Goal: Task Accomplishment & Management: Manage account settings

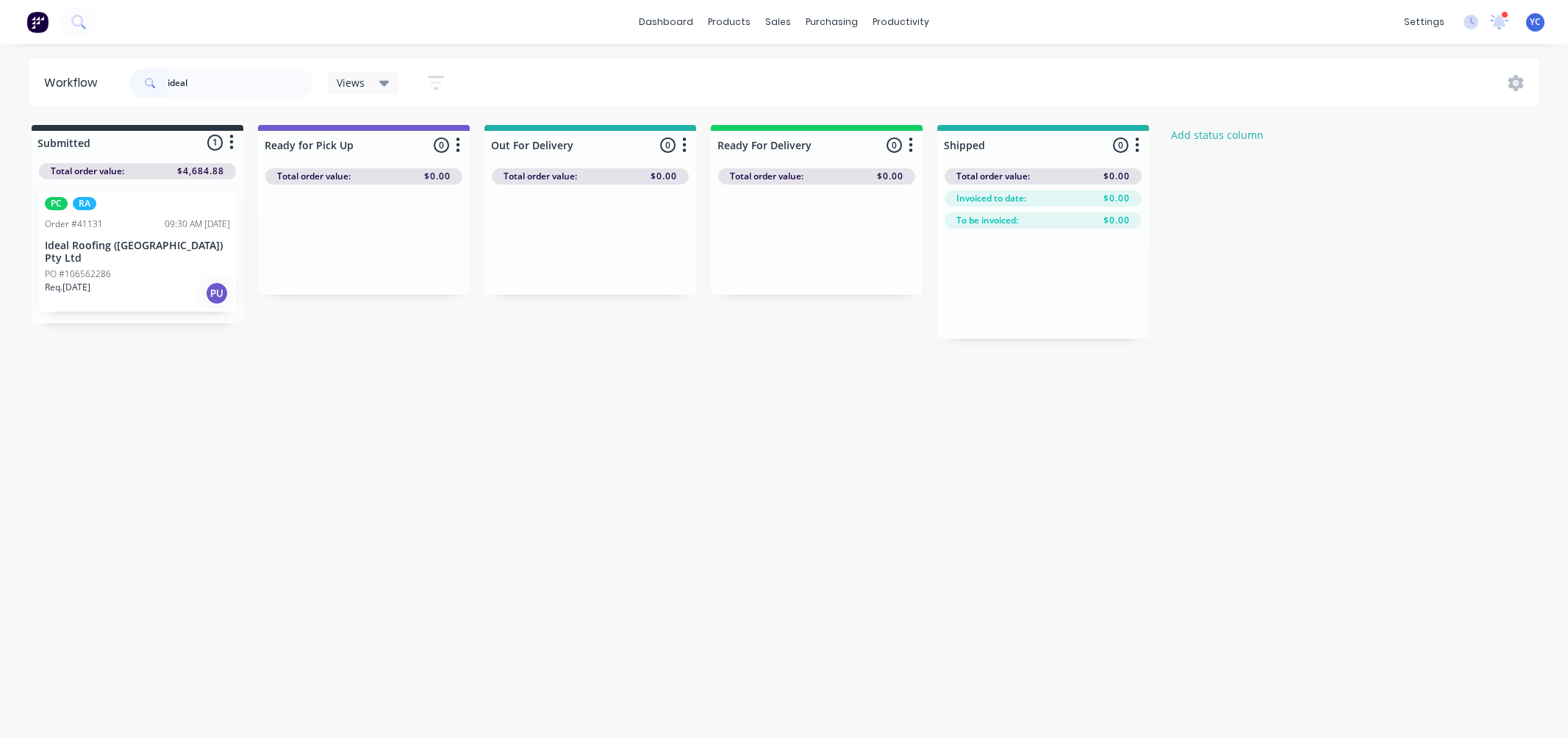
click at [237, 83] on input "ideal" at bounding box center [241, 83] width 145 height 29
type input "i"
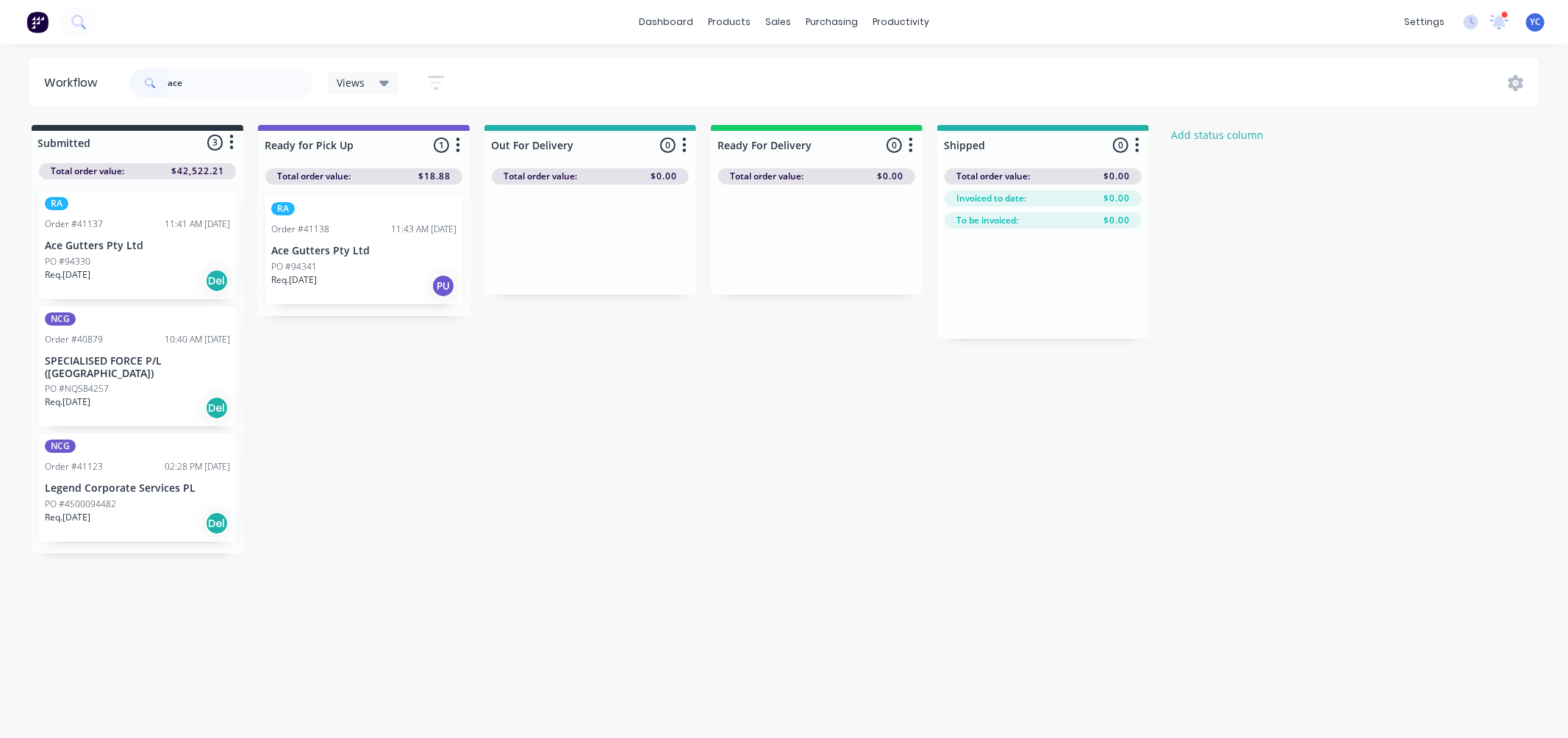
type input "ace"
click at [421, 406] on div "Mark as Picked Up" at bounding box center [442, 406] width 148 height 30
click at [207, 87] on input "ace" at bounding box center [241, 83] width 145 height 29
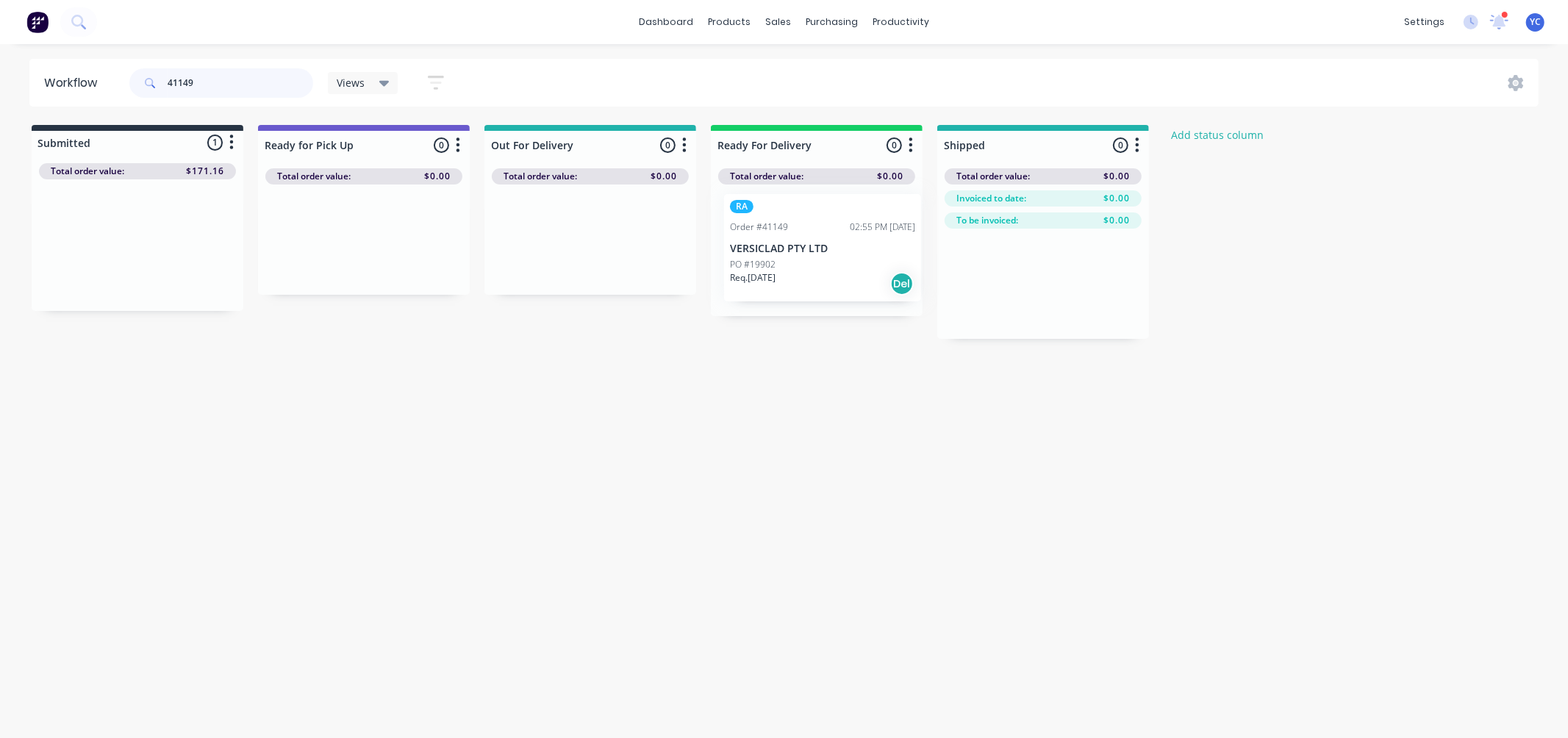
drag, startPoint x: 108, startPoint y: 247, endPoint x: 784, endPoint y: 247, distance: 676.0
click at [787, 247] on div "Submitted 1 Status colour #273444 hex #273444 Save Cancel Summaries Total order…" at bounding box center [788, 231] width 1599 height 214
type input "41149"
click at [221, 85] on input "41149" at bounding box center [241, 83] width 145 height 29
click at [215, 84] on input "41149" at bounding box center [241, 83] width 145 height 29
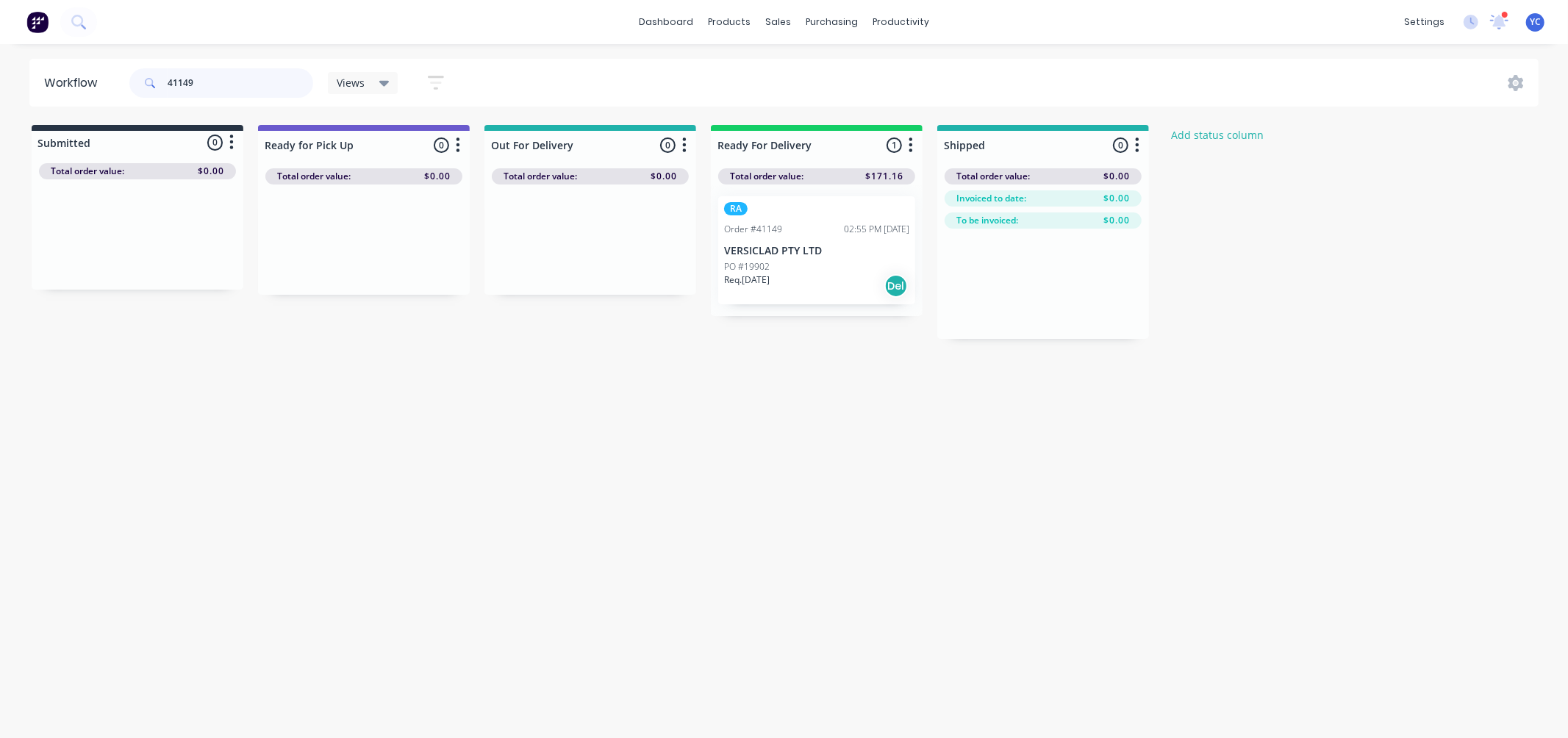
click at [215, 84] on input "41149" at bounding box center [241, 83] width 145 height 29
type input "41138"
click at [260, 80] on input "41138" at bounding box center [241, 83] width 145 height 29
drag, startPoint x: 149, startPoint y: 262, endPoint x: 370, endPoint y: 267, distance: 221.1
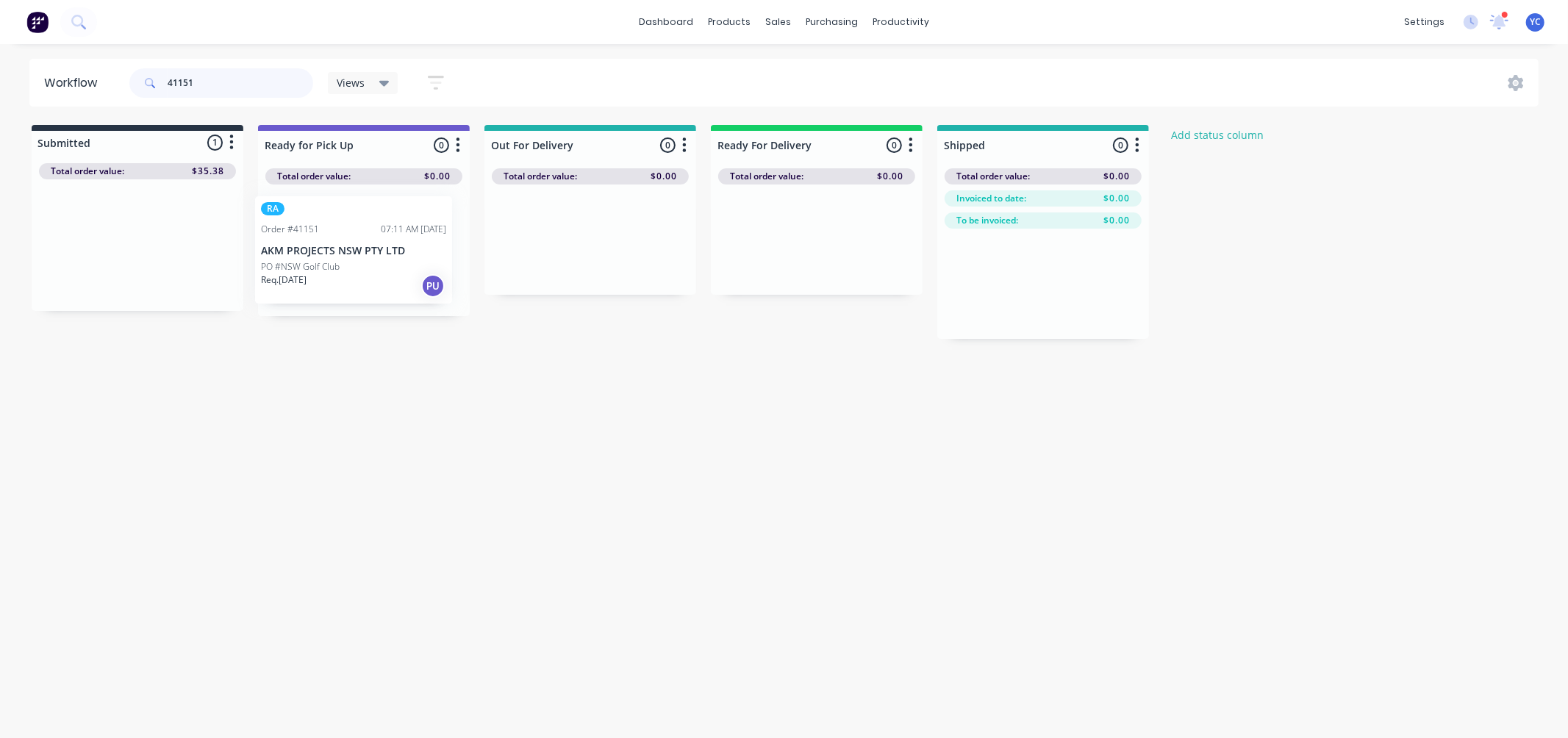
click at [370, 267] on div "Submitted 1 Status colour #273444 hex #273444 Save Cancel Summaries Total order…" at bounding box center [788, 231] width 1599 height 214
type input "41151"
click at [453, 393] on div "Mark as Picked Up" at bounding box center [423, 402] width 148 height 30
click at [202, 78] on input "41151" at bounding box center [241, 83] width 145 height 29
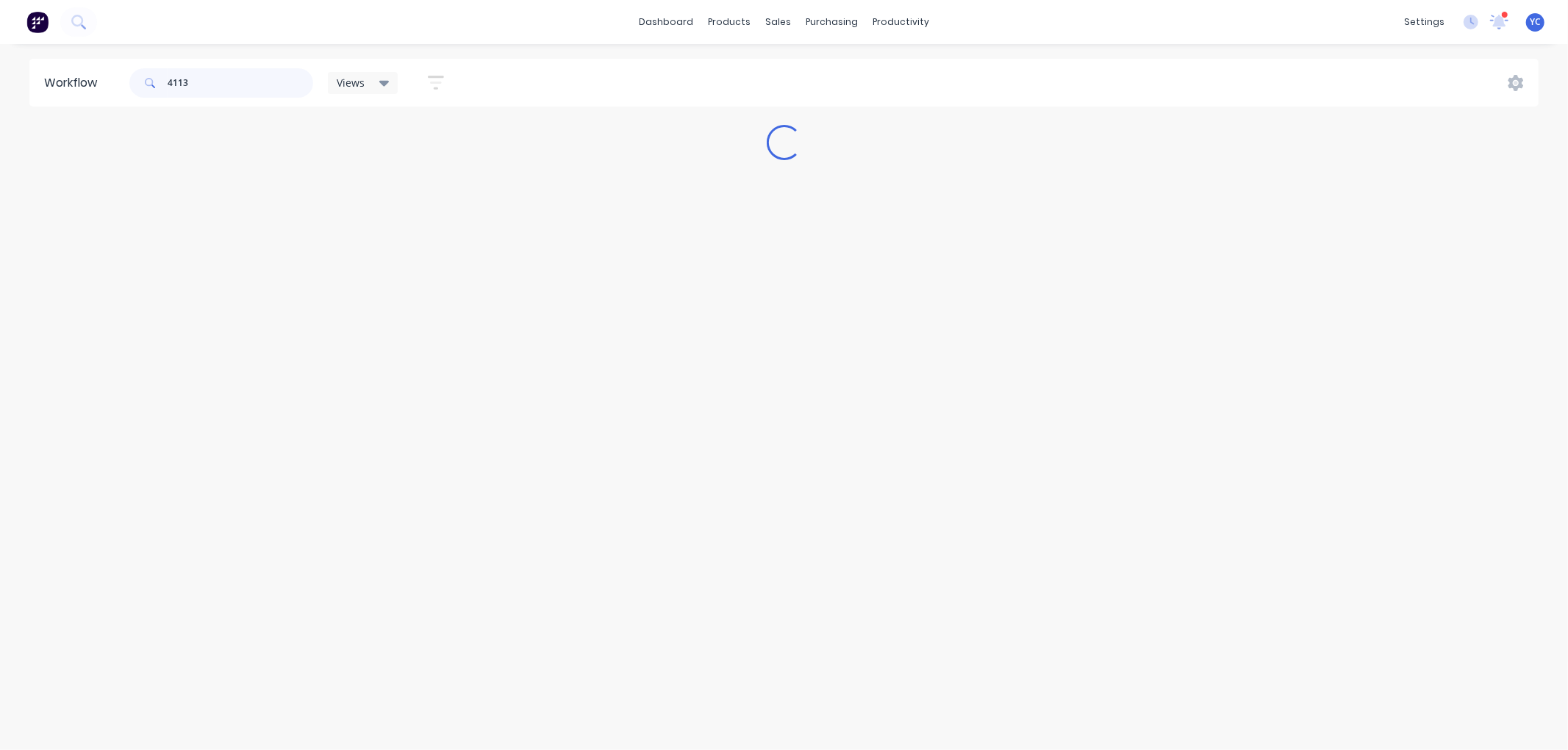
type input "41132"
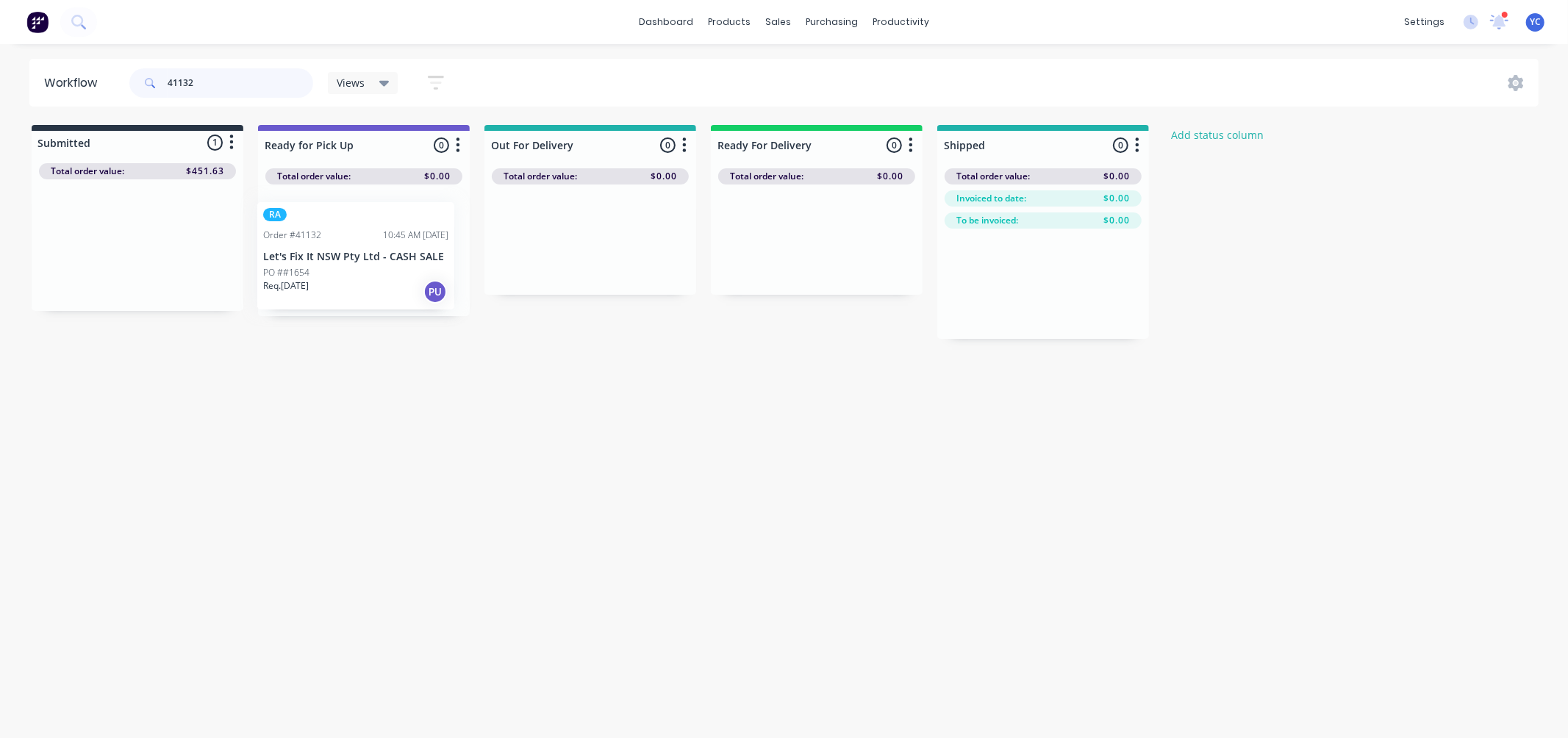
drag, startPoint x: 116, startPoint y: 266, endPoint x: 345, endPoint y: 277, distance: 229.3
click at [346, 277] on div "Submitted 1 Status colour #273444 hex #273444 Save Cancel Summaries Total order…" at bounding box center [788, 231] width 1599 height 214
click at [196, 85] on input "41132" at bounding box center [241, 83] width 145 height 29
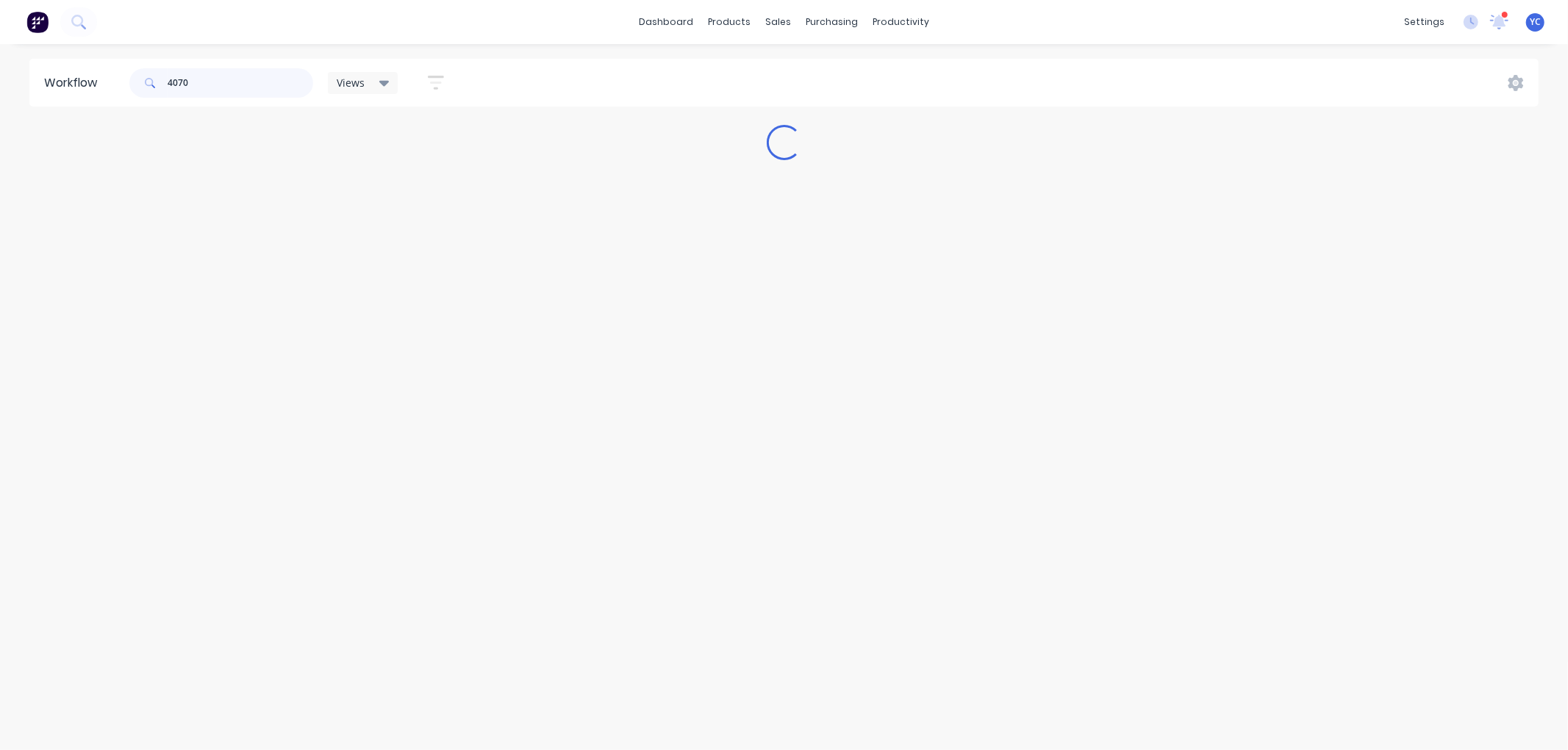
type input "40705"
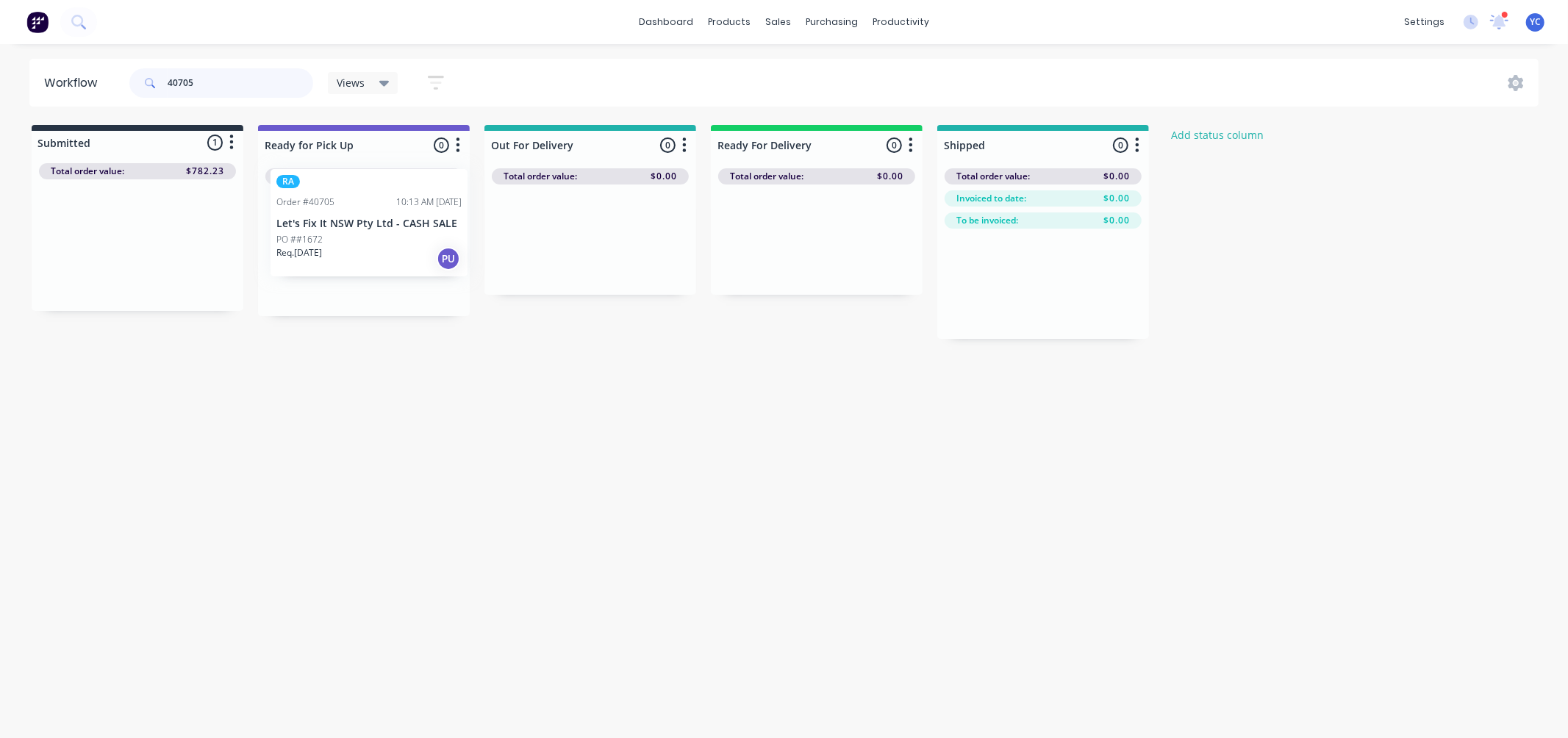
drag, startPoint x: 128, startPoint y: 254, endPoint x: 365, endPoint y: 232, distance: 238.0
click at [365, 232] on div "Submitted 1 Status colour #273444 hex #273444 Save Cancel Summaries Total order…" at bounding box center [788, 231] width 1599 height 214
click at [244, 91] on input "40705" at bounding box center [241, 83] width 145 height 29
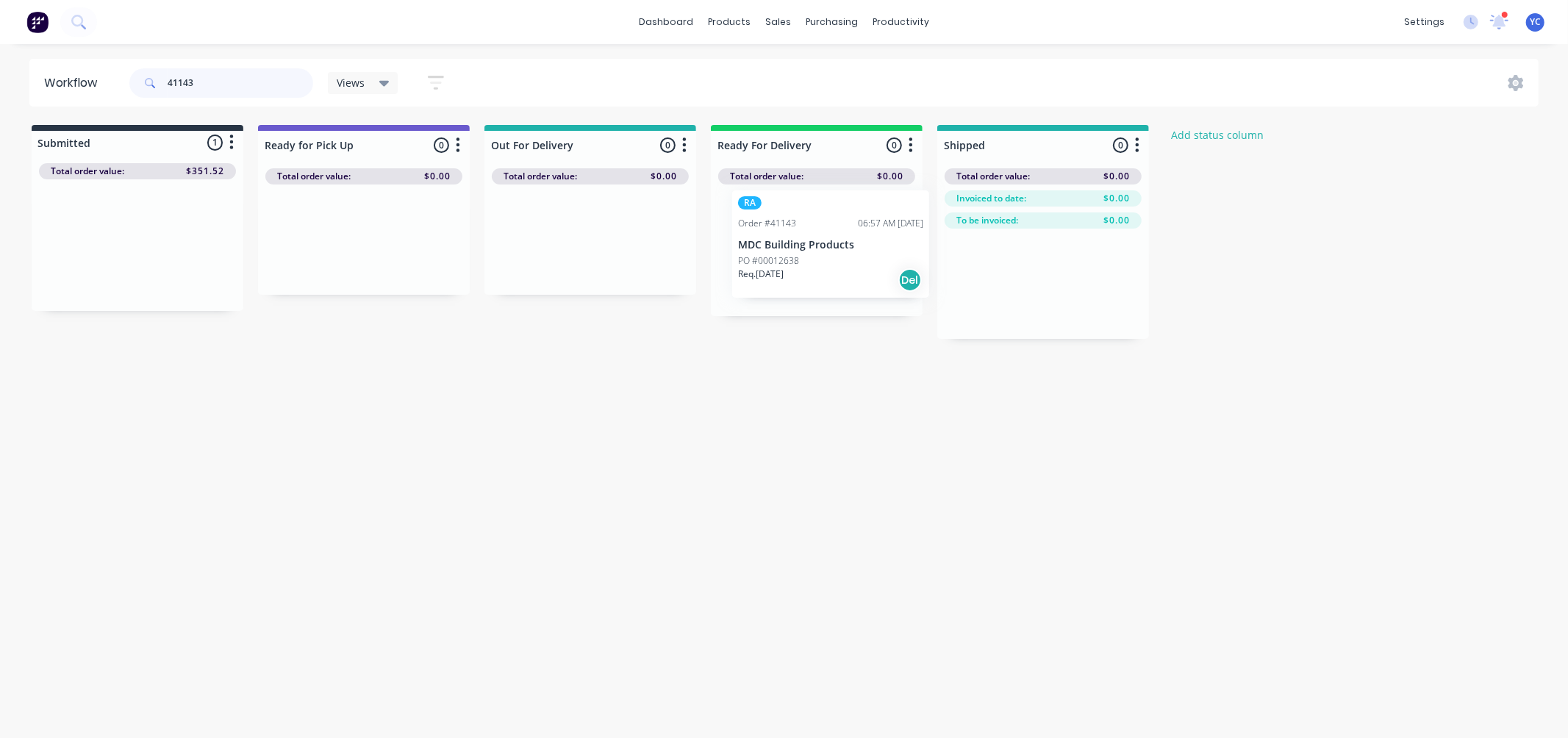
drag, startPoint x: 119, startPoint y: 267, endPoint x: 818, endPoint y: 263, distance: 699.0
click at [818, 263] on div "Submitted 1 Status colour #273444 hex #273444 Save Cancel Summaries Total order…" at bounding box center [788, 231] width 1599 height 214
type input "41143"
click at [239, 79] on input "41143" at bounding box center [241, 83] width 145 height 29
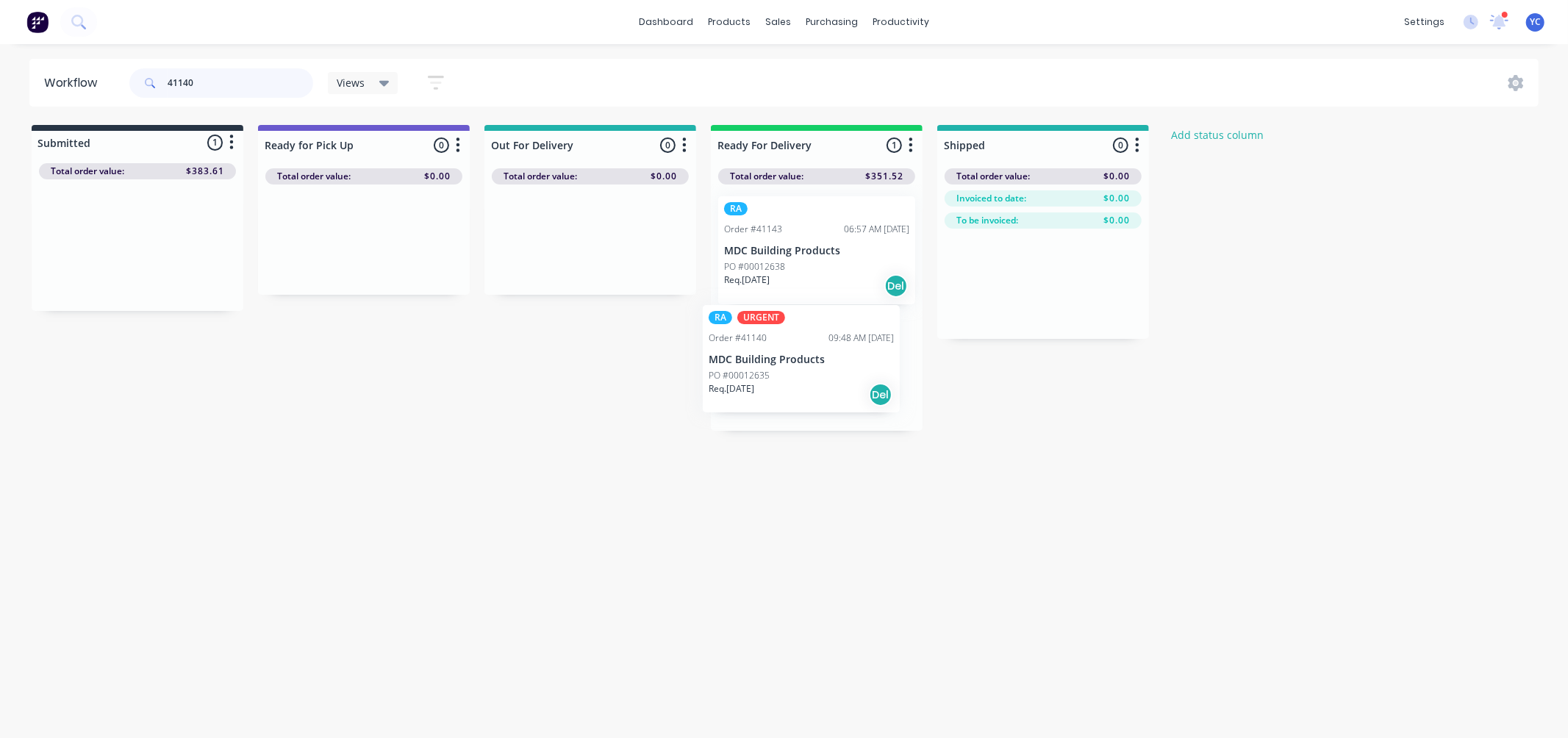
drag, startPoint x: 114, startPoint y: 270, endPoint x: 789, endPoint y: 392, distance: 685.9
click at [789, 392] on div "Submitted 1 Status colour #273444 hex #273444 Save Cancel Summaries Total order…" at bounding box center [788, 277] width 1599 height 305
click at [256, 60] on header "Workflow 41140 Views Save new view None (Default) edit ALL edit BB & TH edit NC…" at bounding box center [784, 82] width 1510 height 48
click at [245, 80] on input "41140" at bounding box center [241, 83] width 145 height 29
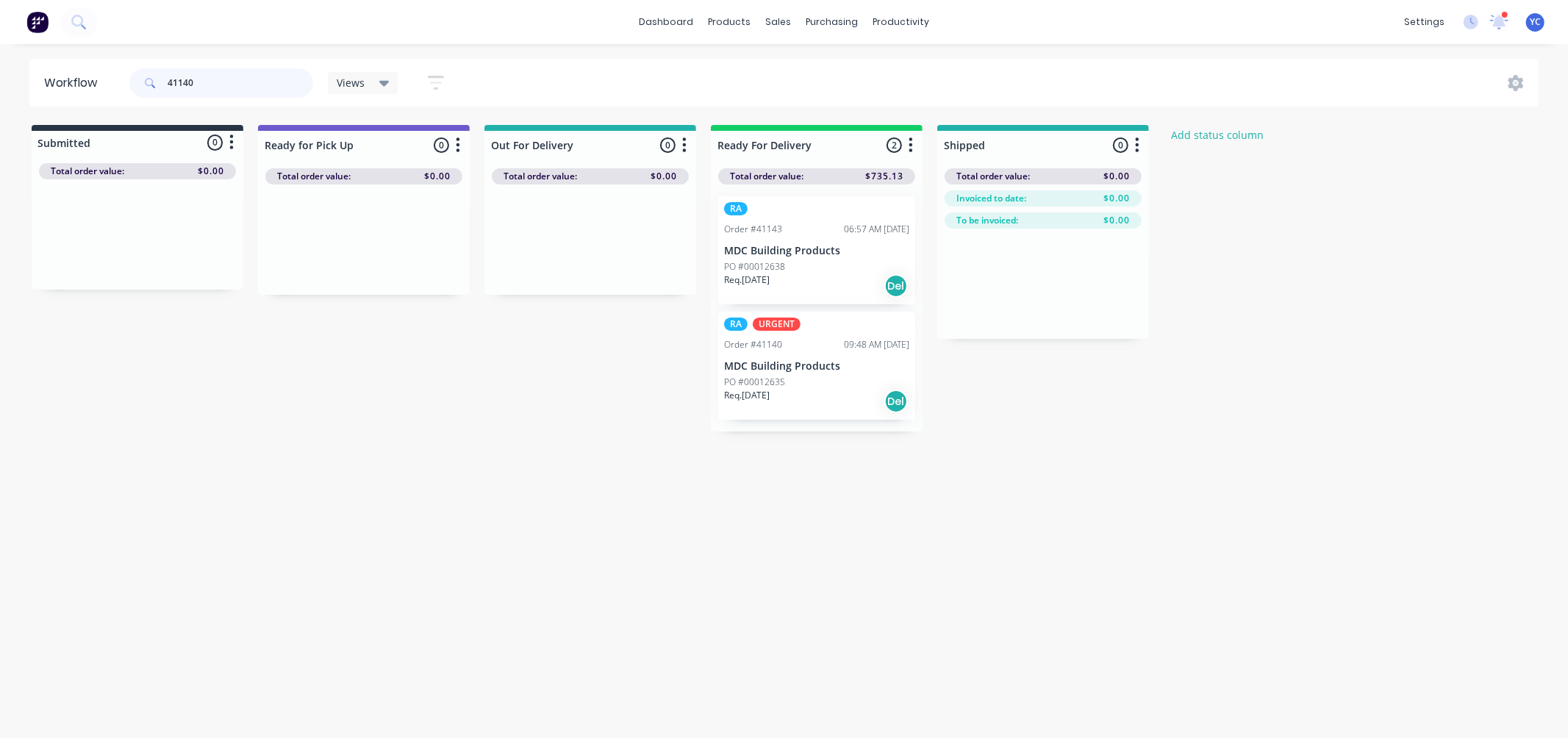
click at [245, 80] on input "41140" at bounding box center [241, 83] width 145 height 29
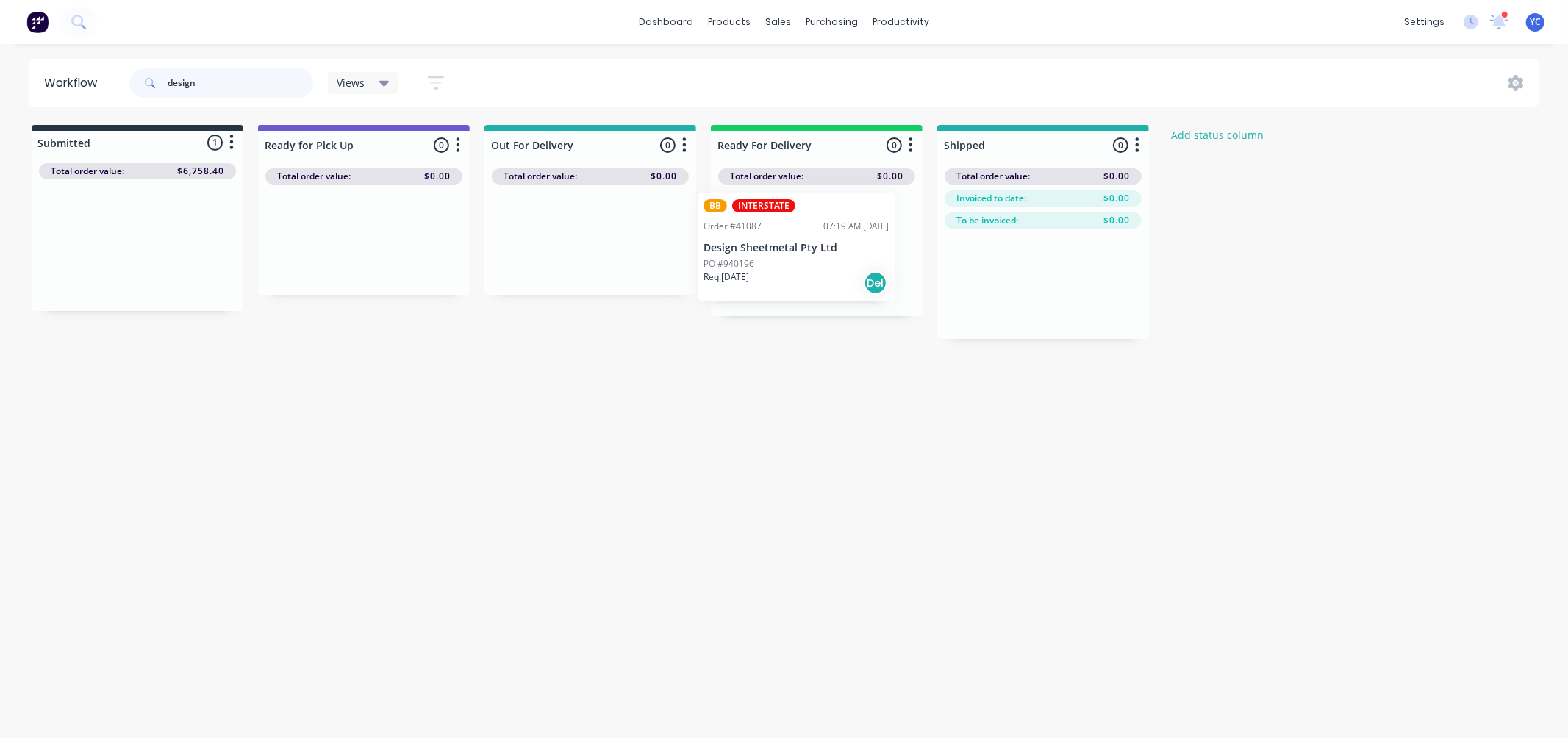
drag, startPoint x: 112, startPoint y: 276, endPoint x: 784, endPoint y: 278, distance: 672.0
click at [784, 278] on div "Submitted 1 Status colour #273444 hex #273444 Save Cancel Summaries Total order…" at bounding box center [788, 231] width 1599 height 214
type input "design"
click at [794, 279] on div "Req. [DATE] Del" at bounding box center [817, 286] width 185 height 25
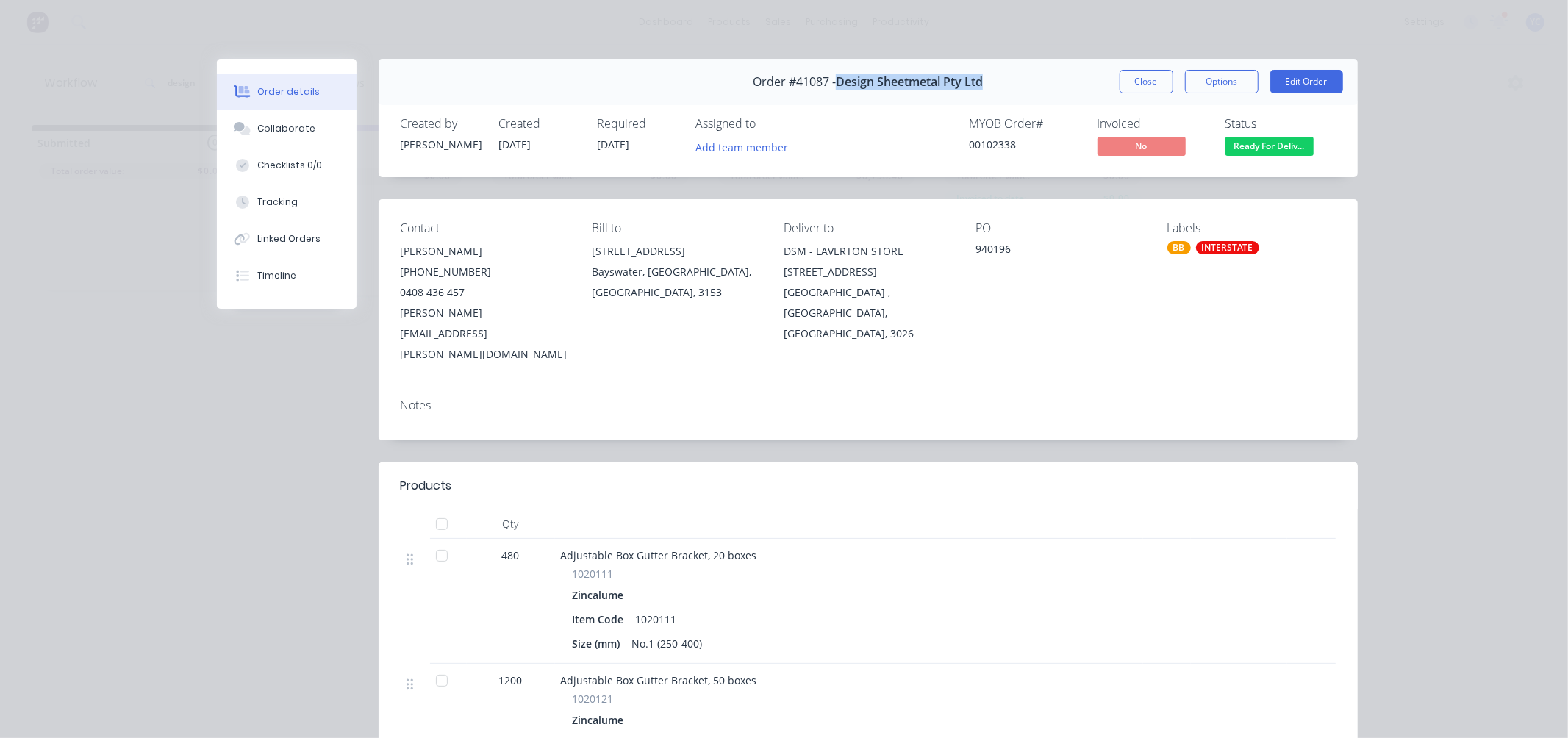
drag, startPoint x: 829, startPoint y: 81, endPoint x: 979, endPoint y: 81, distance: 150.0
click at [979, 81] on div "Order #41087 - Design Sheetmetal Pty Ltd Close Options Edit Order" at bounding box center [869, 82] width 980 height 47
copy span "Design Sheetmetal Pty Ltd"
drag, startPoint x: 393, startPoint y: 247, endPoint x: 449, endPoint y: 252, distance: 56.2
click at [449, 252] on div "Contact [PERSON_NAME] [PHONE_NUMBER] [PERSON_NAME][EMAIL_ADDRESS][PERSON_NAME][…" at bounding box center [869, 292] width 980 height 188
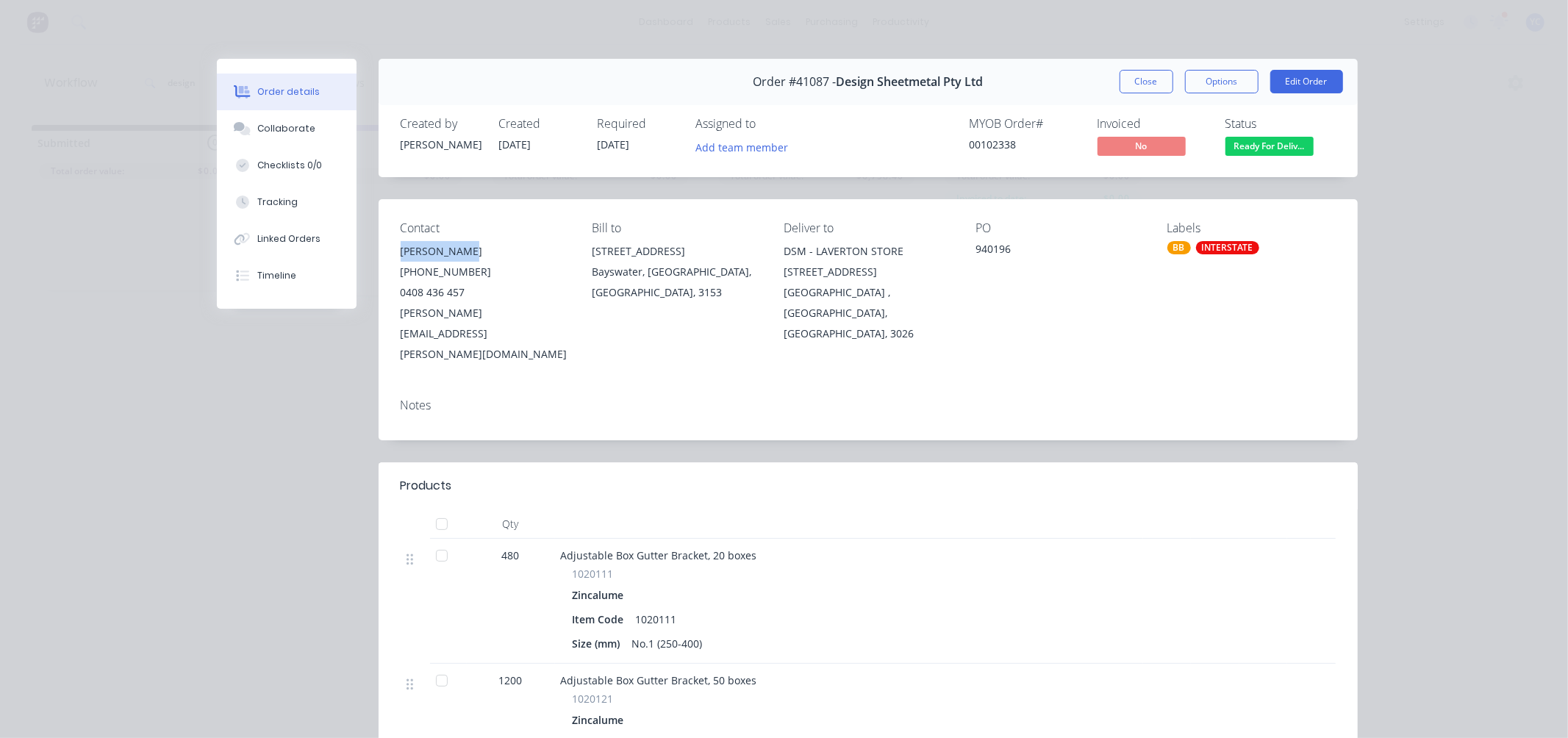
copy div "[PERSON_NAME]"
click at [437, 292] on div "0408 436 457" at bounding box center [485, 292] width 169 height 21
drag, startPoint x: 402, startPoint y: 294, endPoint x: 464, endPoint y: 290, distance: 62.1
click at [464, 290] on div "0408 436 457" at bounding box center [485, 292] width 169 height 21
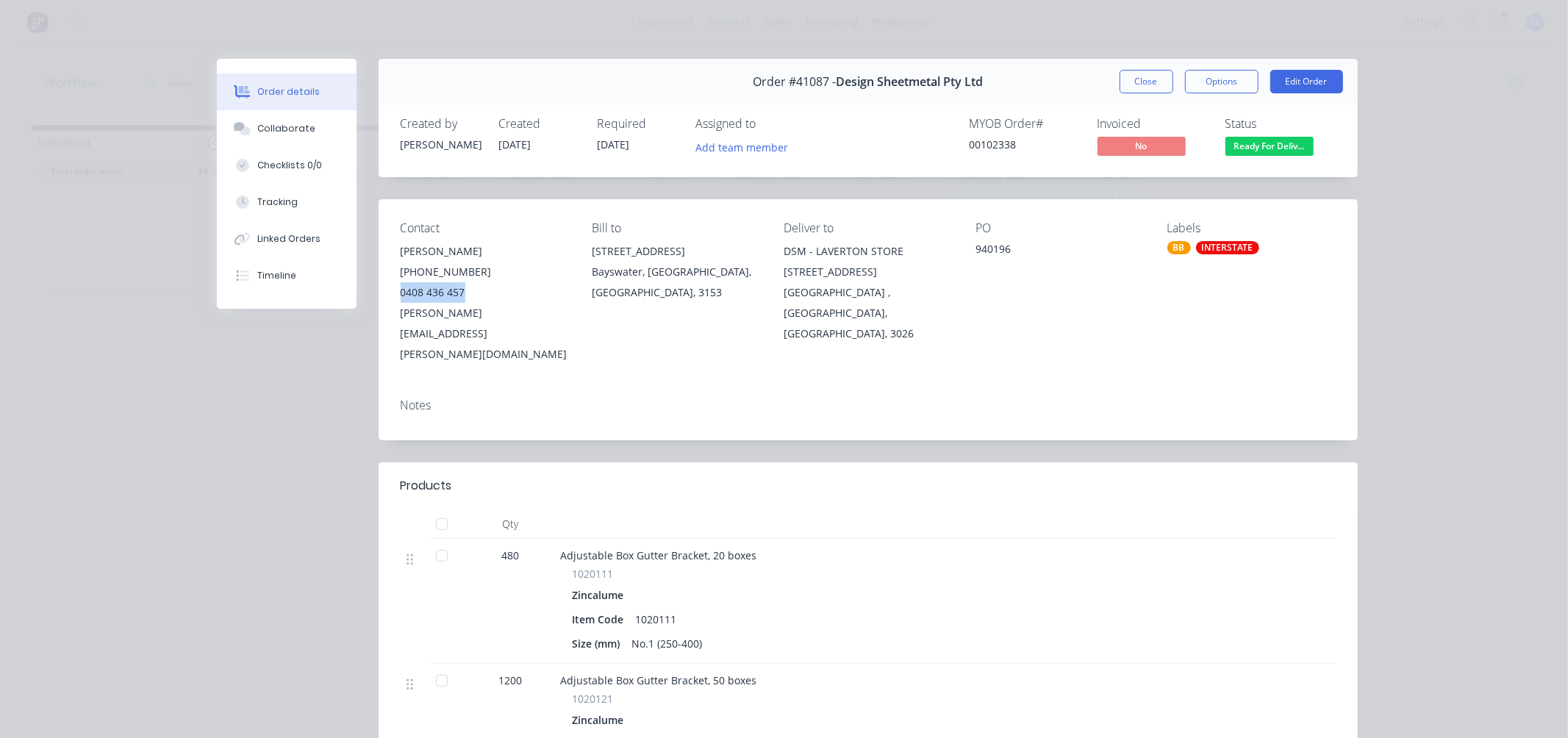
copy div "0408 436 457"
click at [481, 311] on div "[PERSON_NAME][EMAIL_ADDRESS][PERSON_NAME][DOMAIN_NAME]" at bounding box center [485, 333] width 169 height 61
click at [480, 311] on div "[PERSON_NAME][EMAIL_ADDRESS][PERSON_NAME][DOMAIN_NAME]" at bounding box center [485, 333] width 169 height 61
copy div "[PERSON_NAME][EMAIL_ADDRESS][PERSON_NAME][DOMAIN_NAME]"
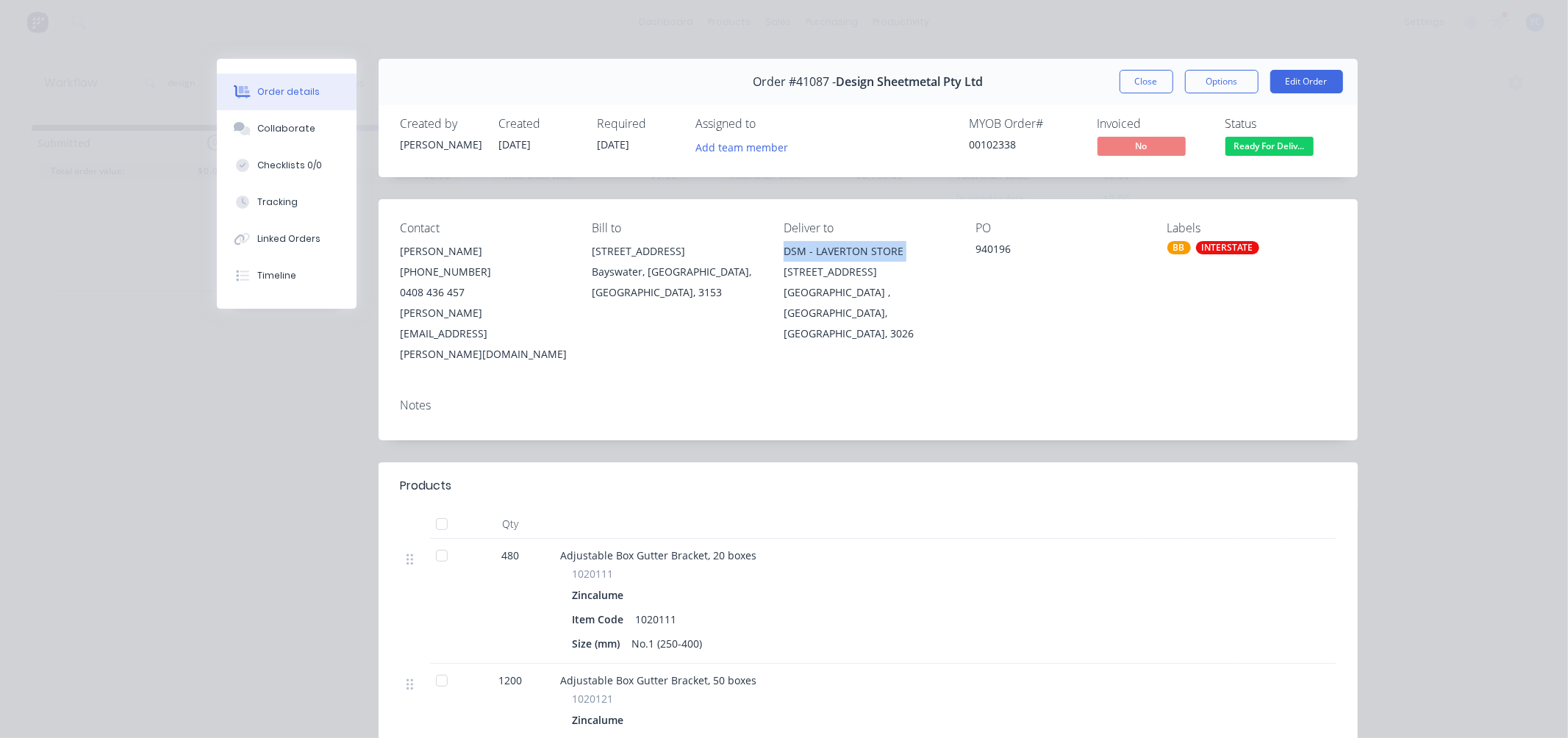
drag, startPoint x: 777, startPoint y: 252, endPoint x: 891, endPoint y: 253, distance: 114.0
click at [894, 253] on div "DSM - LAVERTON STORE [STREET_ADDRESS]" at bounding box center [868, 262] width 169 height 42
copy div "DSM - LAVERTON STORE"
click at [843, 311] on div "[GEOGRAPHIC_DATA] , [GEOGRAPHIC_DATA], [GEOGRAPHIC_DATA], 3026" at bounding box center [868, 312] width 169 height 61
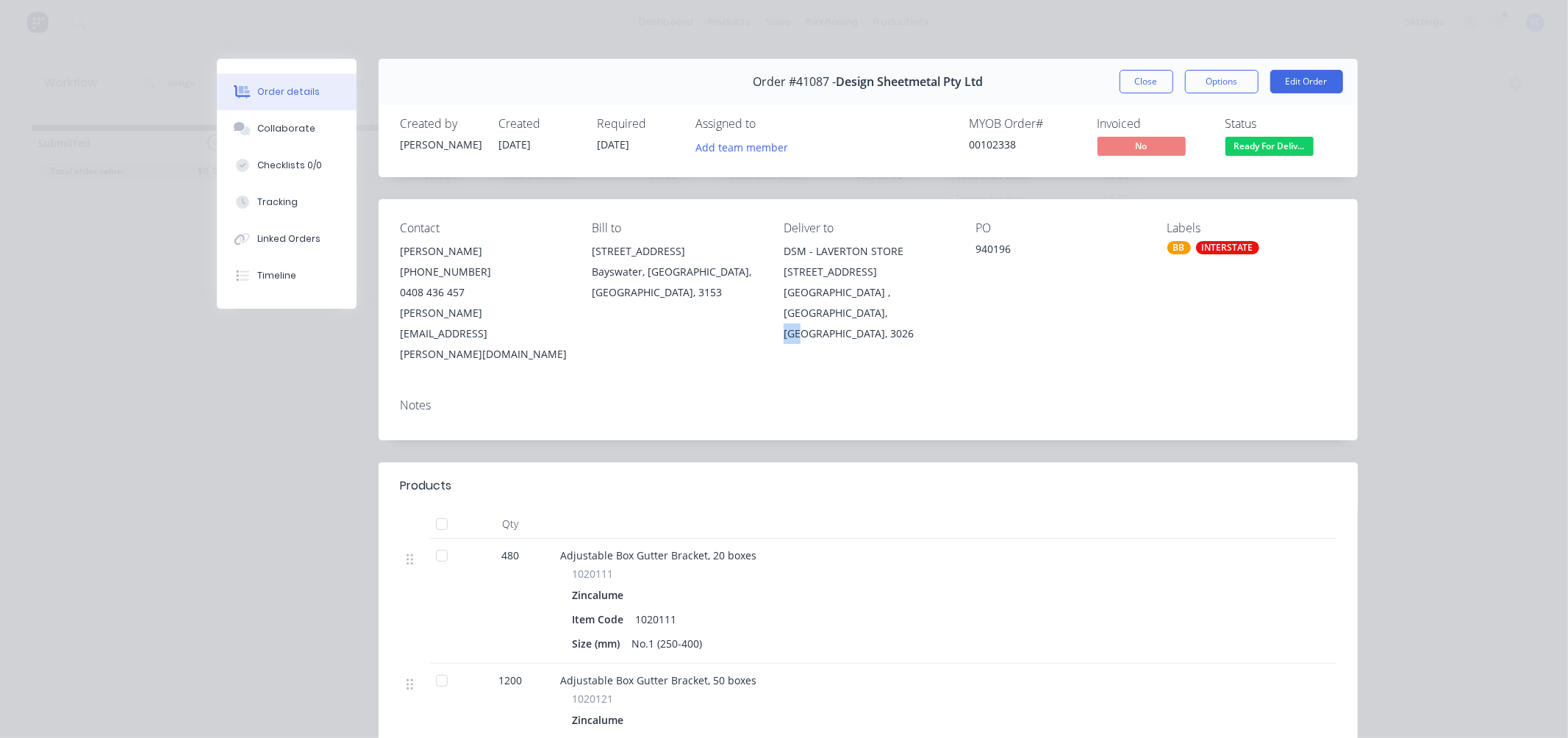
copy div "3026"
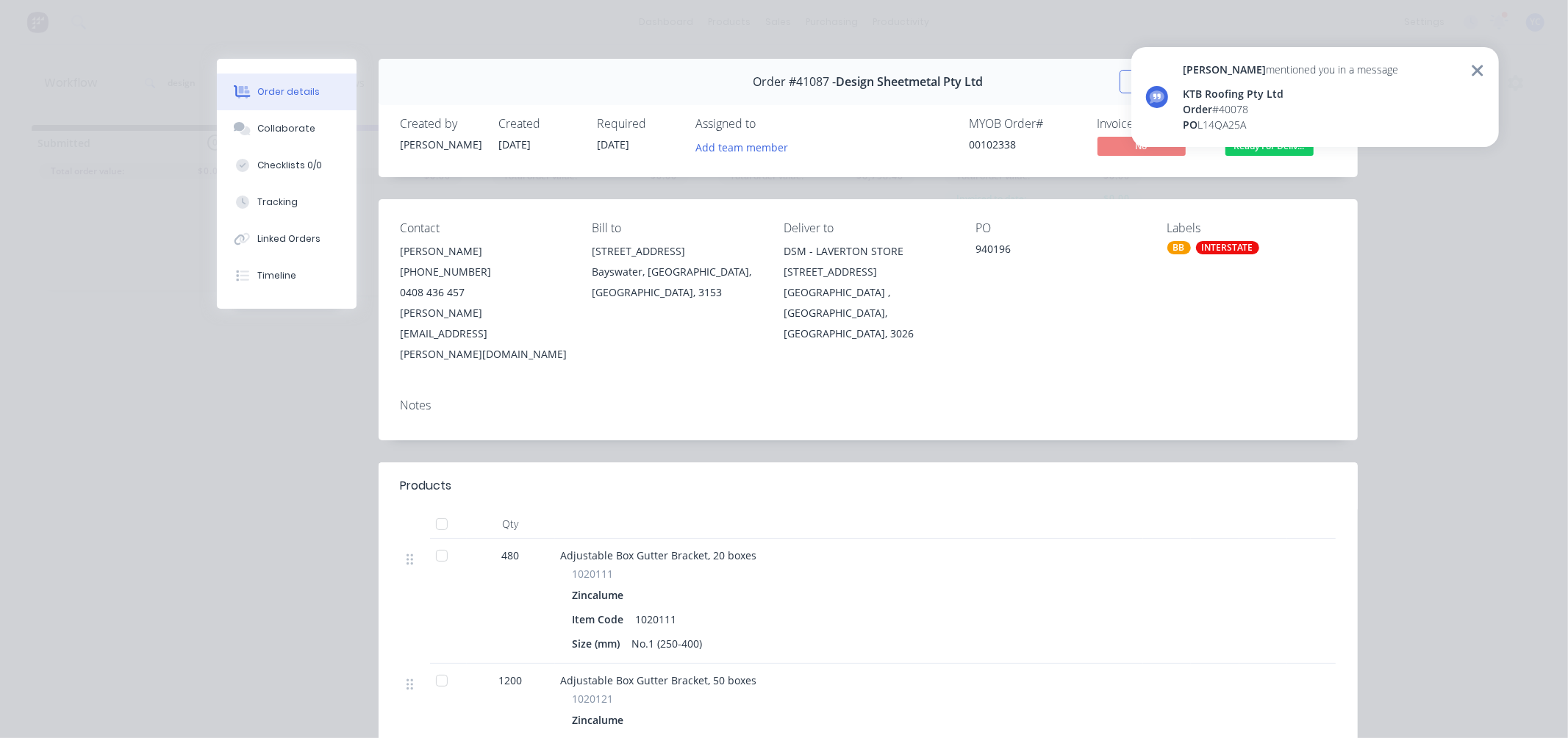
click at [1473, 66] on icon at bounding box center [1477, 70] width 11 height 11
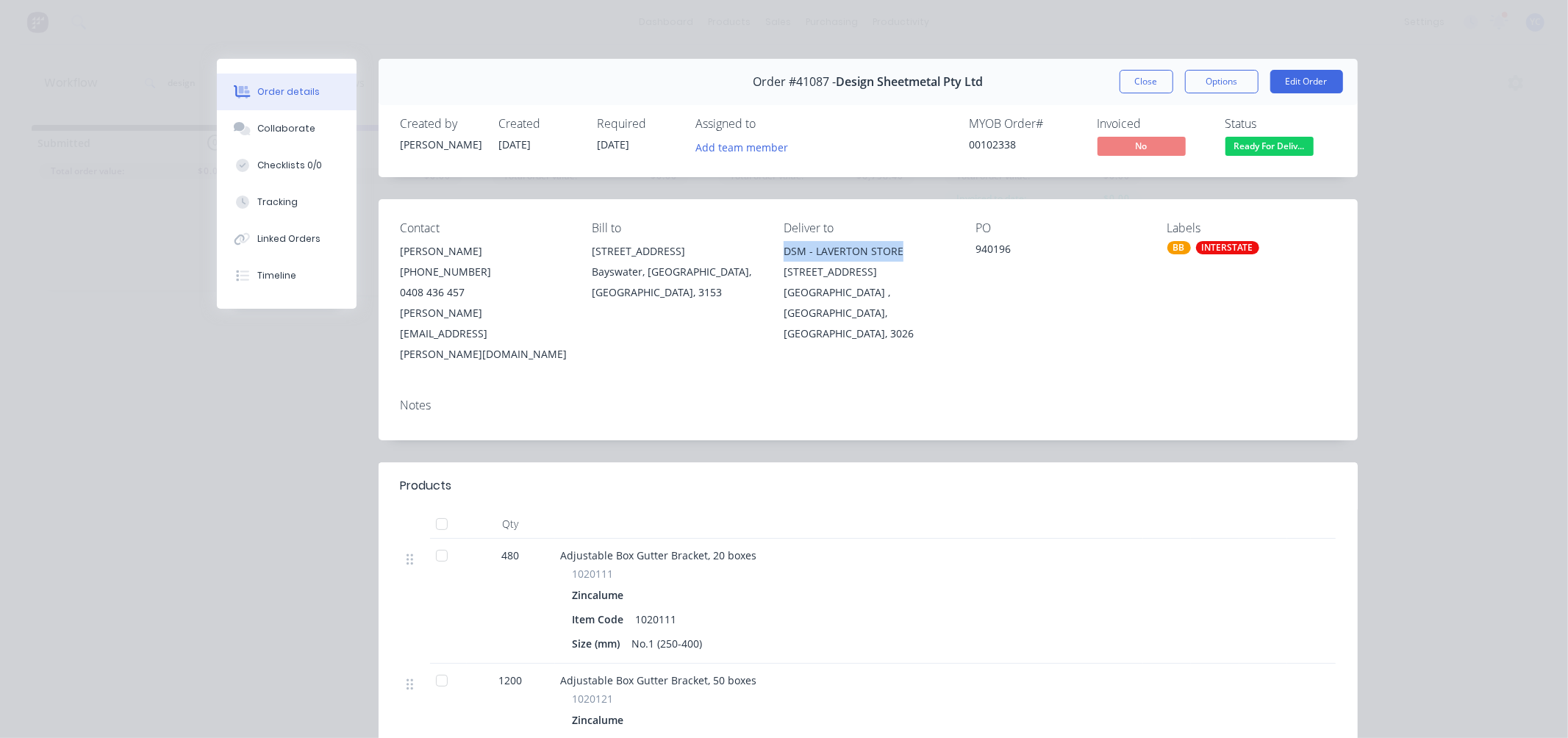
drag, startPoint x: 787, startPoint y: 251, endPoint x: 891, endPoint y: 252, distance: 104.0
click at [891, 252] on div "DSM - LAVERTON STORE [STREET_ADDRESS]" at bounding box center [868, 262] width 169 height 42
copy div "DSM - LAVERTON STORE"
click at [1129, 80] on button "Close" at bounding box center [1147, 81] width 54 height 23
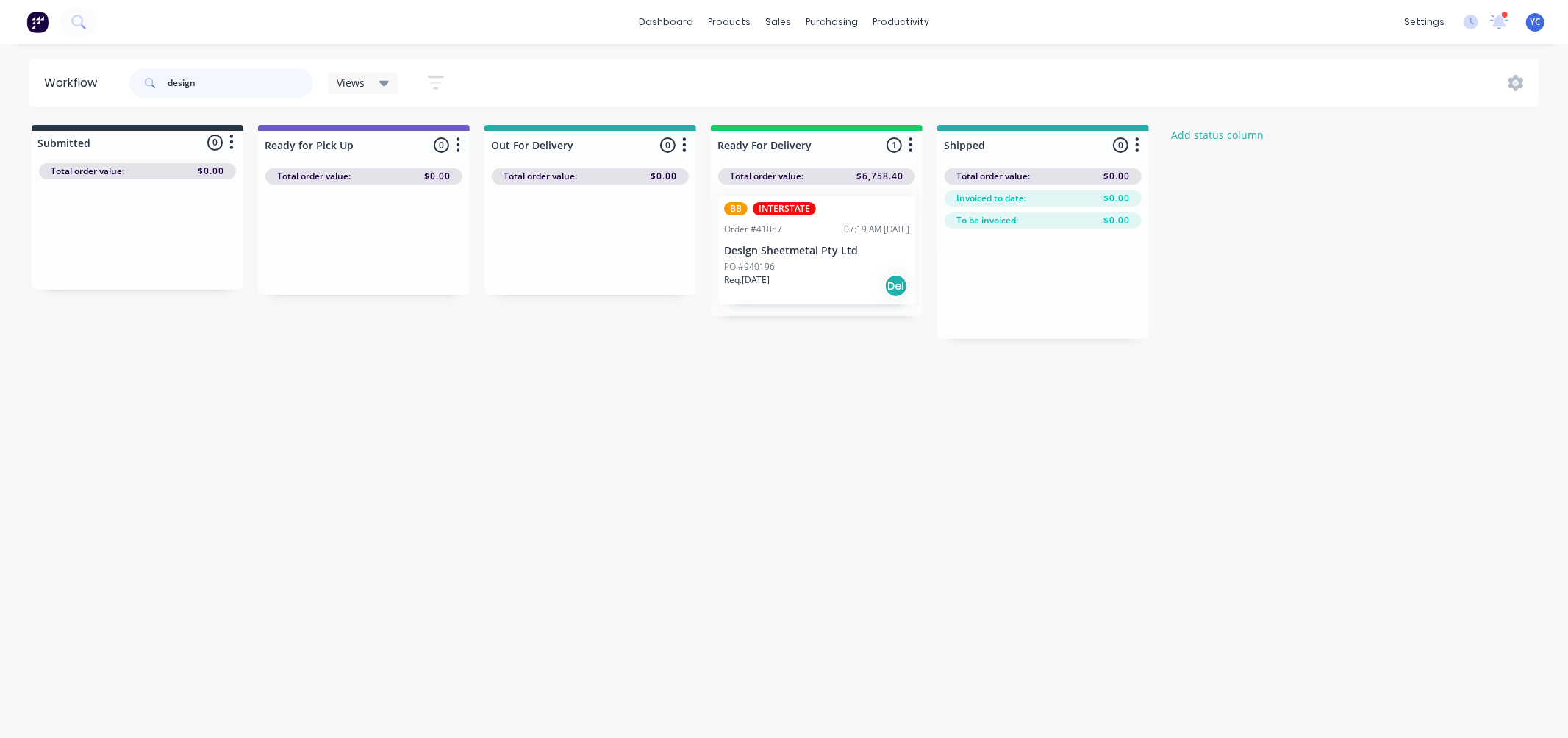
click at [212, 82] on input "design" at bounding box center [241, 83] width 145 height 29
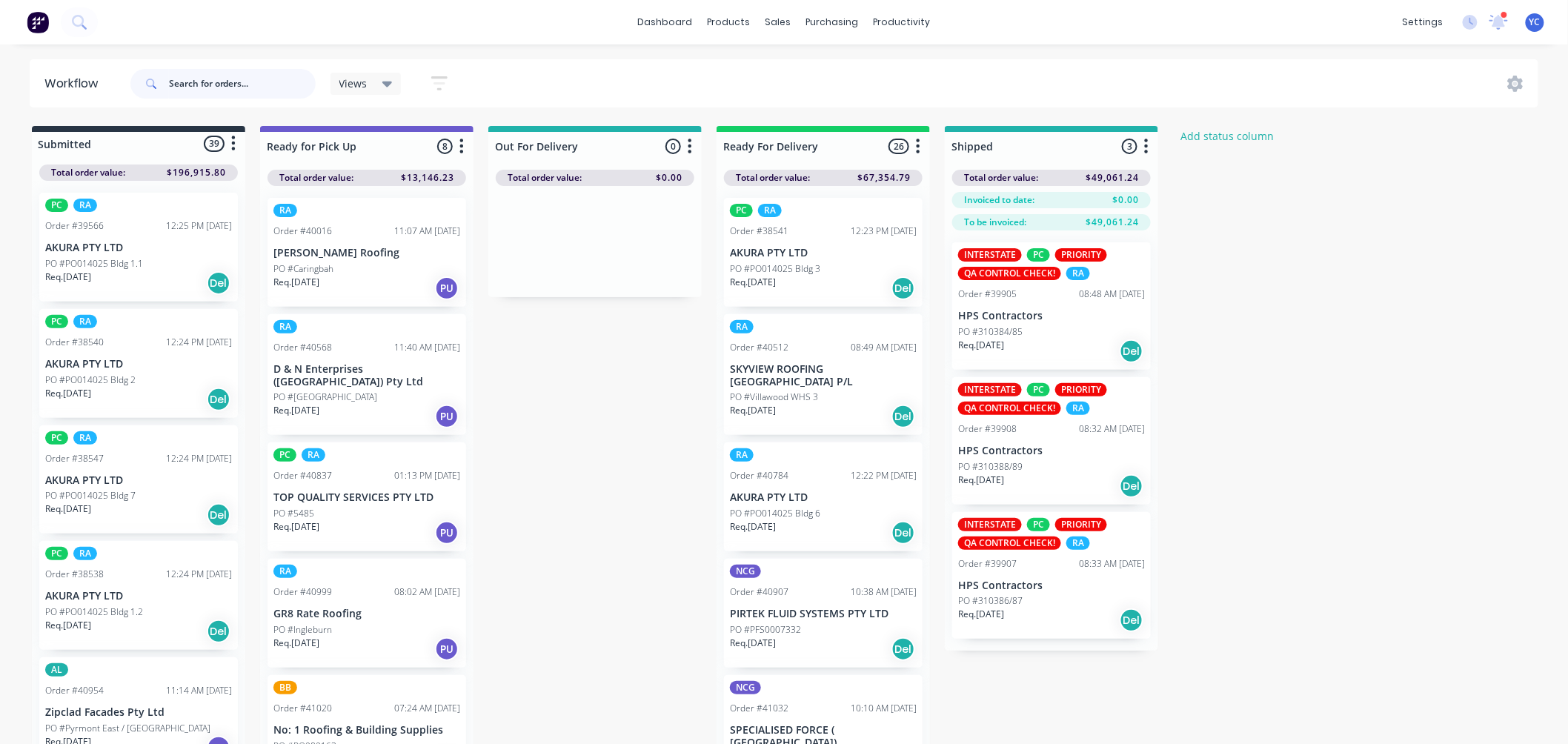
click at [200, 86] on input "text" at bounding box center [242, 84] width 147 height 30
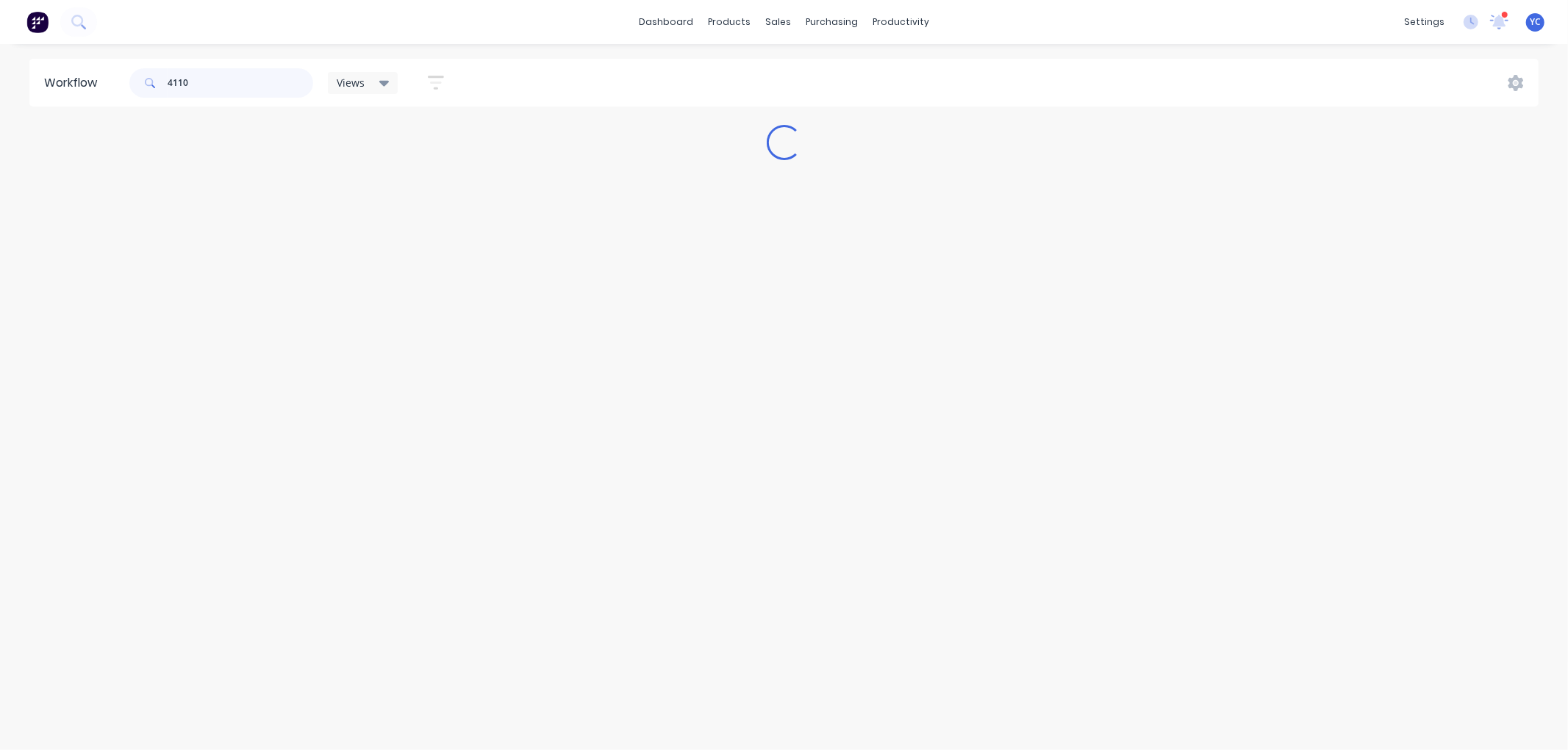
type input "41100"
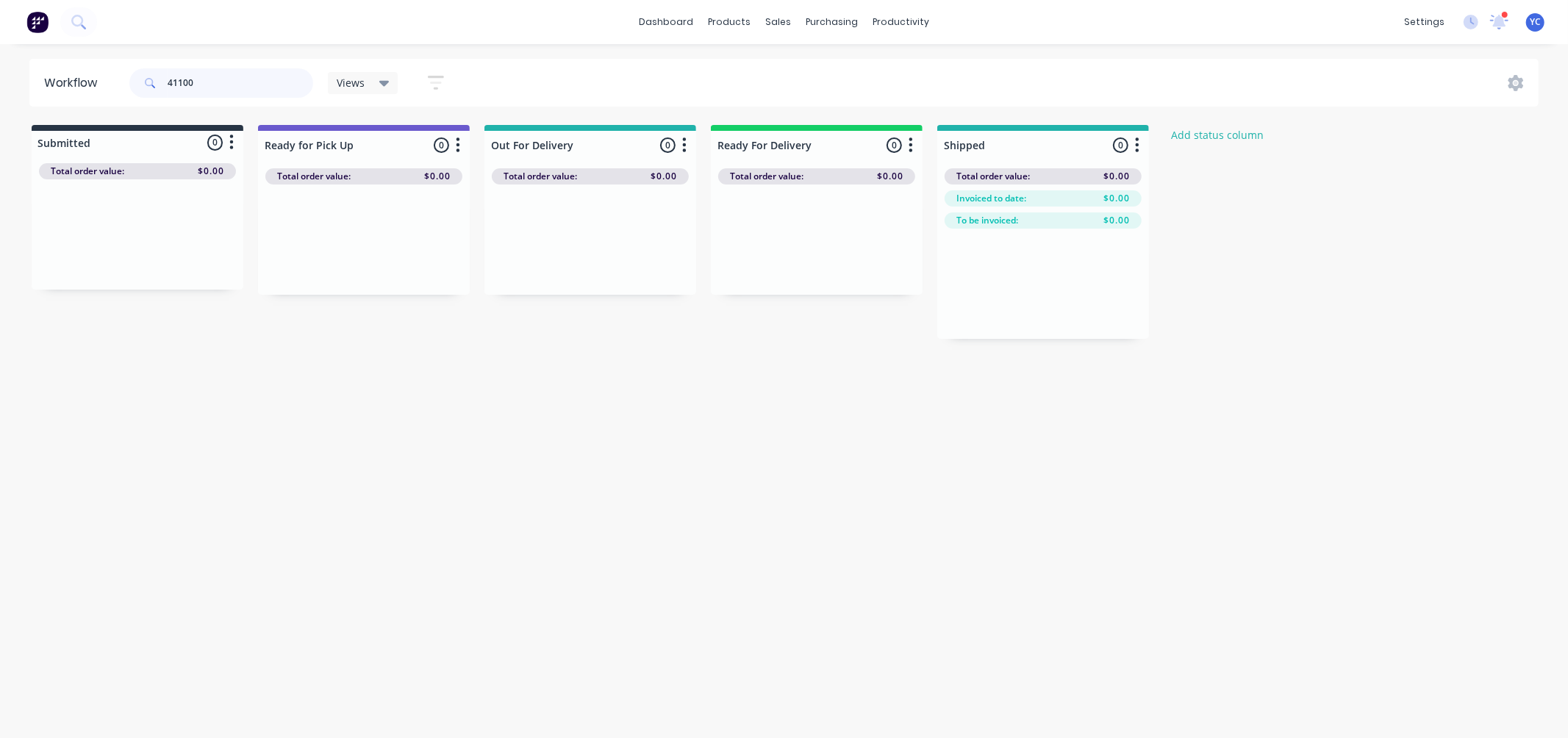
click at [224, 80] on input "41100" at bounding box center [241, 83] width 145 height 29
type input "41127"
click at [202, 86] on input "41127" at bounding box center [241, 83] width 145 height 29
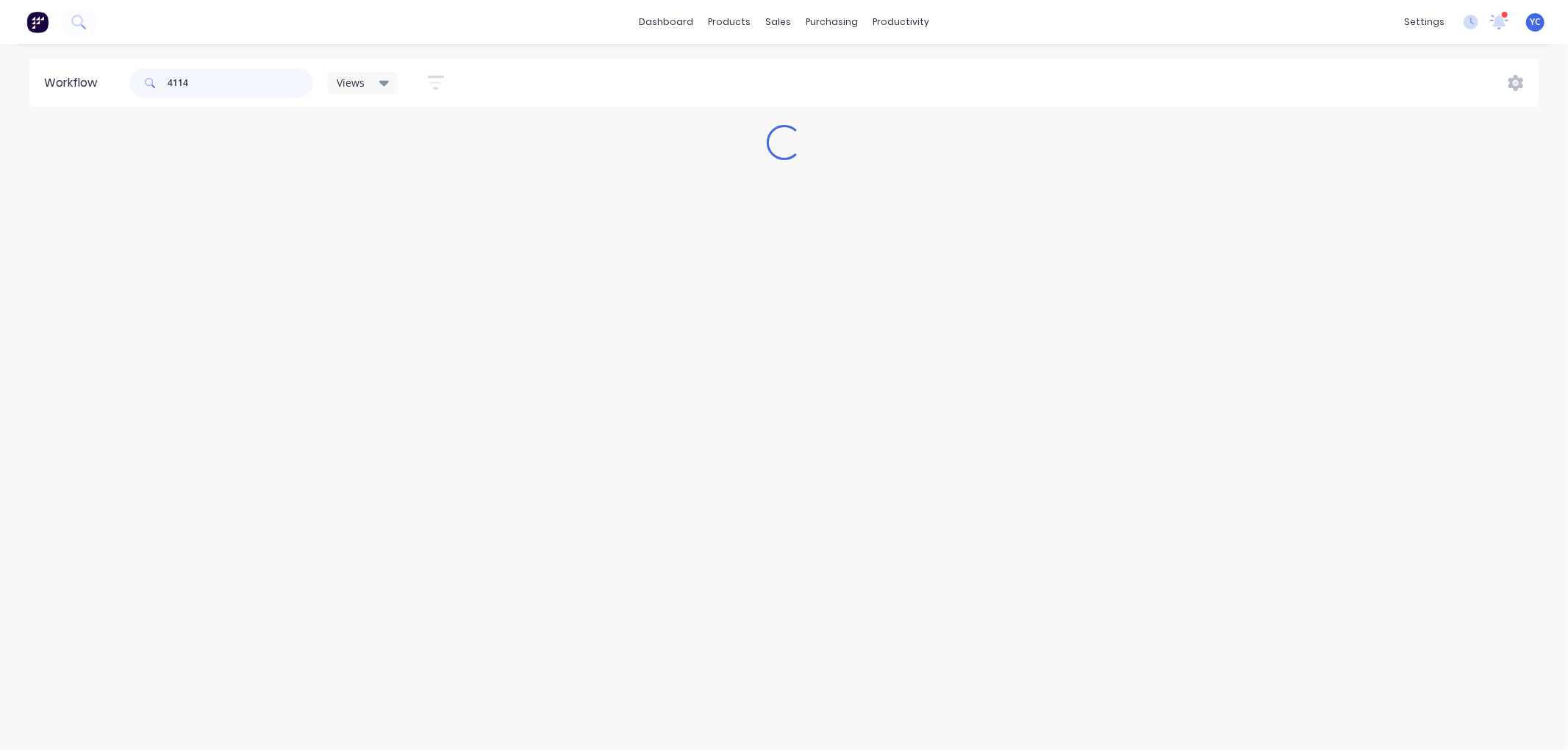
type input "41145"
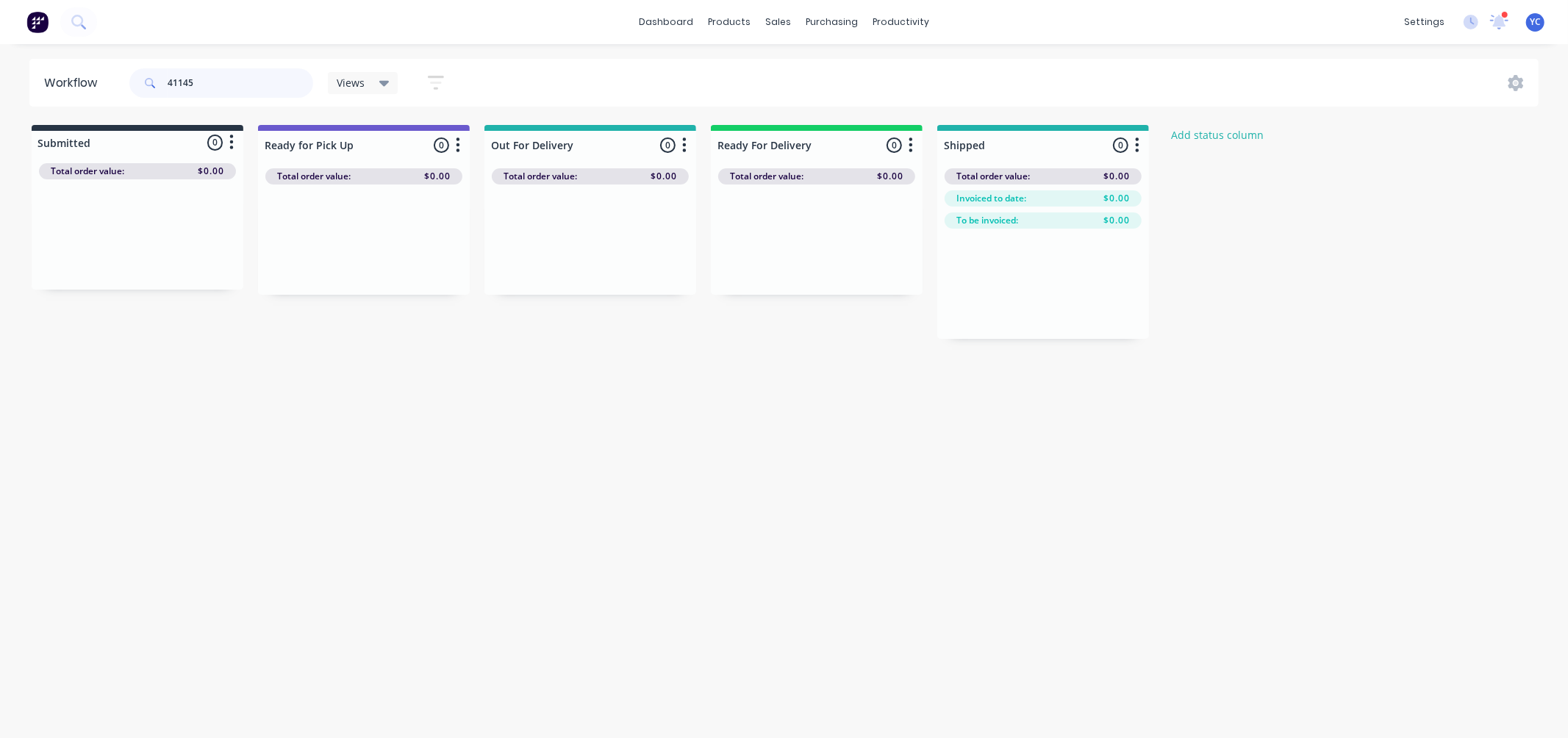
click at [250, 90] on input "41145" at bounding box center [241, 83] width 145 height 29
type input "40837"
click at [437, 394] on div "Mark as Picked Up" at bounding box center [439, 398] width 148 height 30
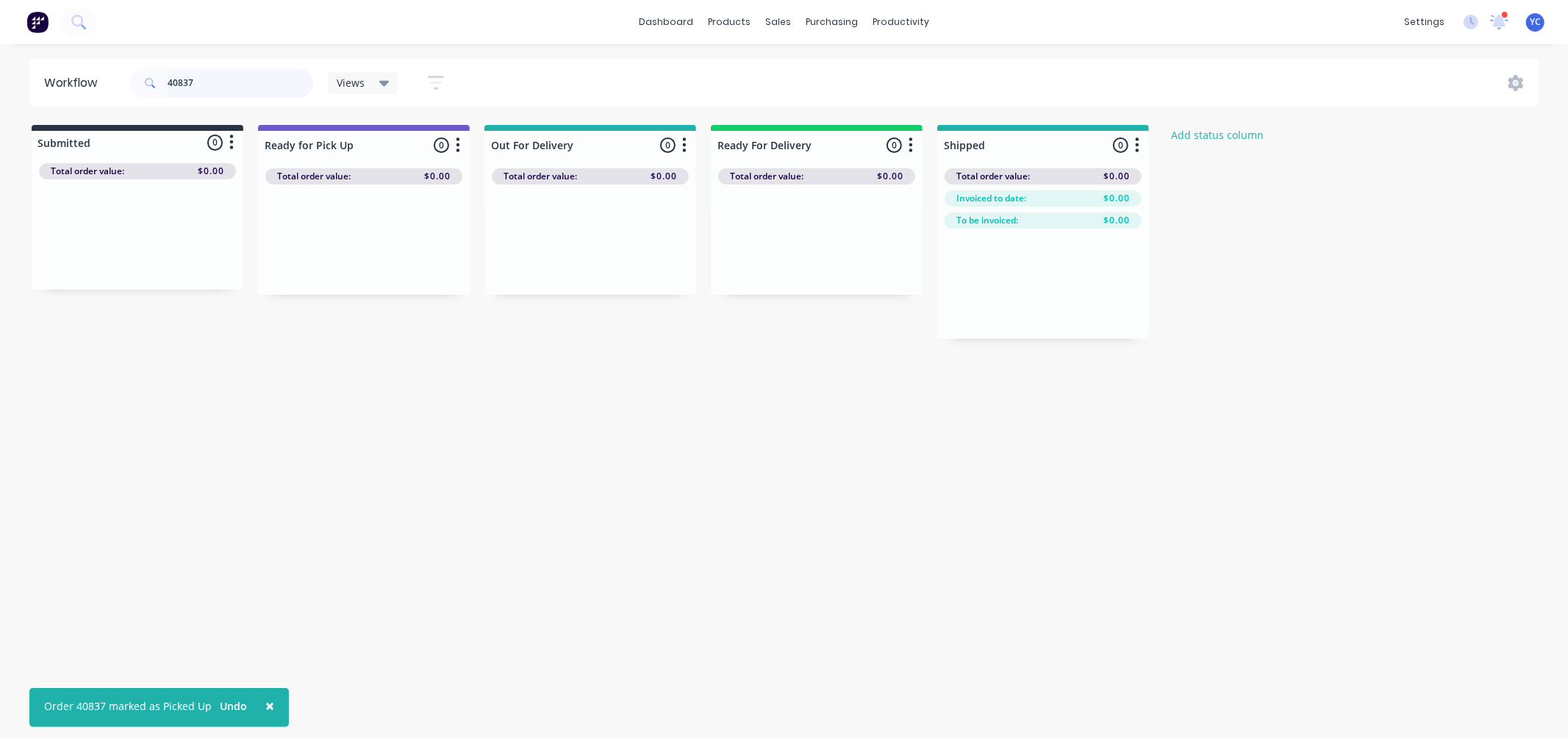
click at [217, 80] on input "40837" at bounding box center [241, 83] width 145 height 29
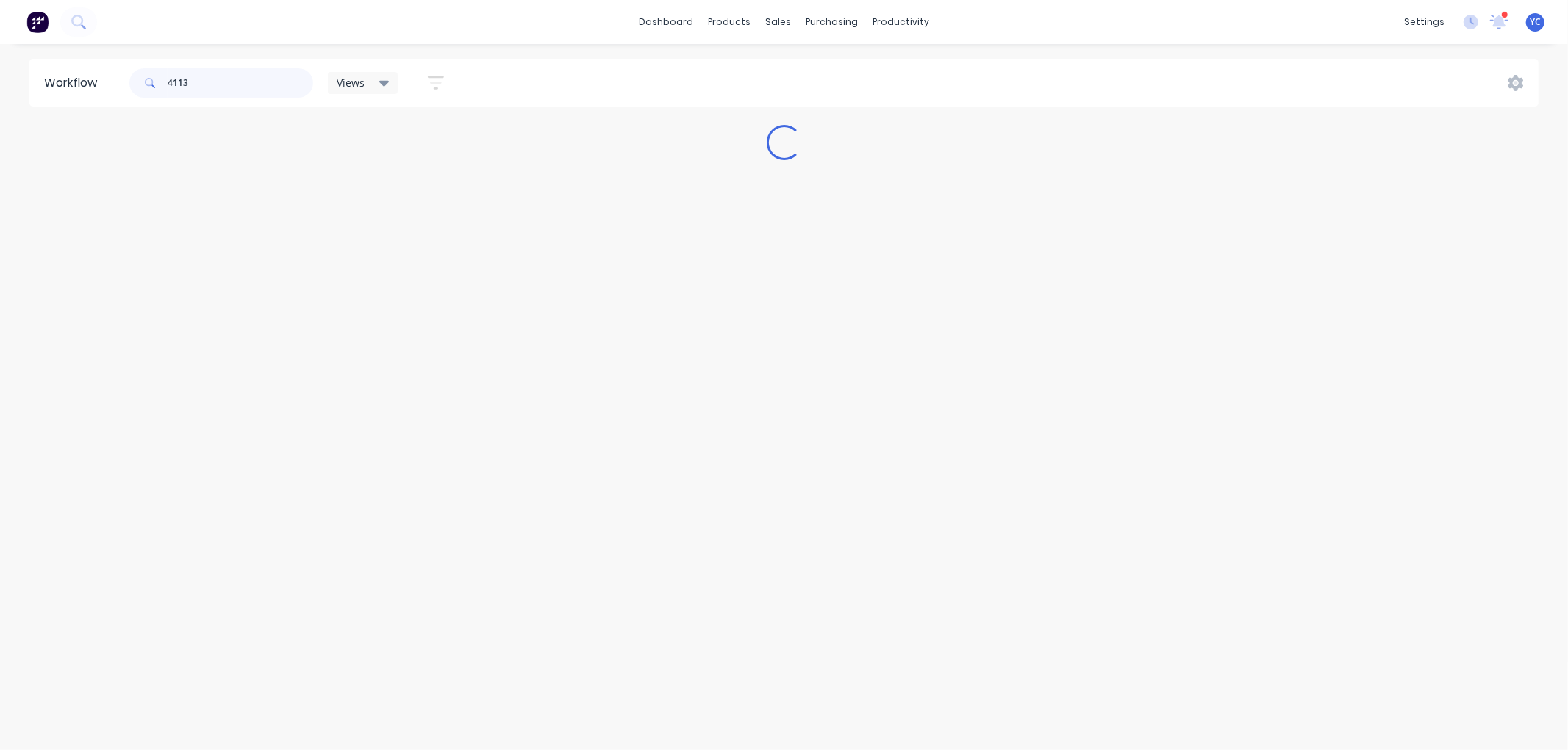
type input "41130"
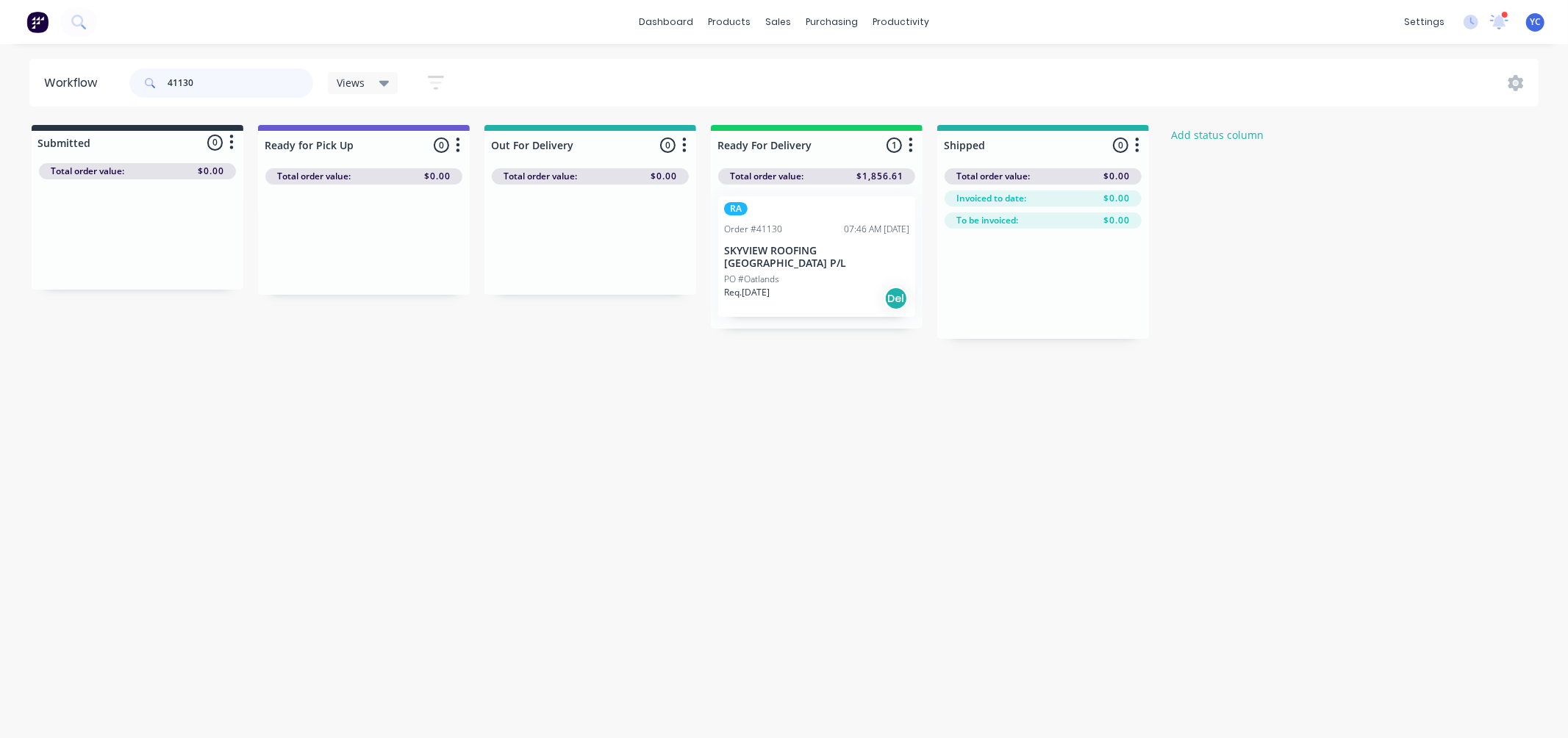
click at [255, 88] on input "41130" at bounding box center [241, 83] width 145 height 29
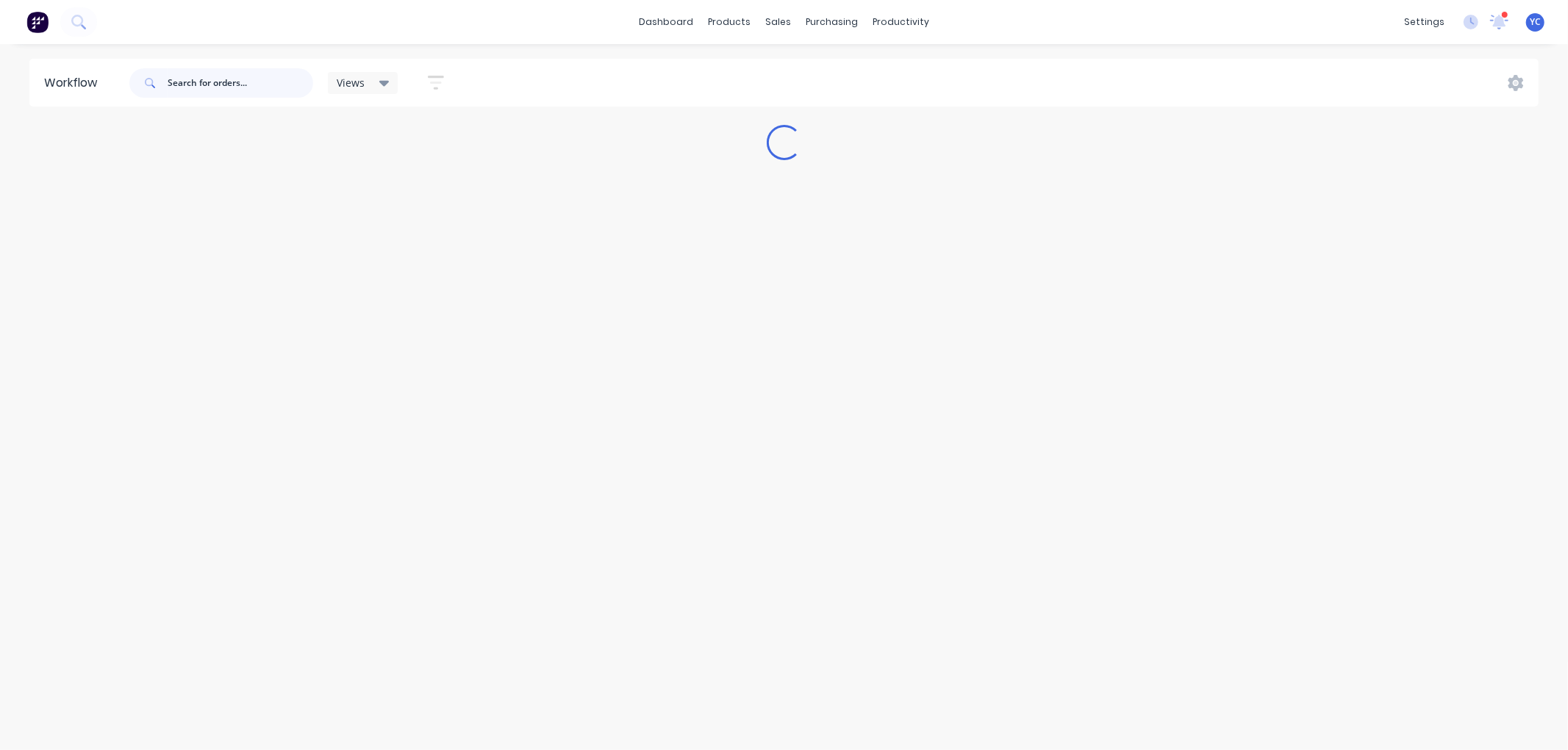
click at [254, 87] on input "text" at bounding box center [241, 83] width 145 height 29
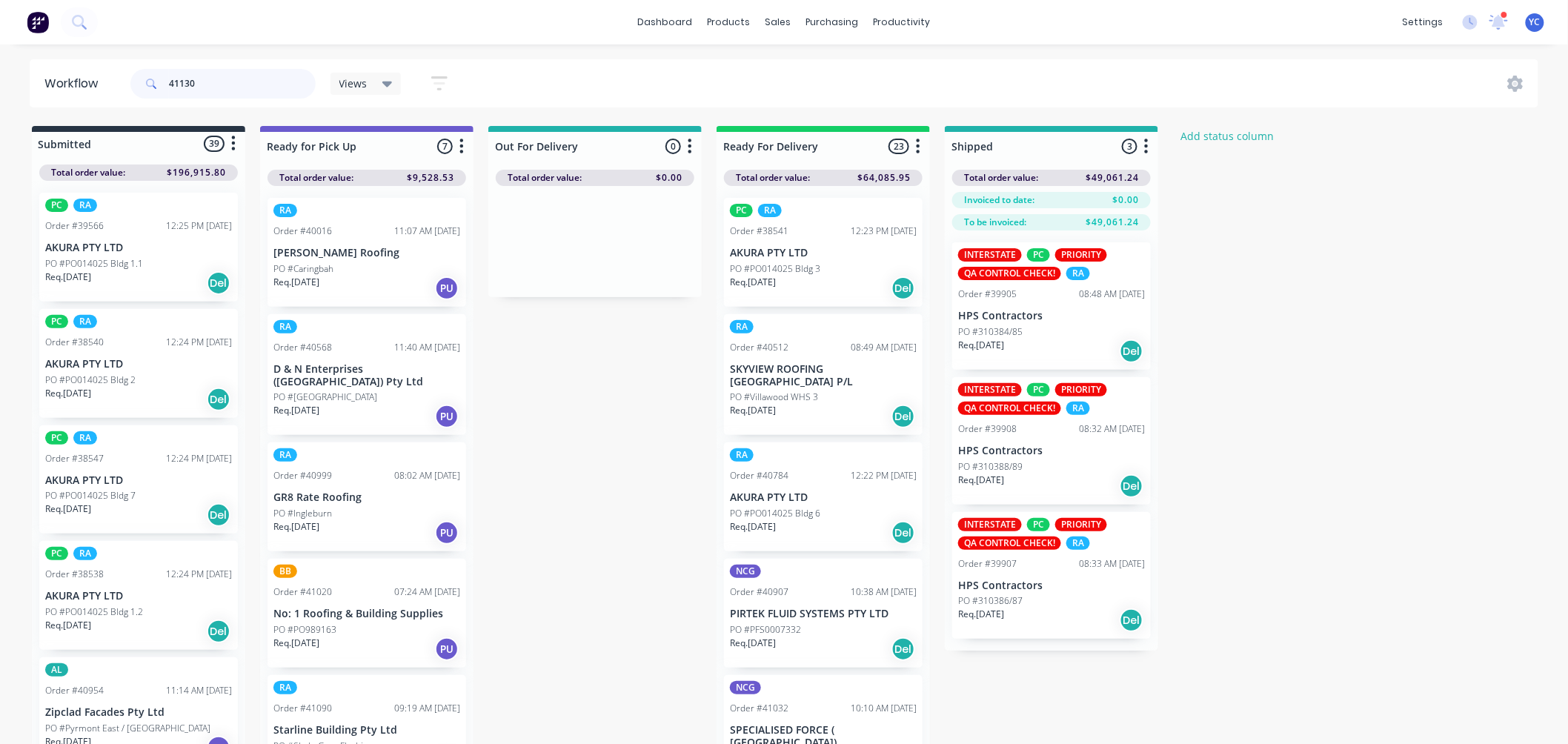
type input "41130"
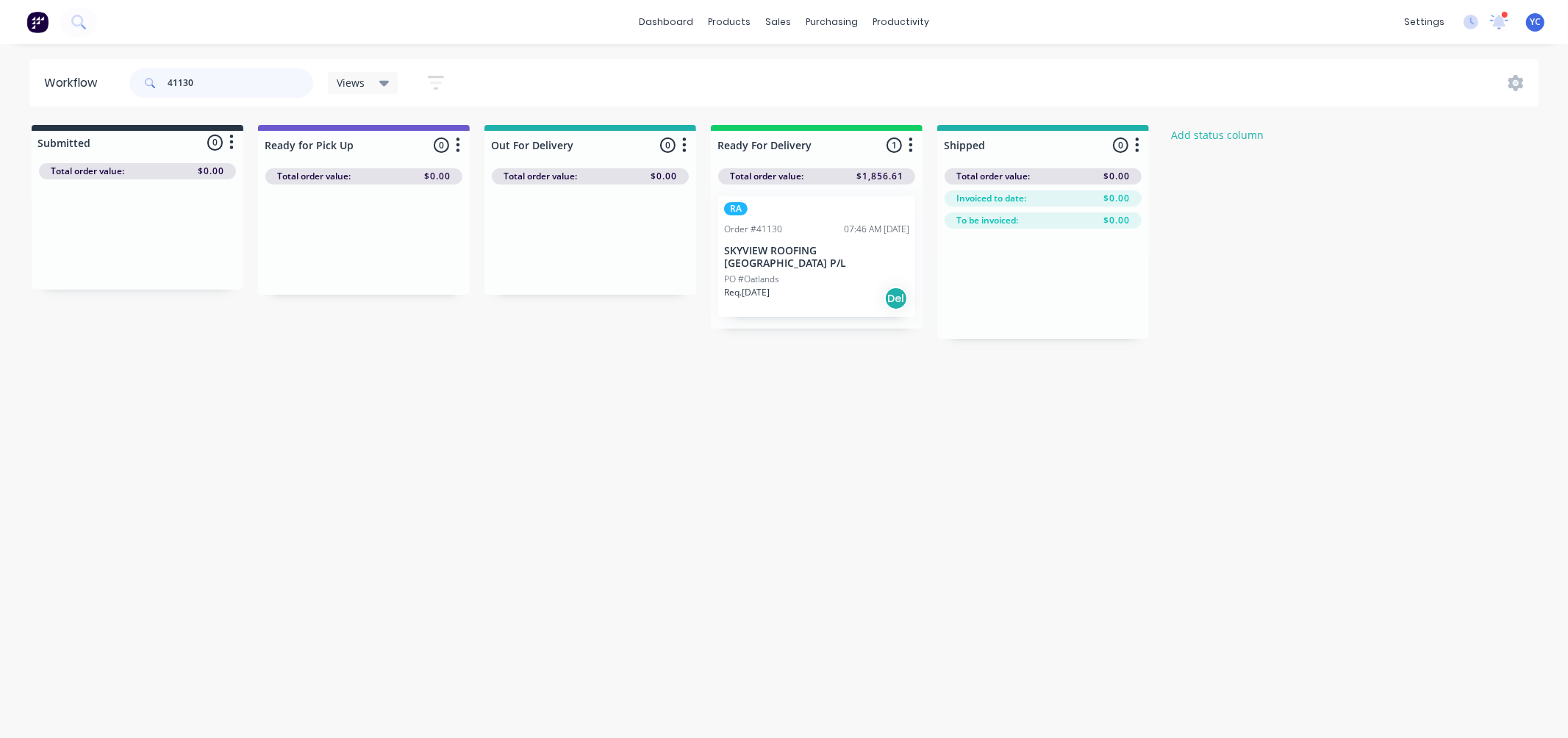
click at [238, 92] on input "41130" at bounding box center [241, 83] width 145 height 29
click at [257, 93] on input "41130" at bounding box center [241, 83] width 145 height 29
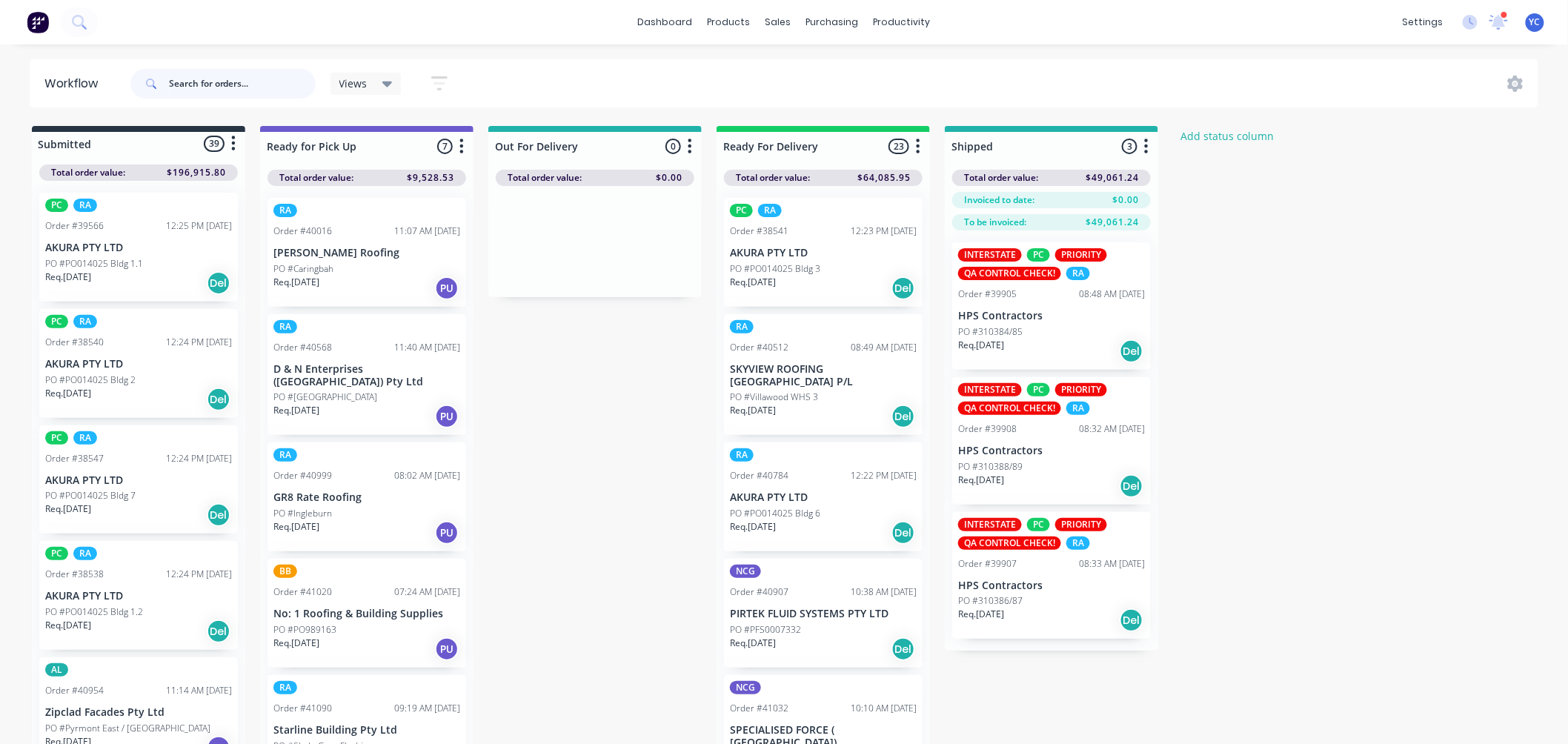
click at [206, 92] on input "text" at bounding box center [242, 84] width 147 height 30
type input "41020"
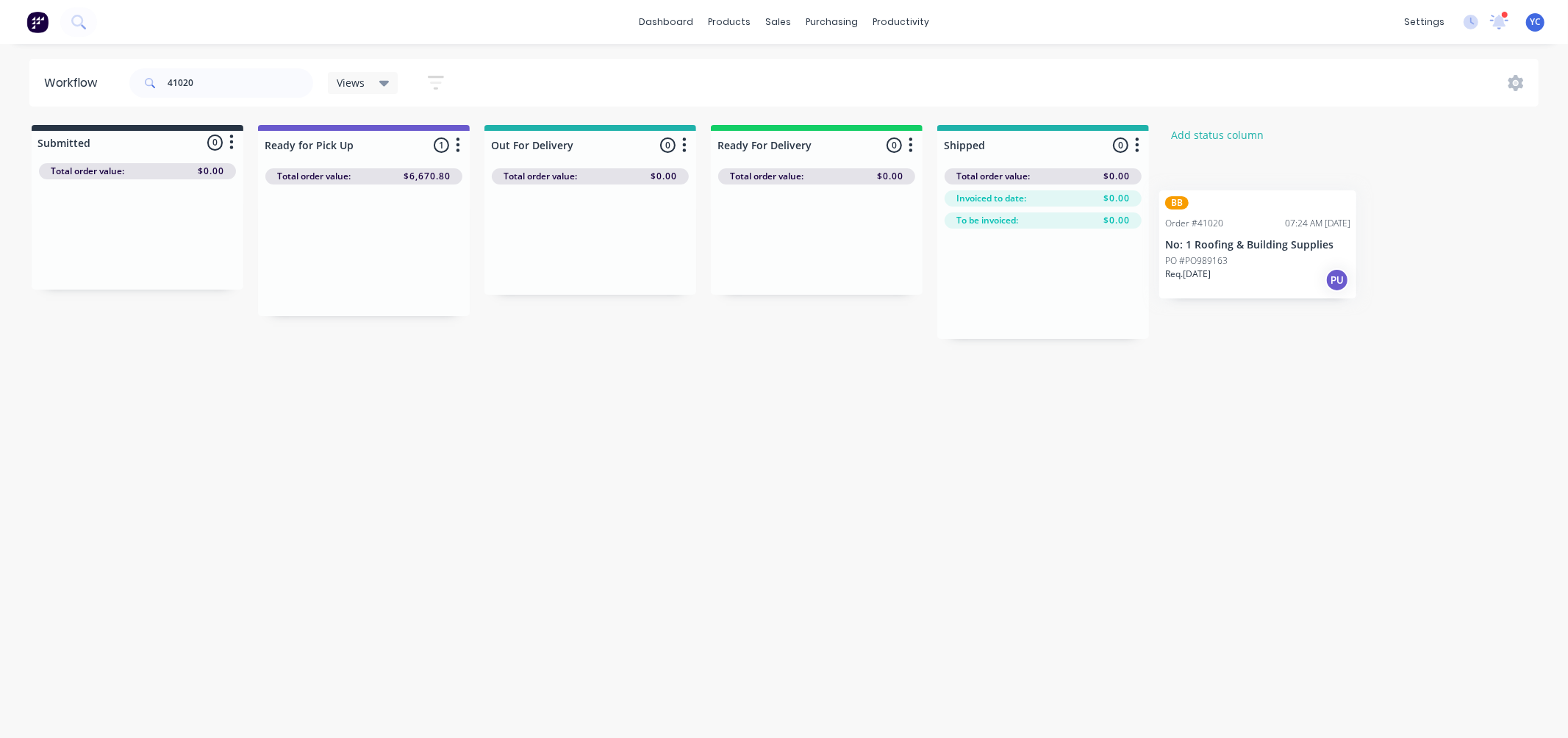
scroll to position [0, 31]
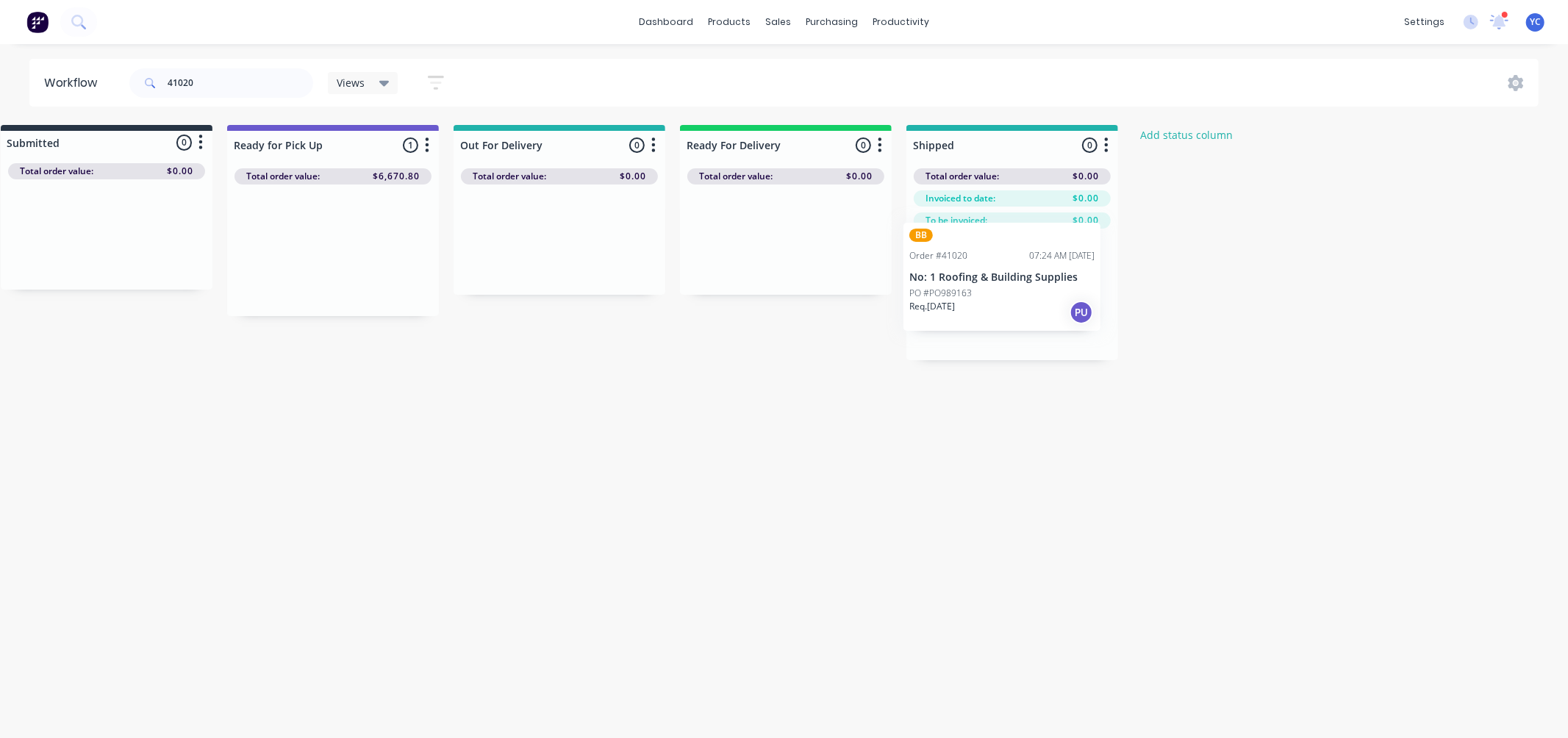
drag, startPoint x: 348, startPoint y: 256, endPoint x: 998, endPoint y: 295, distance: 651.2
click at [998, 295] on div "Submitted 0 Status colour #273444 hex #273444 Save Cancel Summaries Total order…" at bounding box center [758, 242] width 1599 height 235
click at [826, 433] on div "Workflow 41020 Views Save new view None (Default) edit ALL edit BB & TH edit NC…" at bounding box center [753, 383] width 1568 height 650
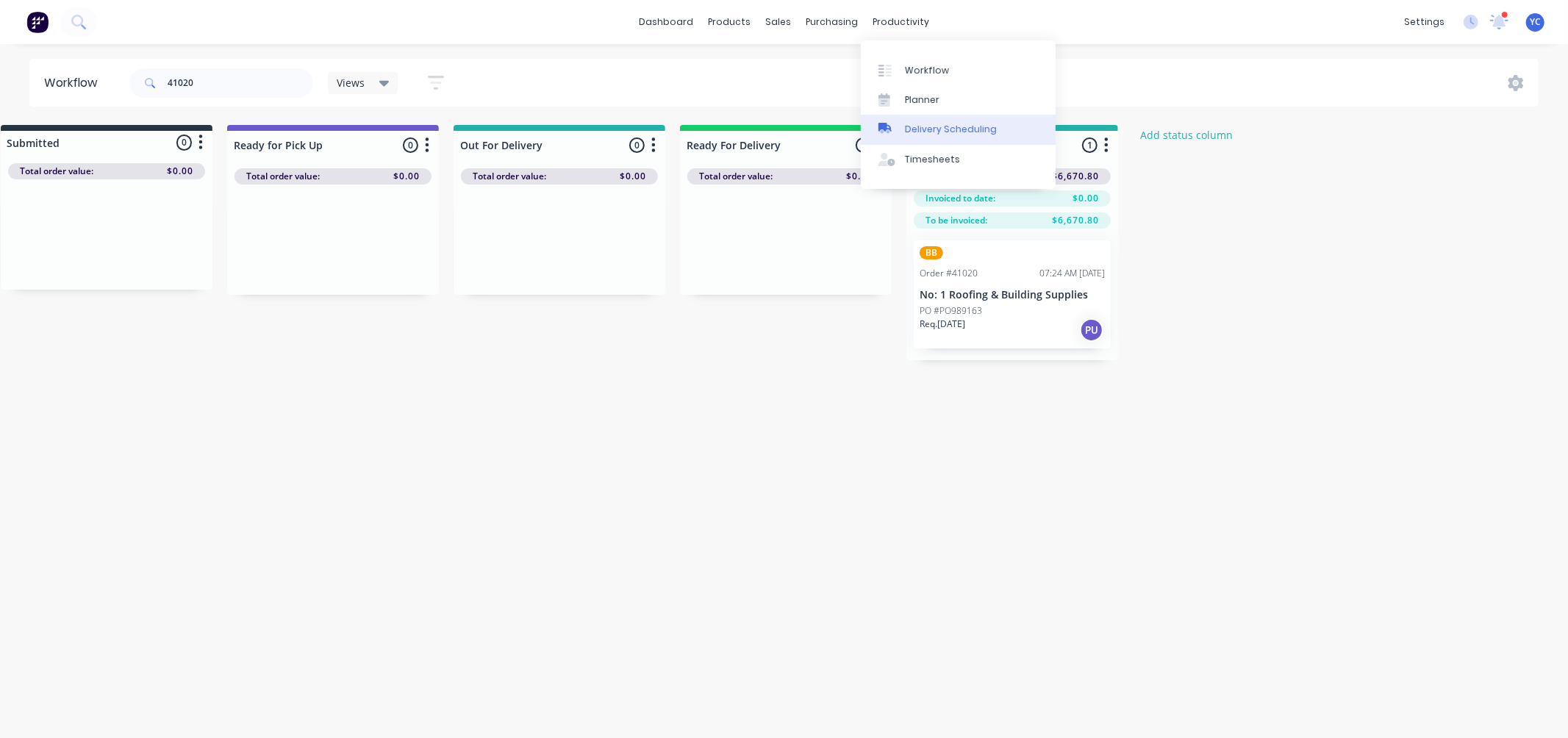
click at [945, 121] on link "Delivery Scheduling" at bounding box center [958, 130] width 195 height 29
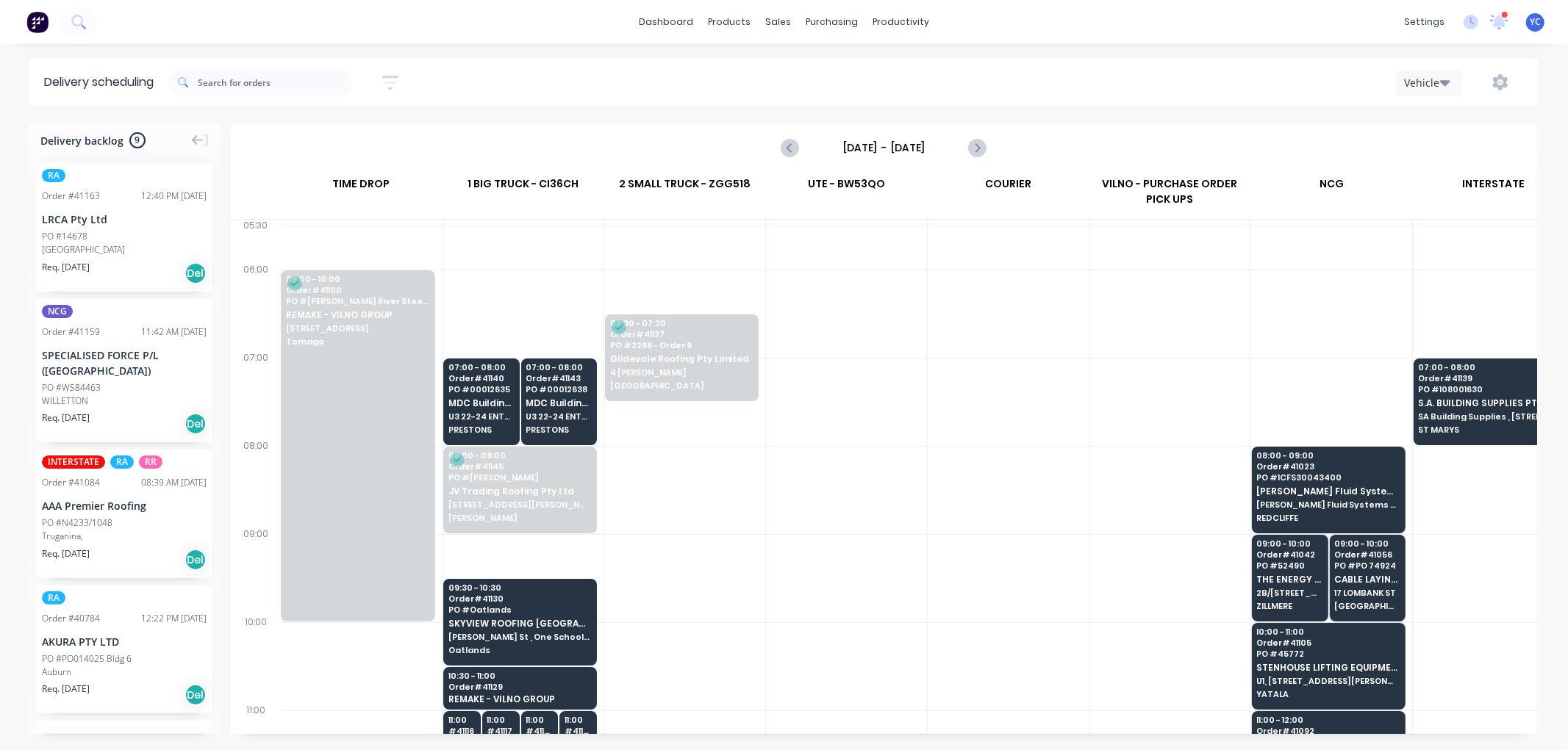
scroll to position [0, 1]
click at [1439, 83] on div "Vehicle" at bounding box center [1425, 83] width 42 height 16
click at [1443, 150] on div "Vehicle" at bounding box center [1469, 151] width 145 height 29
click at [980, 149] on icon "Next page" at bounding box center [977, 148] width 17 height 17
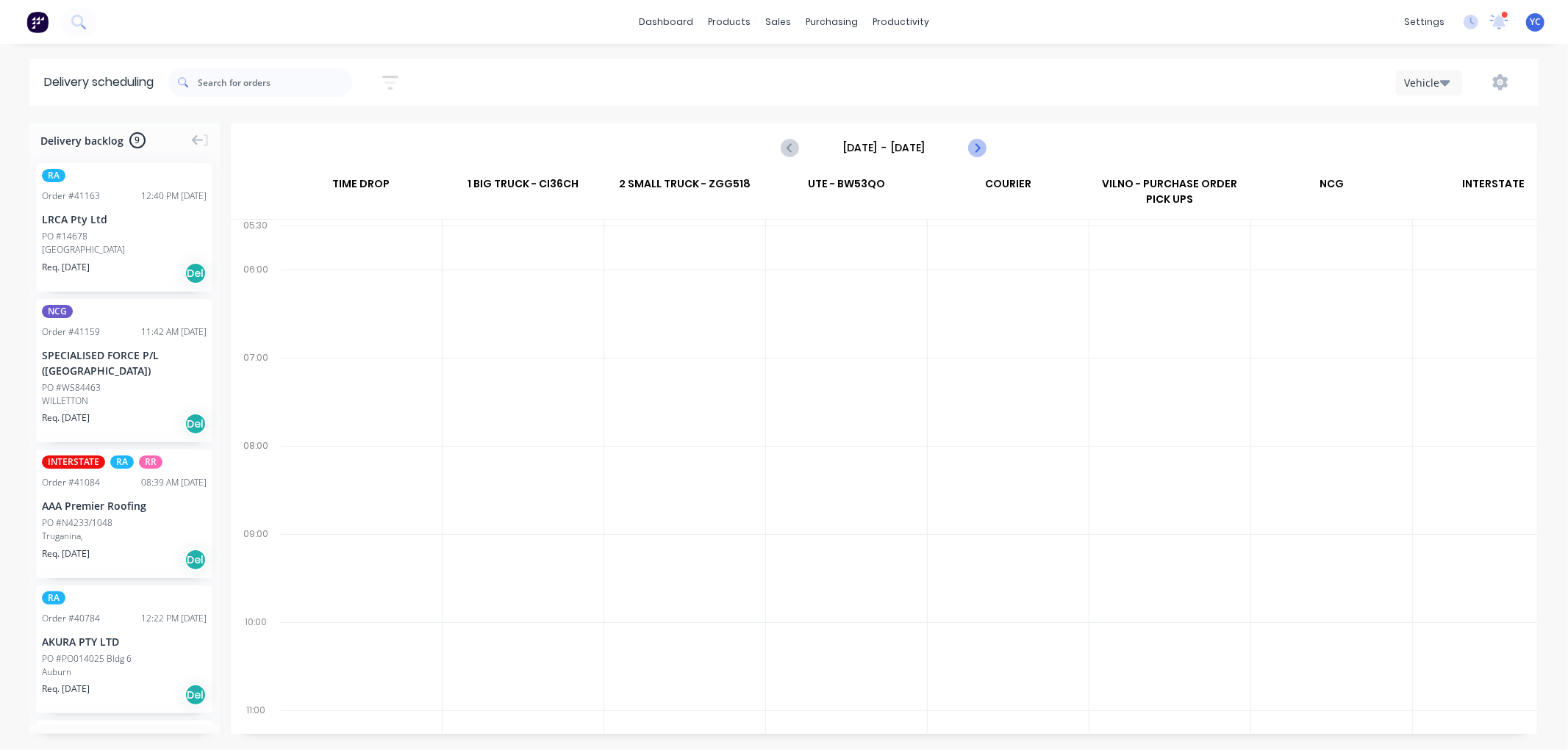
click at [978, 145] on icon "Next page" at bounding box center [977, 148] width 7 height 12
type input "[DATE] - [DATE]"
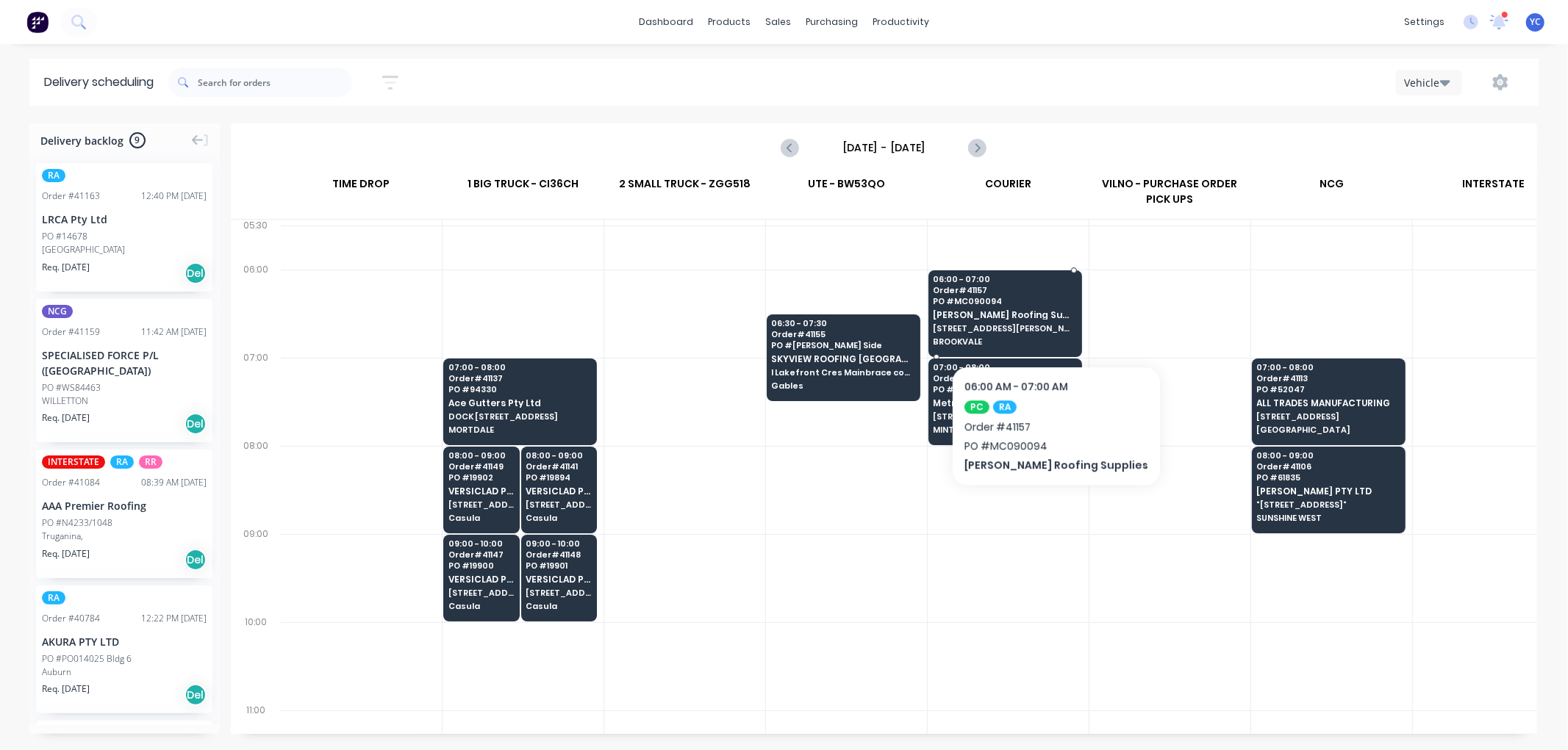
click at [1034, 321] on div "06:00 - 07:00 Order # 41157 PO # MC090094 [PERSON_NAME] Roofing Supplies [STREE…" at bounding box center [1006, 311] width 152 height 82
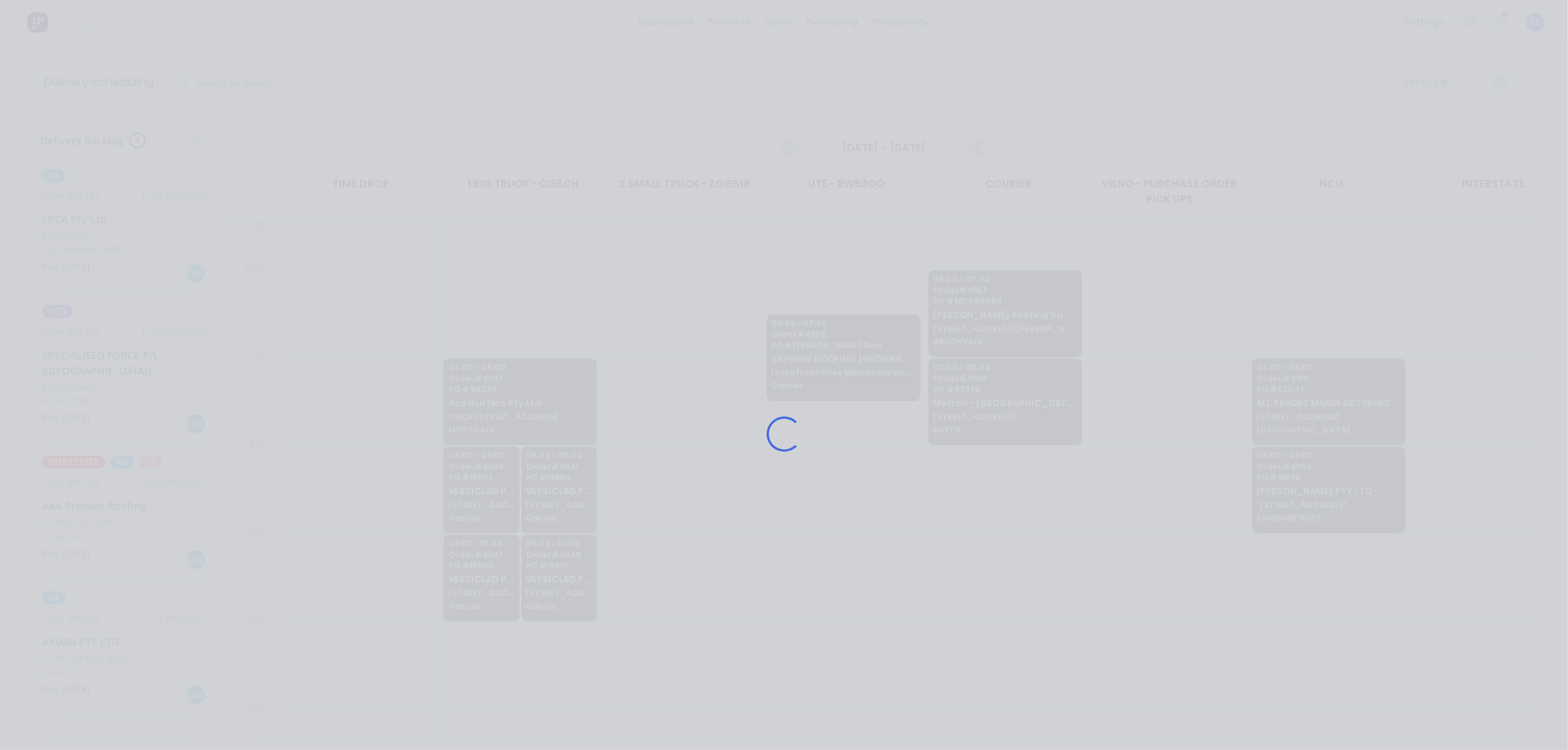
click at [1034, 321] on div "Loading..." at bounding box center [784, 433] width 1176 height 750
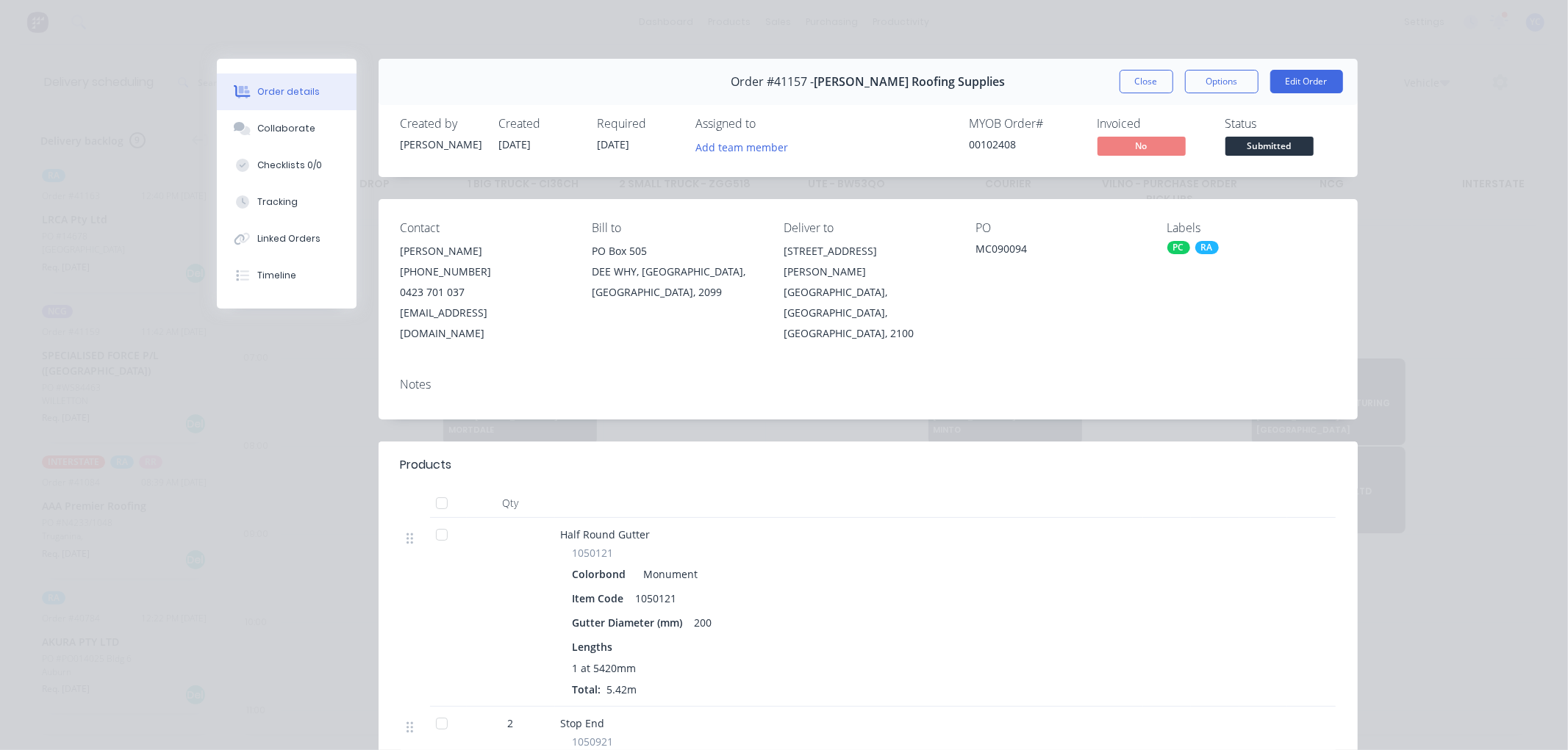
click at [686, 366] on div "Notes" at bounding box center [869, 393] width 980 height 54
drag, startPoint x: 781, startPoint y: 251, endPoint x: 839, endPoint y: 261, distance: 58.9
click at [839, 261] on div "[STREET_ADDRESS][PERSON_NAME]" at bounding box center [868, 262] width 169 height 42
click at [784, 246] on div "[STREET_ADDRESS][PERSON_NAME]" at bounding box center [868, 262] width 169 height 42
drag, startPoint x: 778, startPoint y: 251, endPoint x: 839, endPoint y: 254, distance: 61.1
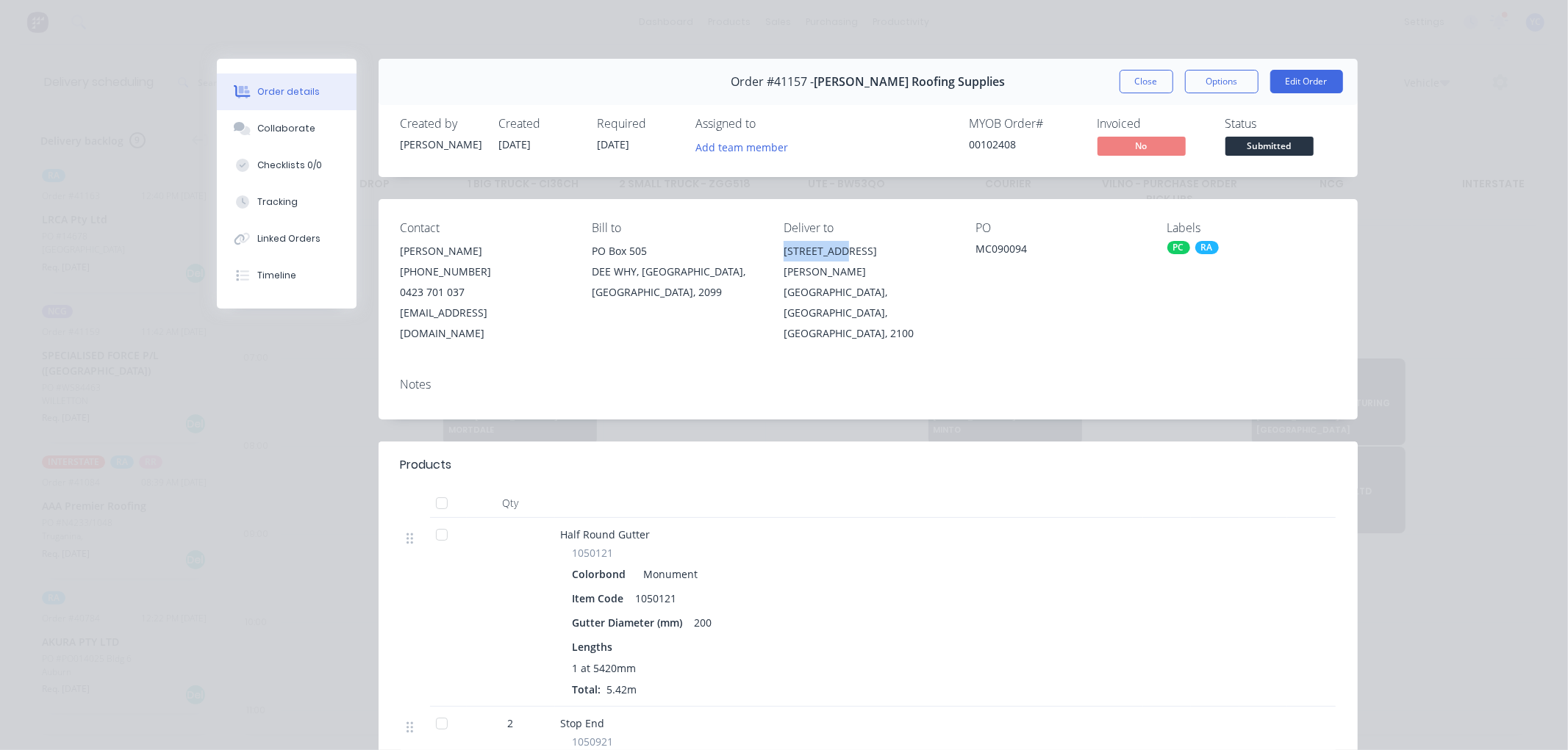
click at [839, 254] on div "[STREET_ADDRESS][PERSON_NAME]" at bounding box center [868, 262] width 169 height 42
copy div "[STREET_ADDRESS][PERSON_NAME]"
click at [810, 257] on div "[STREET_ADDRESS][PERSON_NAME]" at bounding box center [868, 262] width 169 height 42
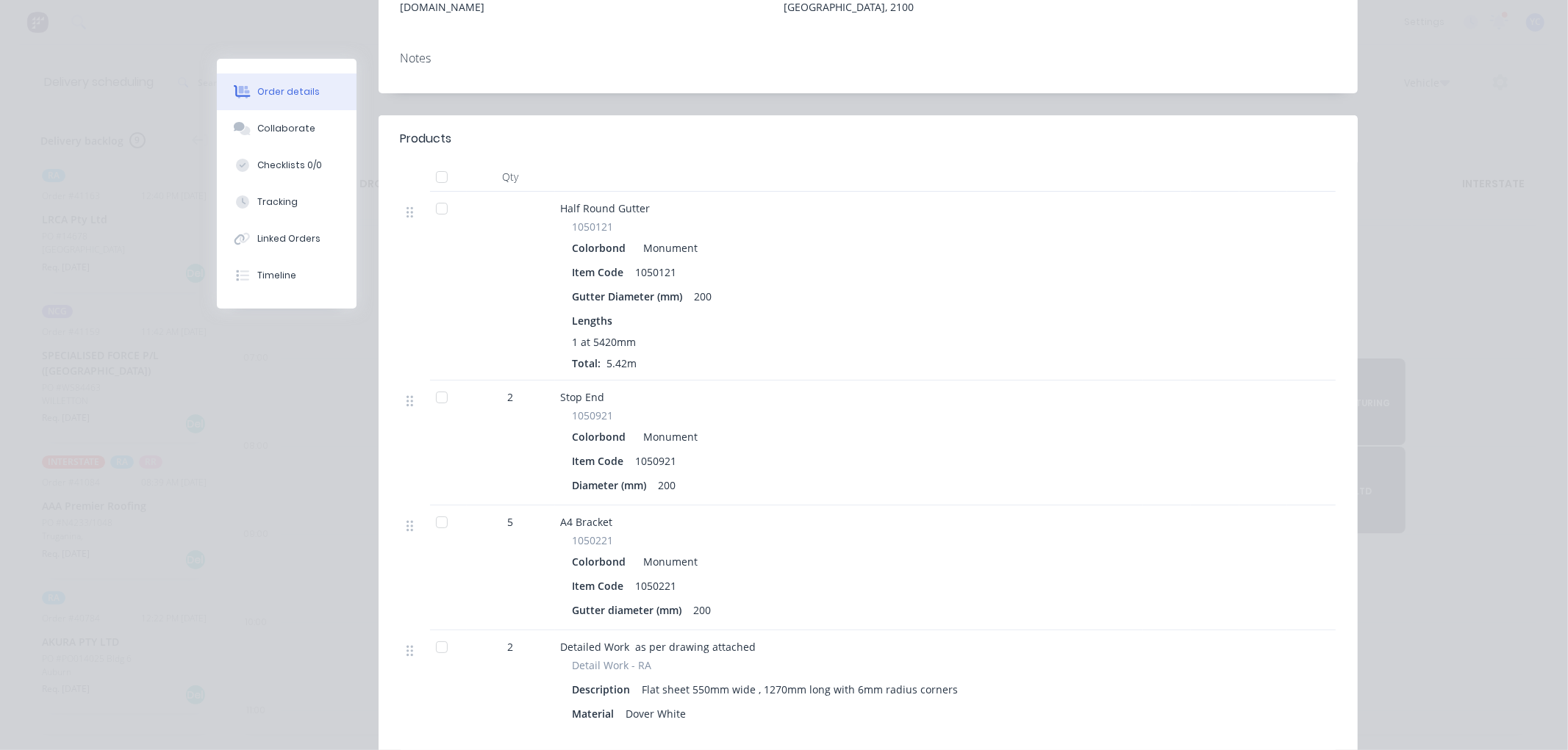
scroll to position [0, 0]
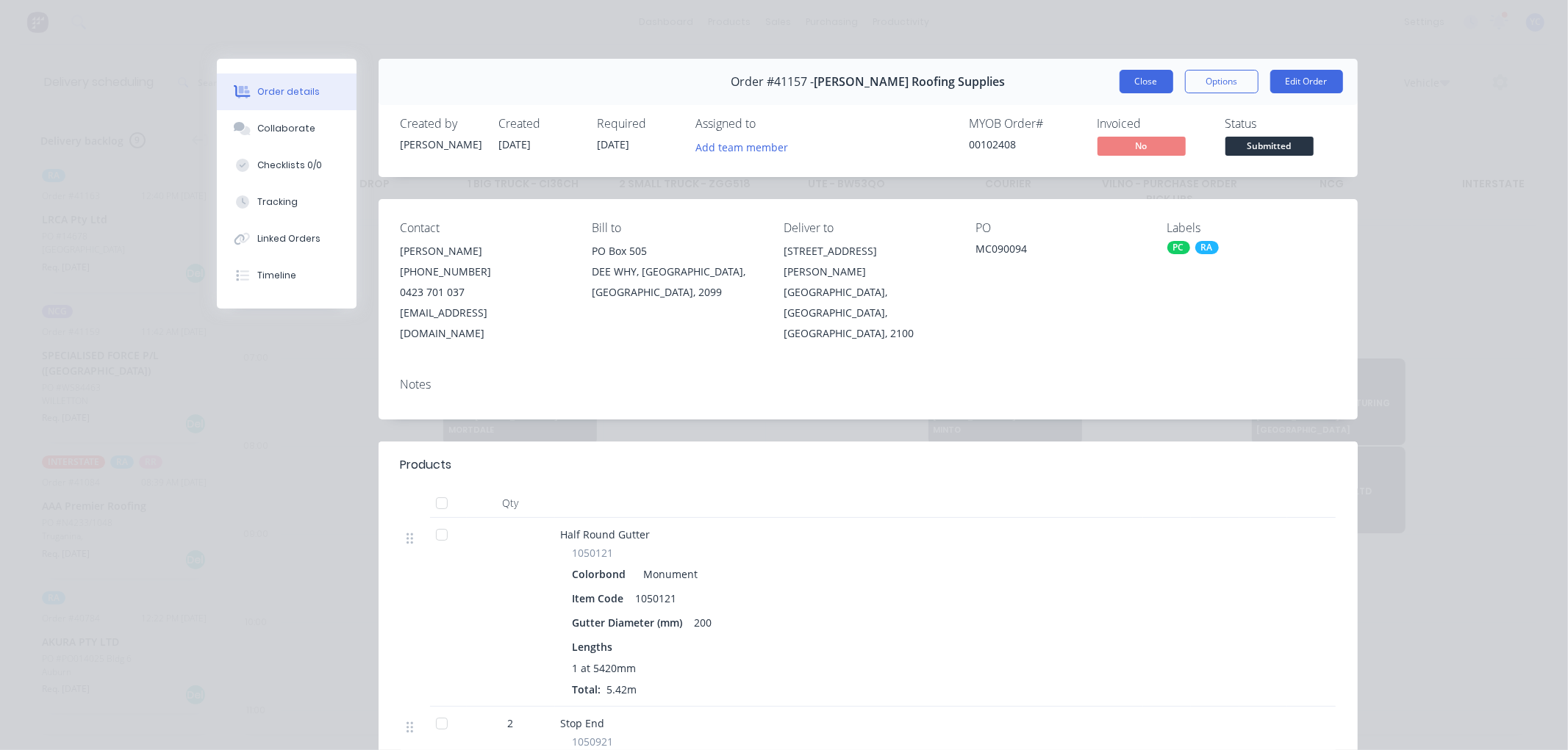
click at [1147, 86] on button "Close" at bounding box center [1147, 81] width 54 height 23
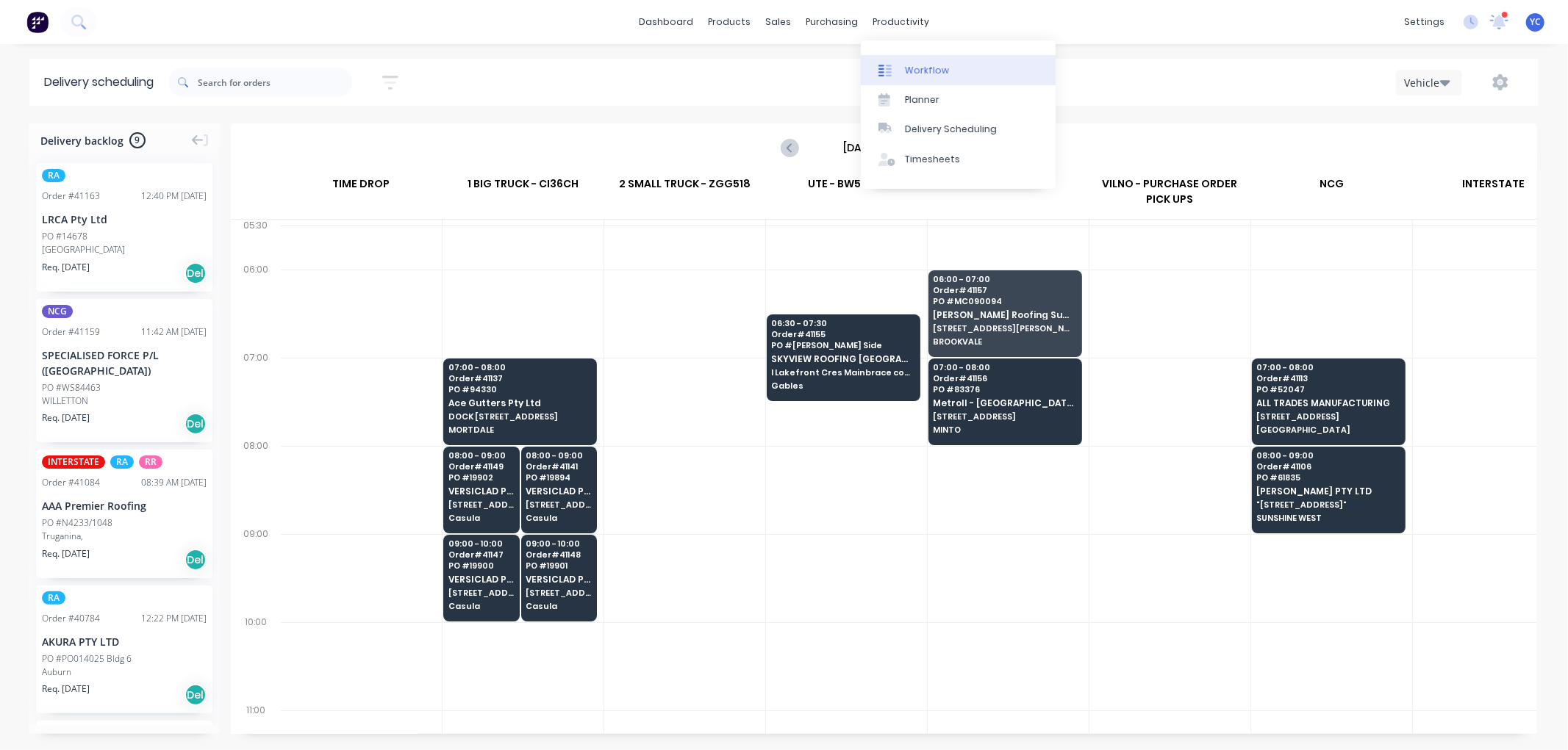
click at [898, 64] on div at bounding box center [889, 70] width 22 height 13
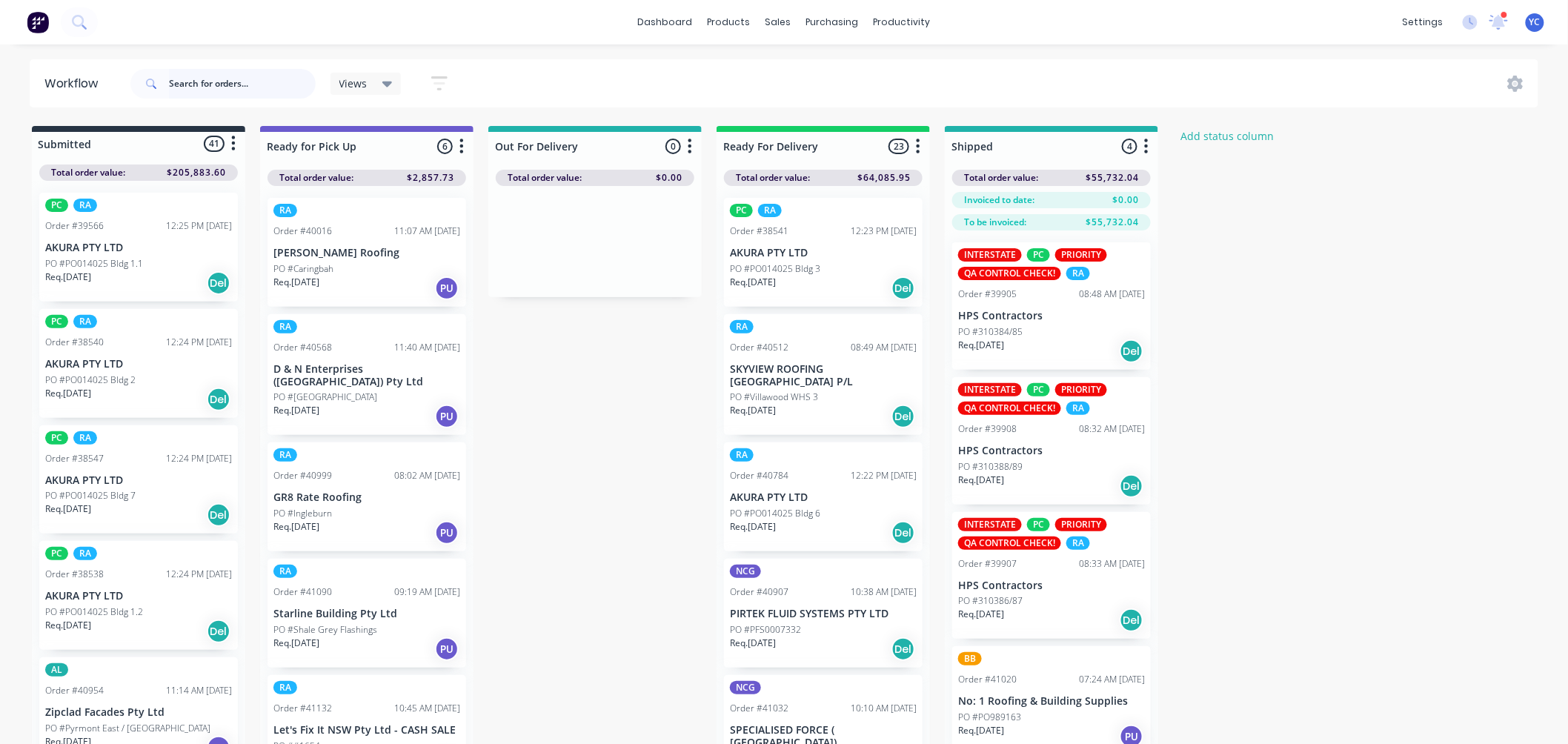
click at [235, 86] on input "text" at bounding box center [242, 84] width 147 height 30
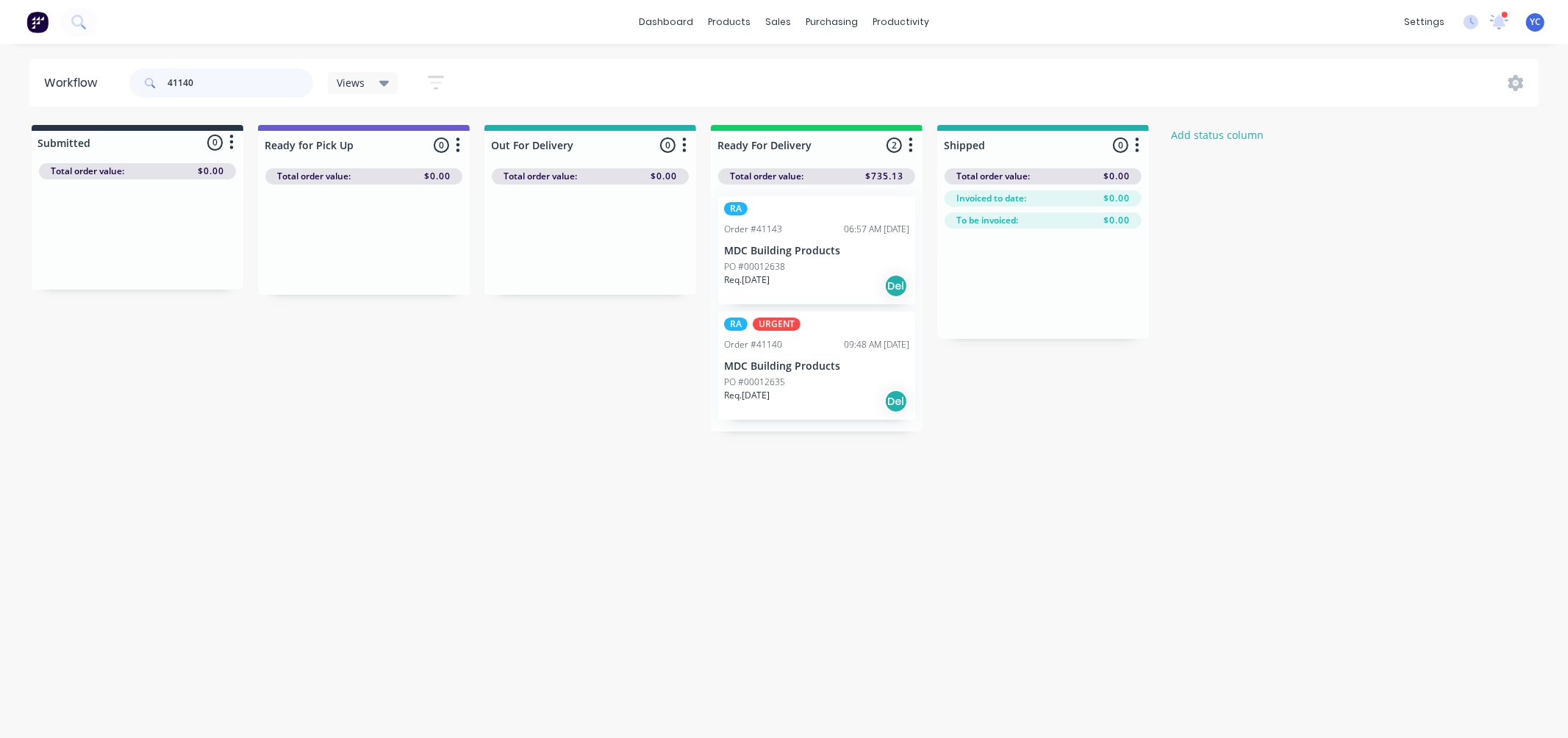
type input "41140"
click at [845, 363] on div "Mark as Delivered" at bounding box center [842, 368] width 148 height 30
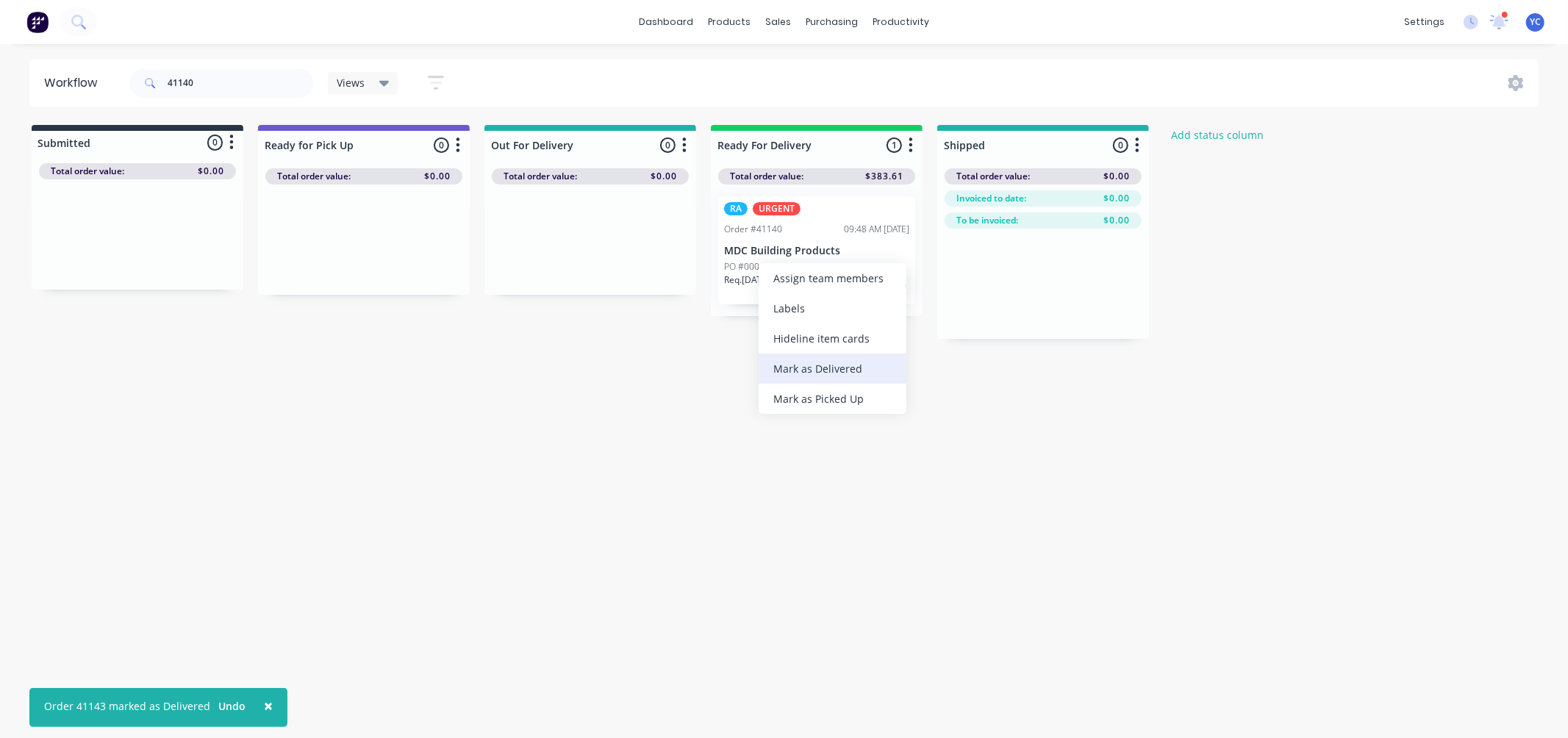
click at [819, 360] on div "Mark as Delivered" at bounding box center [832, 369] width 148 height 30
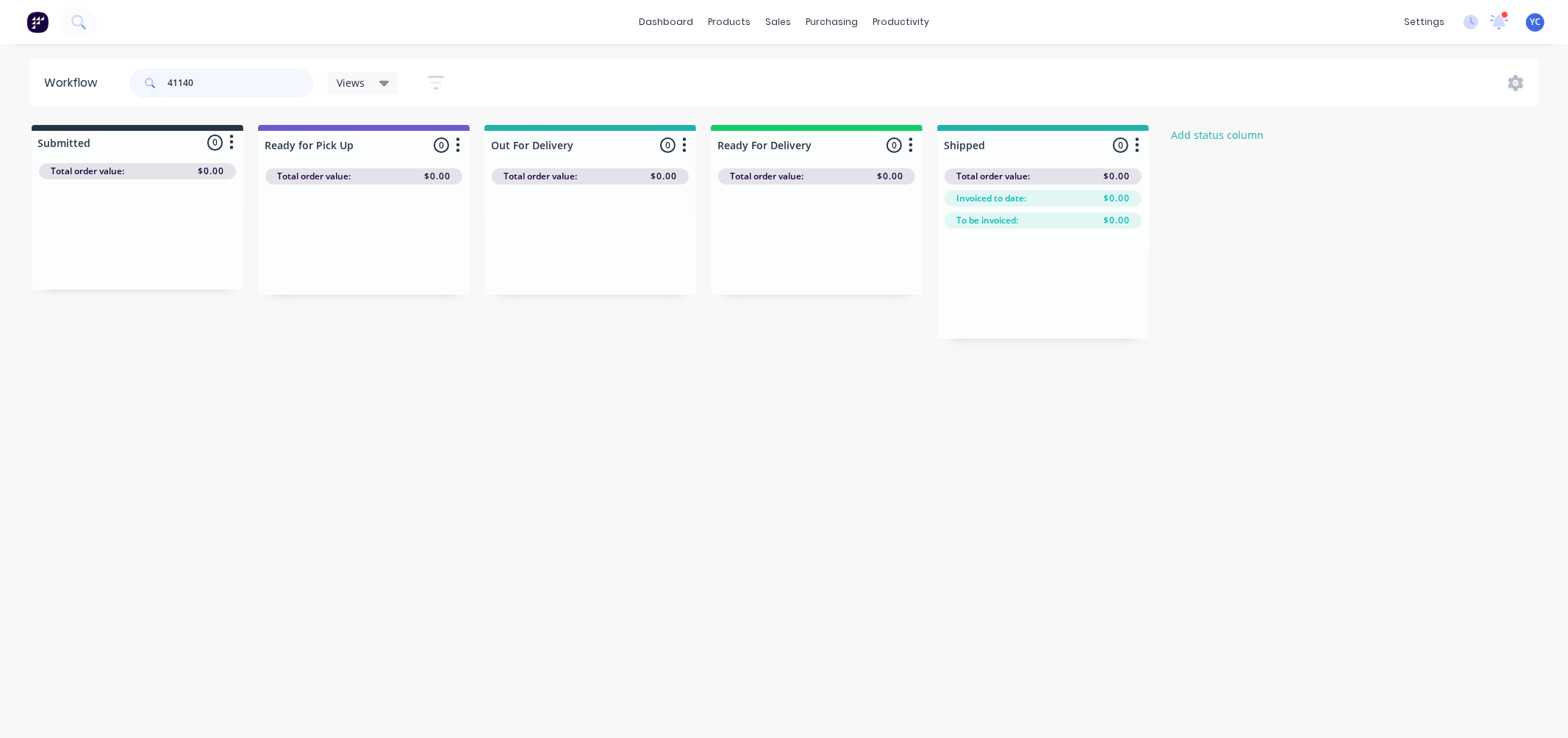
click at [252, 81] on input "41140" at bounding box center [241, 83] width 145 height 29
type input "41116"
click at [828, 370] on div "Mark as Delivered" at bounding box center [843, 378] width 148 height 30
click at [253, 84] on input "41116" at bounding box center [241, 83] width 145 height 29
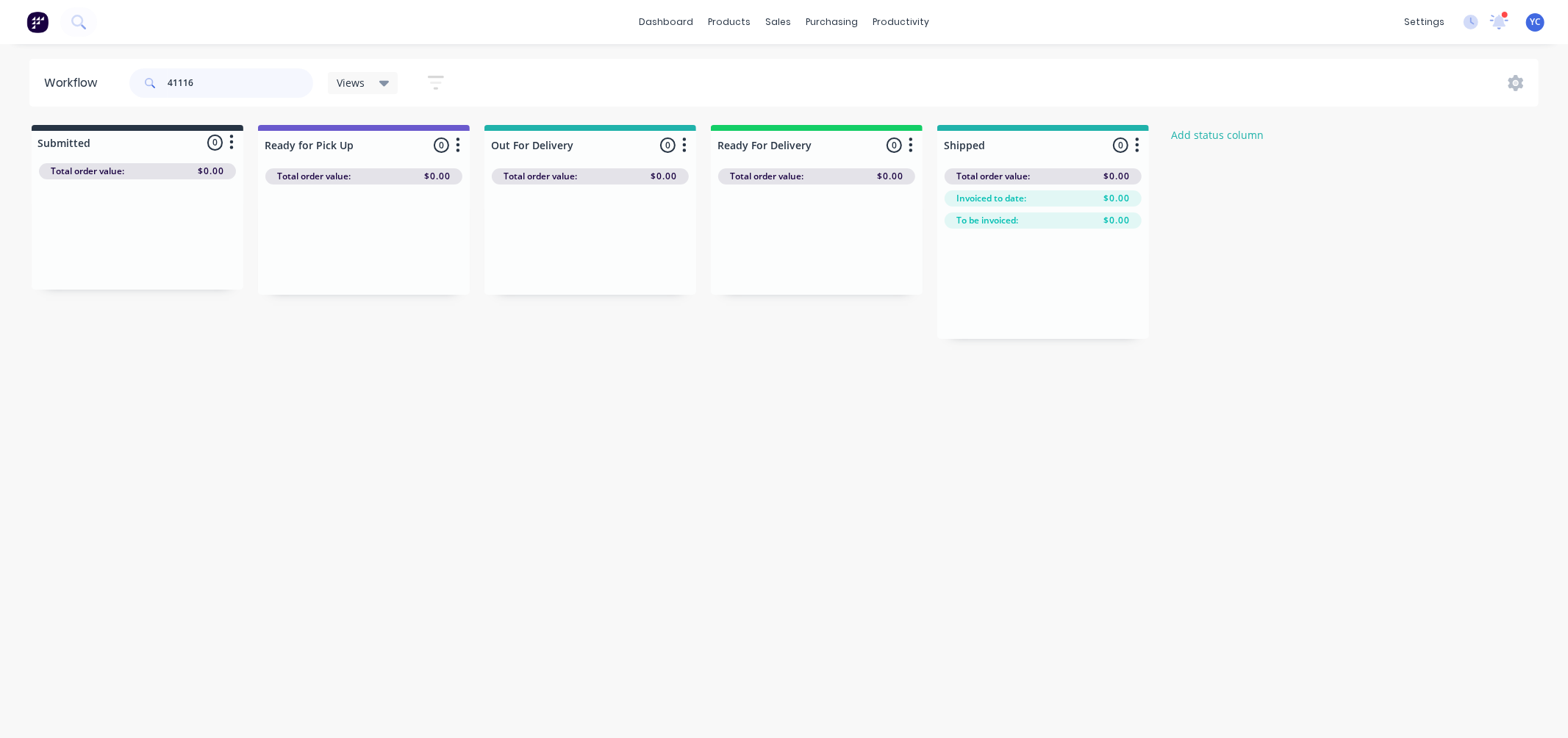
click at [253, 84] on input "41116" at bounding box center [241, 83] width 145 height 29
type input "41117"
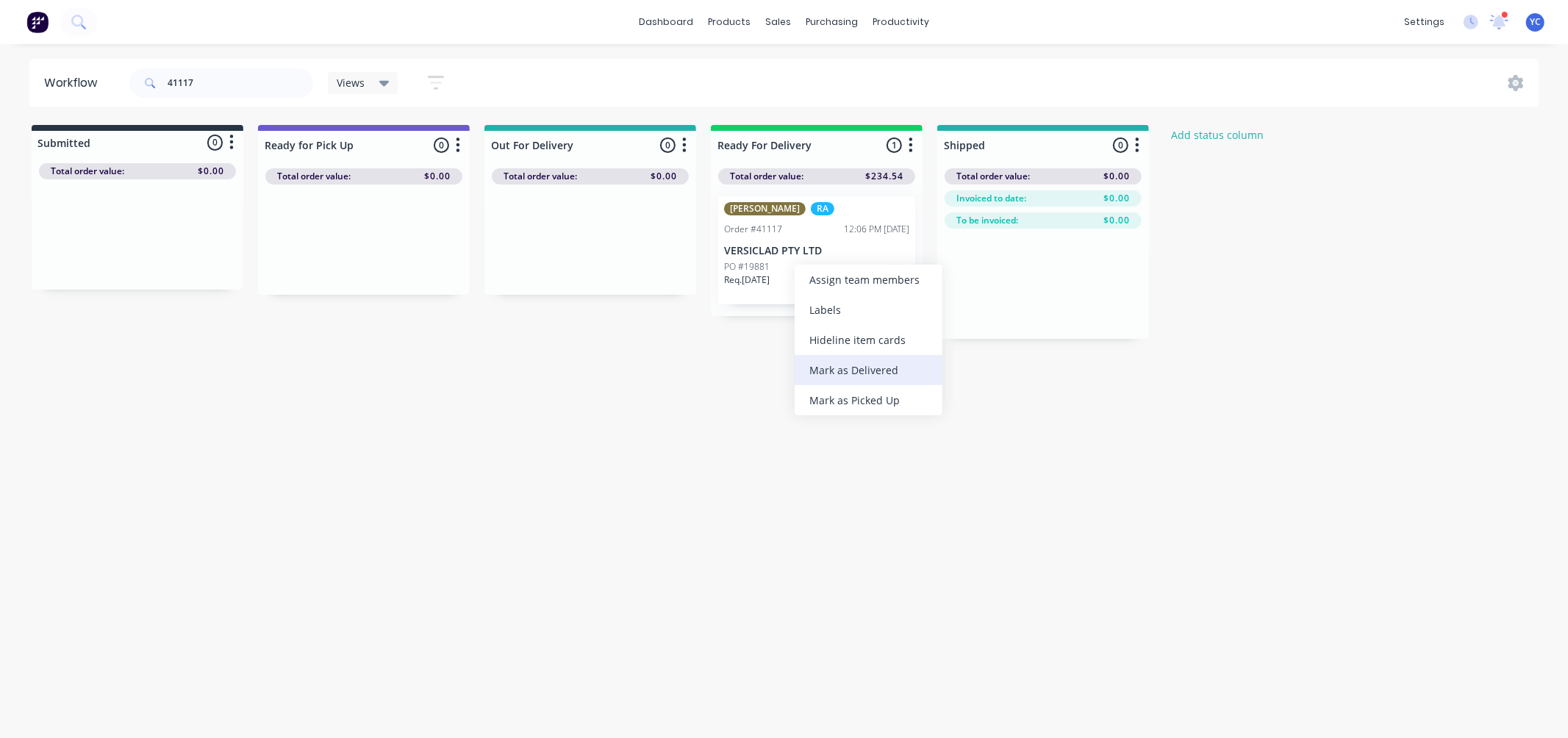
click at [865, 369] on div "Mark as Delivered" at bounding box center [868, 369] width 148 height 30
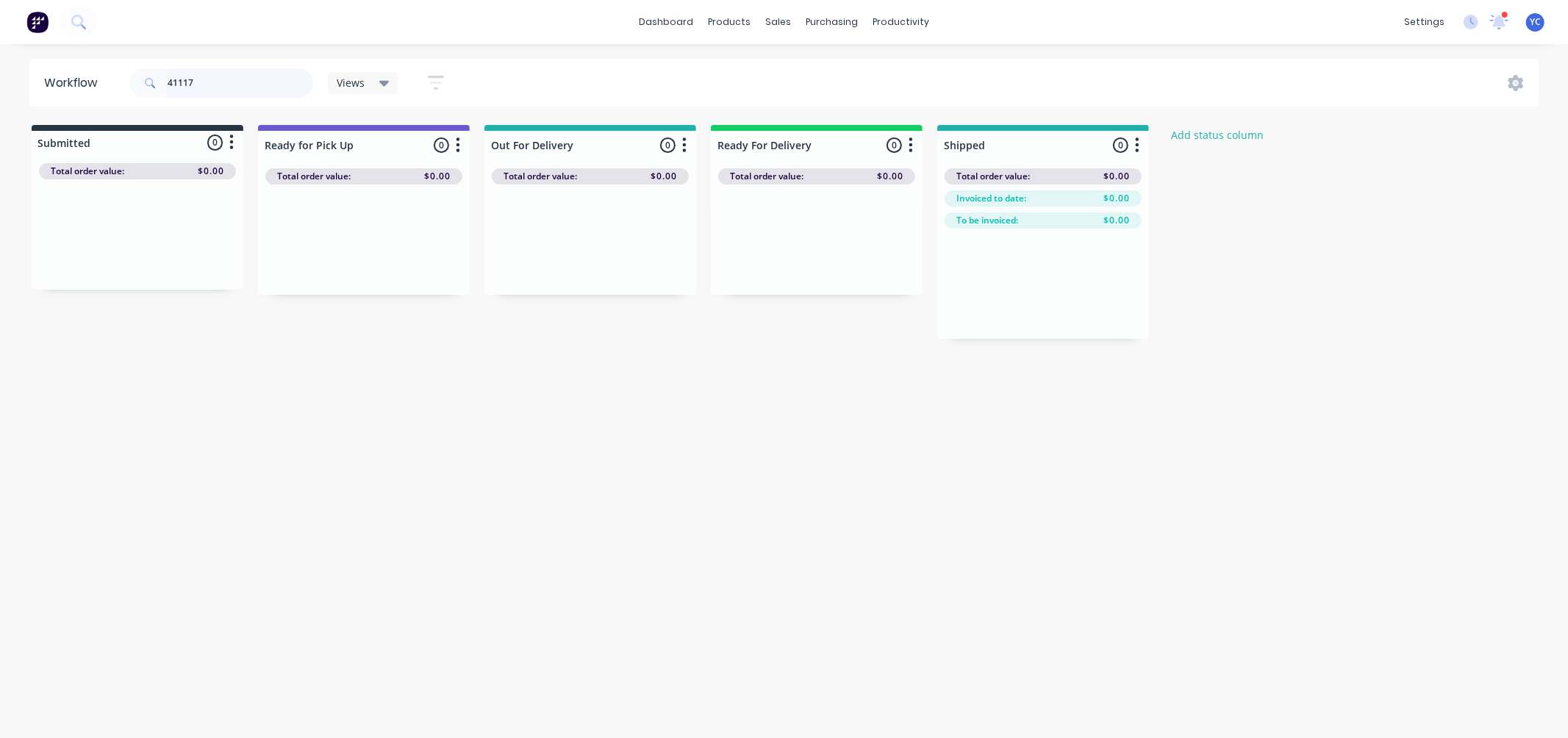
click at [227, 85] on input "41117" at bounding box center [241, 83] width 145 height 29
type input "41133"
click at [873, 360] on div "Mark as Delivered" at bounding box center [849, 363] width 148 height 30
click at [253, 76] on input "41133" at bounding box center [241, 83] width 145 height 29
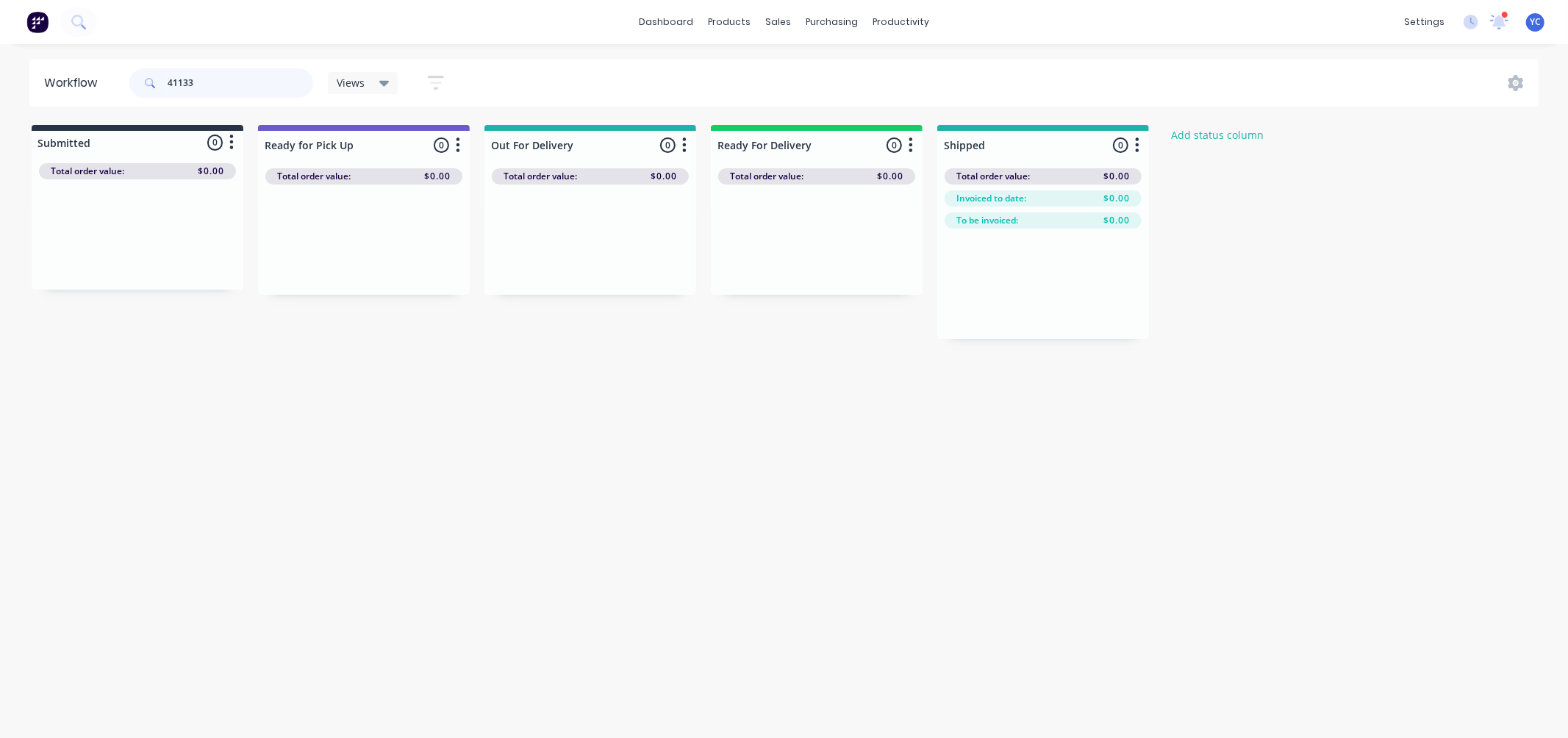
click at [253, 76] on input "41133" at bounding box center [241, 83] width 145 height 29
type input "41134"
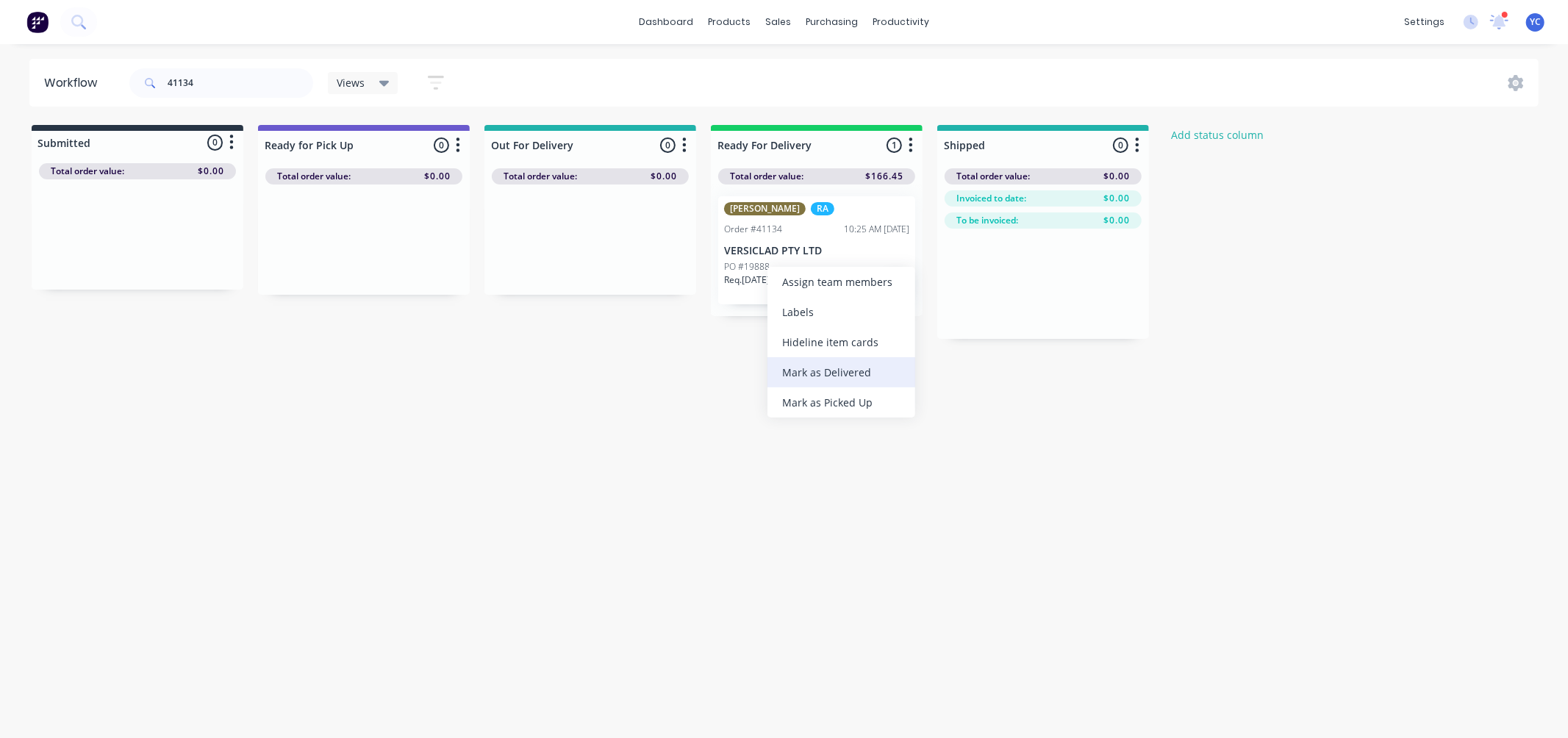
click at [863, 369] on div "Mark as Delivered" at bounding box center [841, 372] width 148 height 30
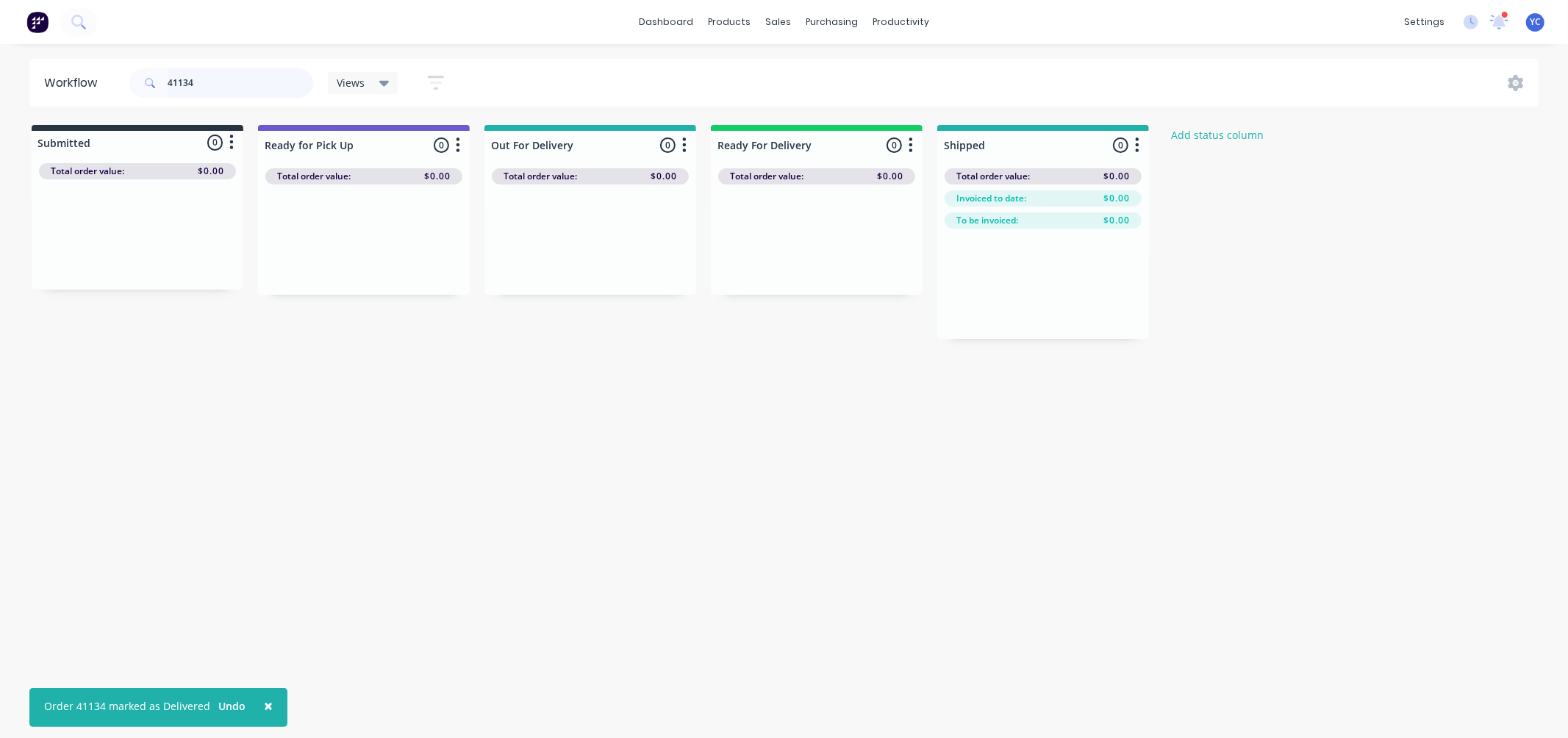
click at [197, 90] on input "41134" at bounding box center [241, 83] width 145 height 29
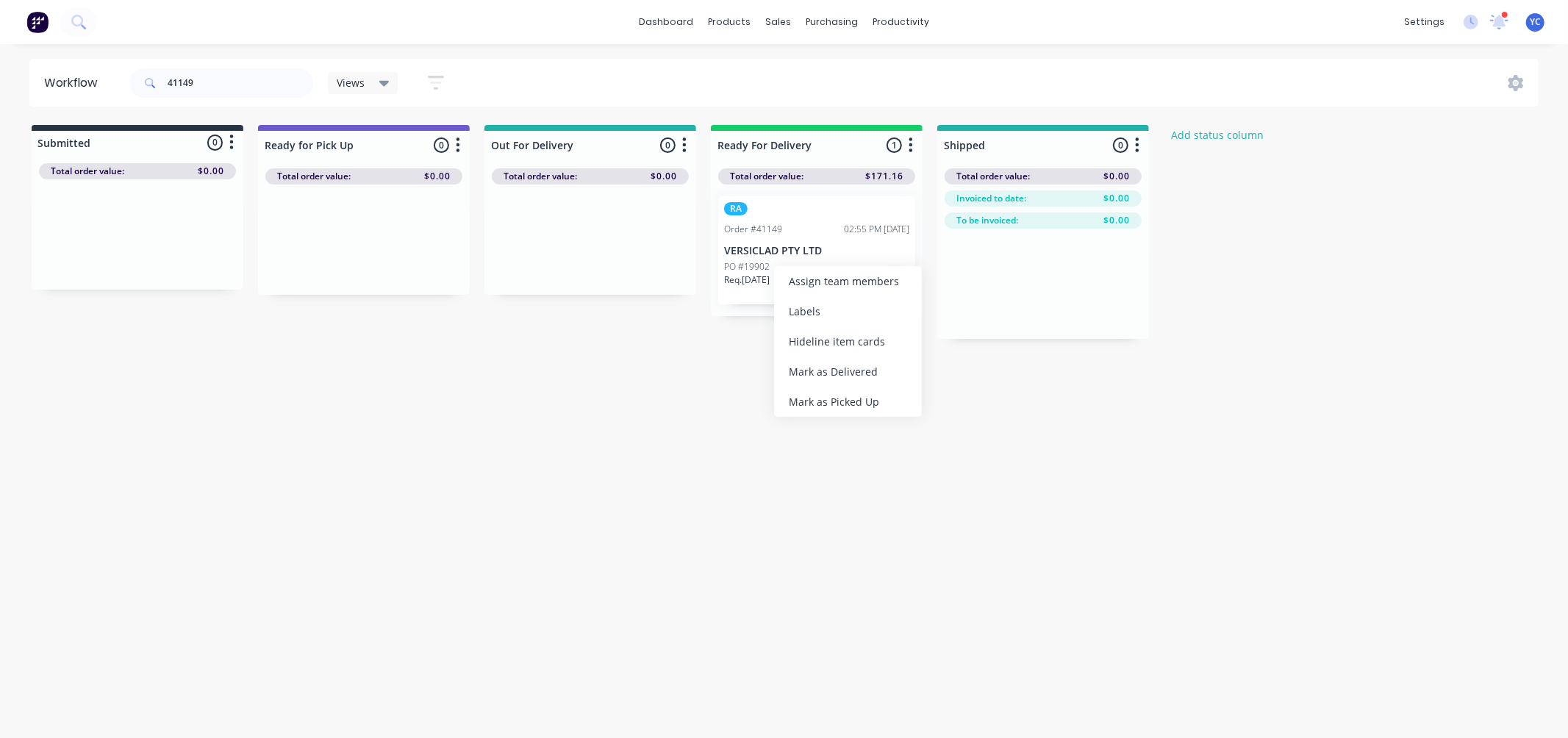
click at [862, 366] on div "Mark as Delivered" at bounding box center [848, 371] width 148 height 30
click at [231, 80] on input "41149" at bounding box center [241, 83] width 145 height 29
type input "41134"
click at [212, 88] on input "41134" at bounding box center [241, 83] width 145 height 29
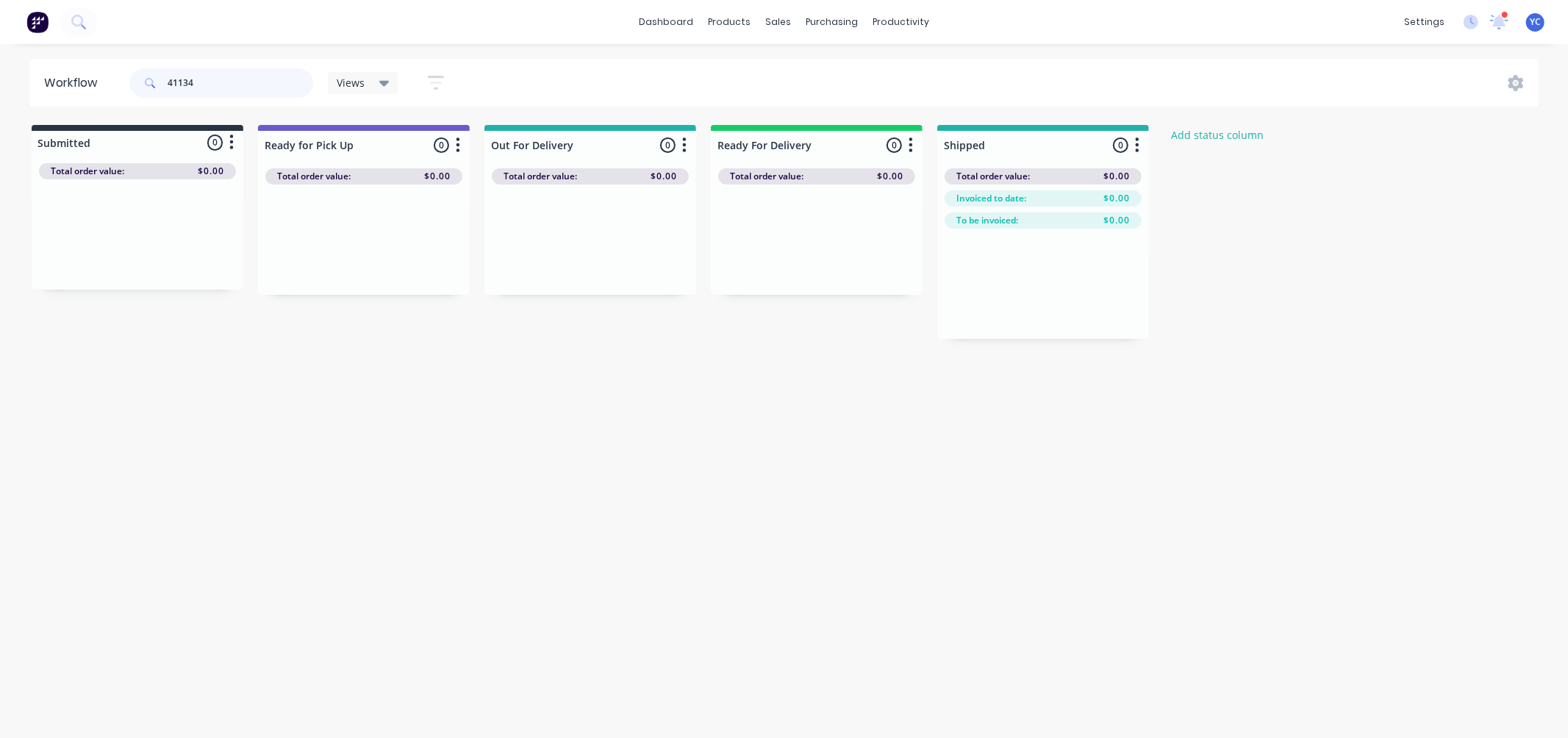
click at [212, 88] on input "41134" at bounding box center [241, 83] width 145 height 29
drag, startPoint x: 100, startPoint y: 260, endPoint x: 1014, endPoint y: 311, distance: 915.4
click at [1015, 311] on div "Submitted 1 Status colour #273444 hex #273444 Save Cancel Summaries Total order…" at bounding box center [788, 242] width 1599 height 235
type input "4"
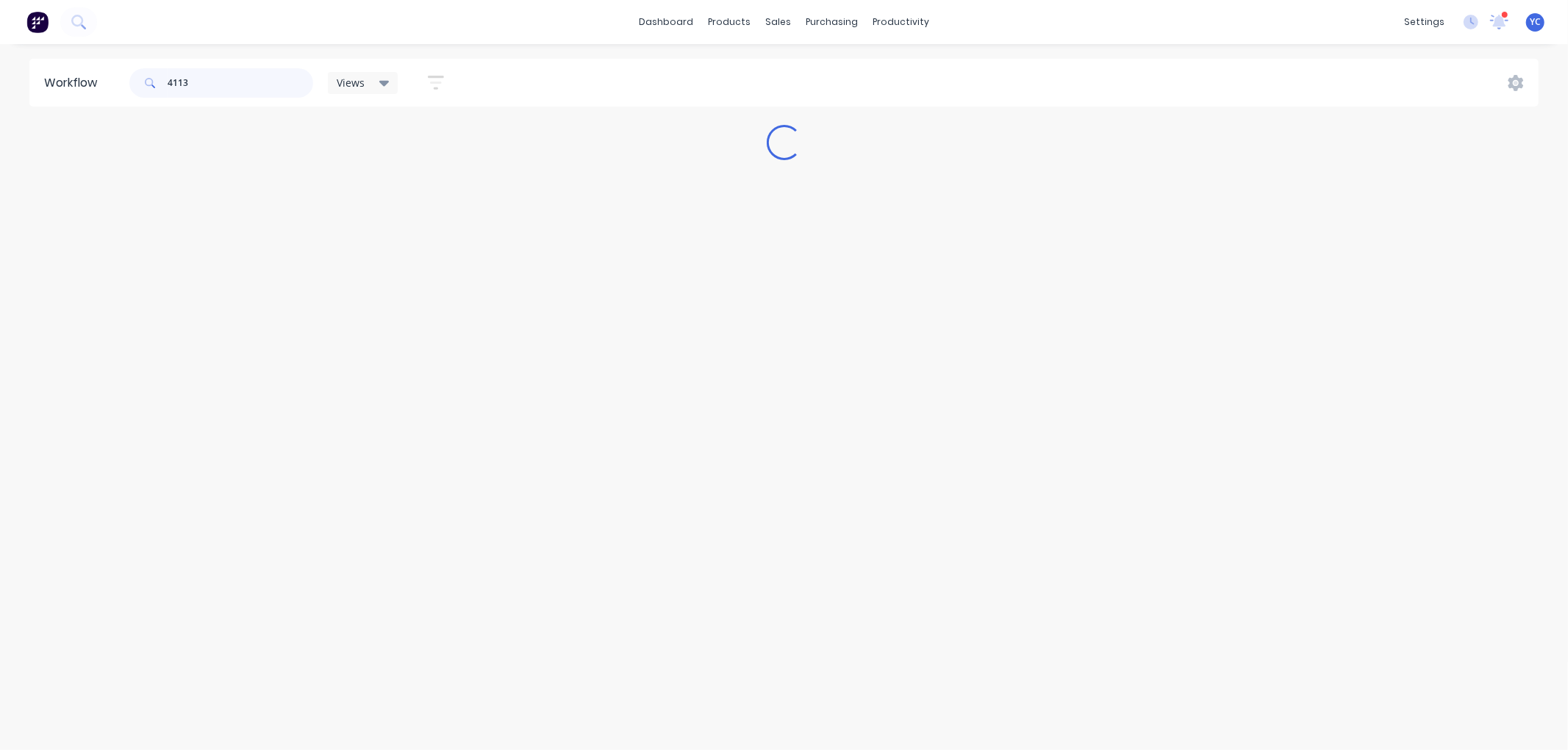
type input "41139"
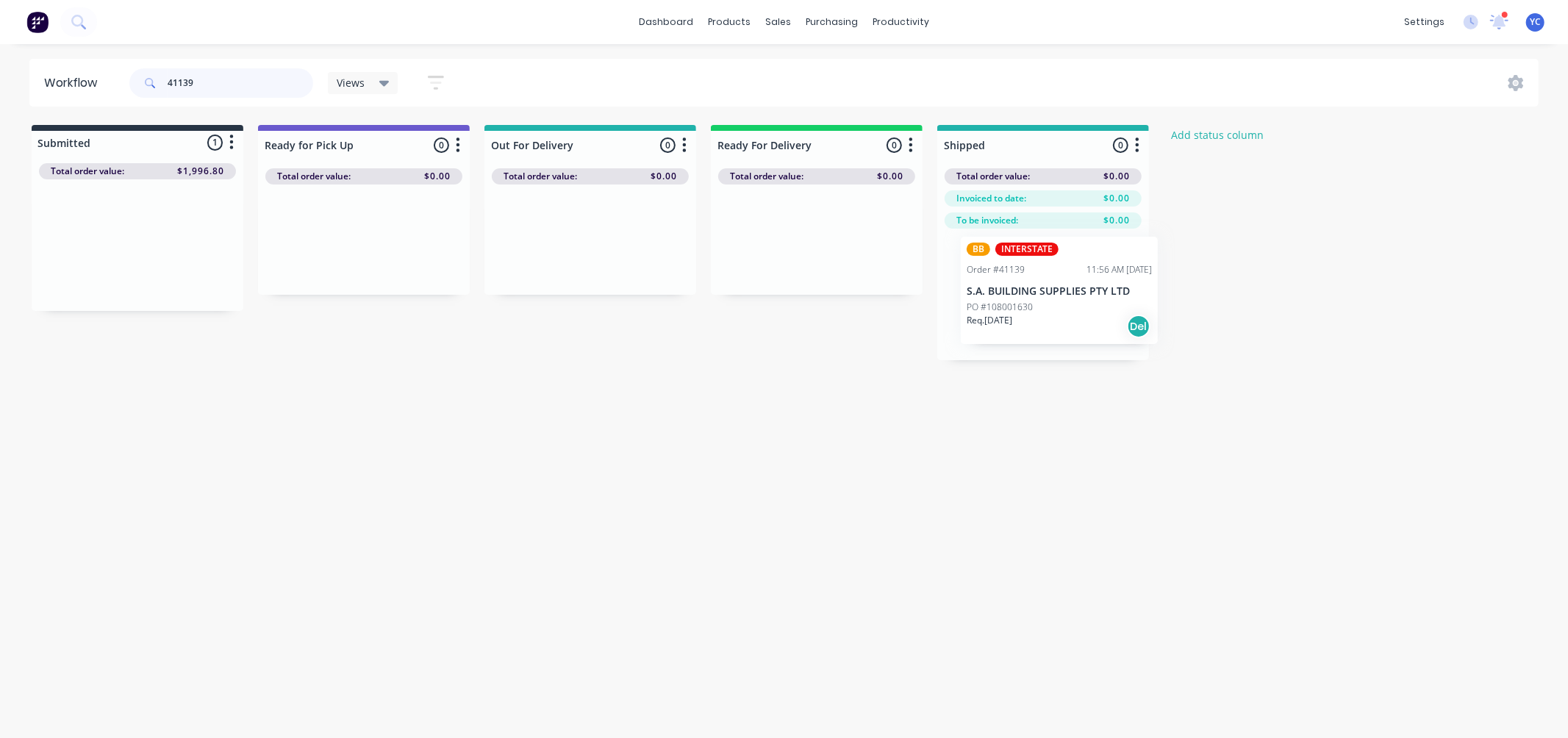
drag, startPoint x: 123, startPoint y: 262, endPoint x: 1048, endPoint y: 306, distance: 926.0
click at [1049, 306] on div "Submitted 1 Status colour #273444 hex #273444 Save Cancel Summaries Total order…" at bounding box center [788, 242] width 1599 height 235
click at [244, 90] on input "41139" at bounding box center [241, 83] width 145 height 29
drag, startPoint x: 782, startPoint y: 269, endPoint x: 1025, endPoint y: 315, distance: 247.3
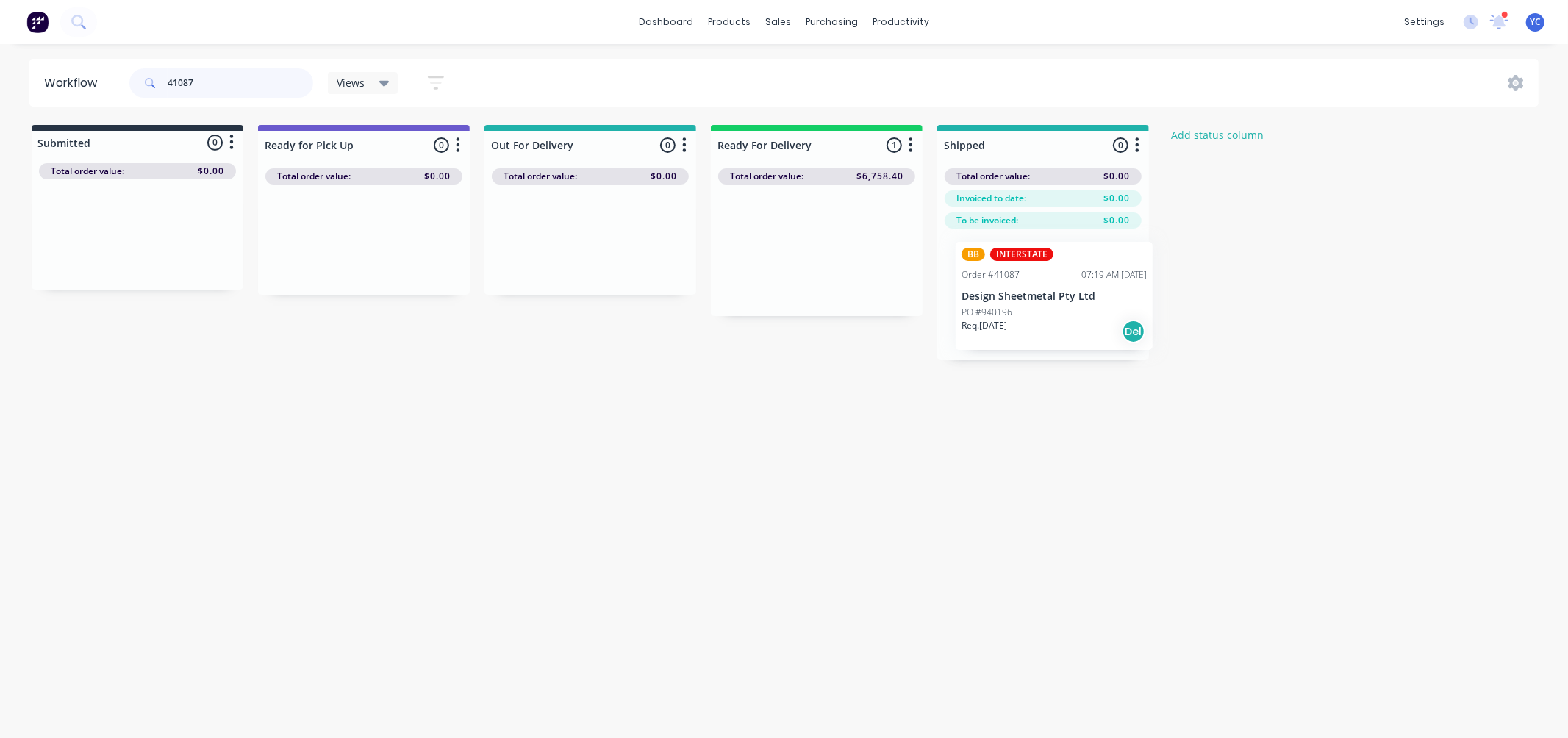
click at [1025, 315] on div "Submitted 0 Status colour #273444 hex #273444 Save Cancel Summaries Total order…" at bounding box center [788, 242] width 1599 height 235
type input "41087"
click at [891, 415] on div "Workflow 41087 Views Save new view None (Default) edit ALL edit BB & TH edit NC…" at bounding box center [784, 383] width 1568 height 650
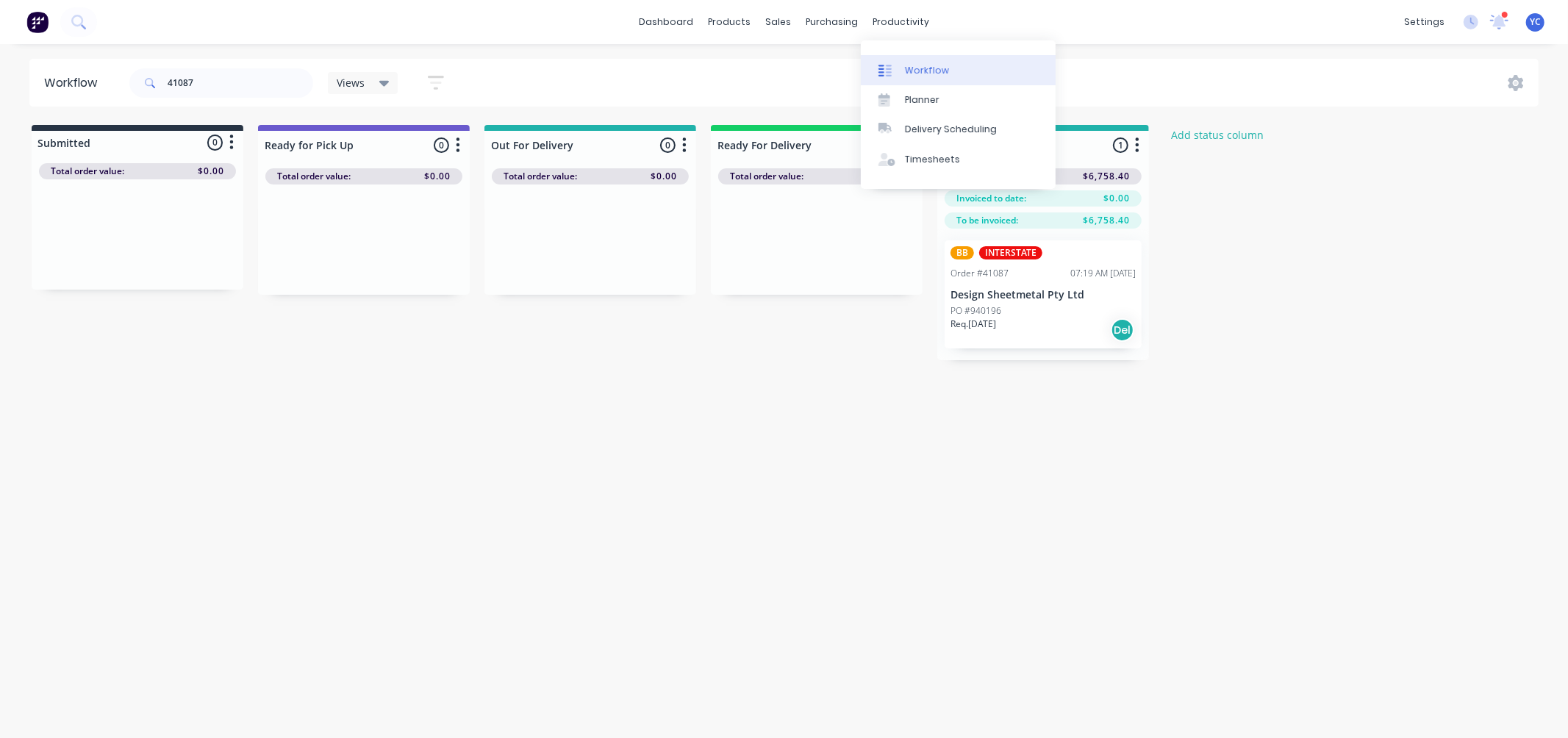
click at [902, 70] on link "Workflow" at bounding box center [958, 70] width 195 height 29
click at [942, 69] on div "Workflow" at bounding box center [927, 70] width 44 height 13
click at [927, 134] on div "Delivery Scheduling" at bounding box center [951, 129] width 92 height 13
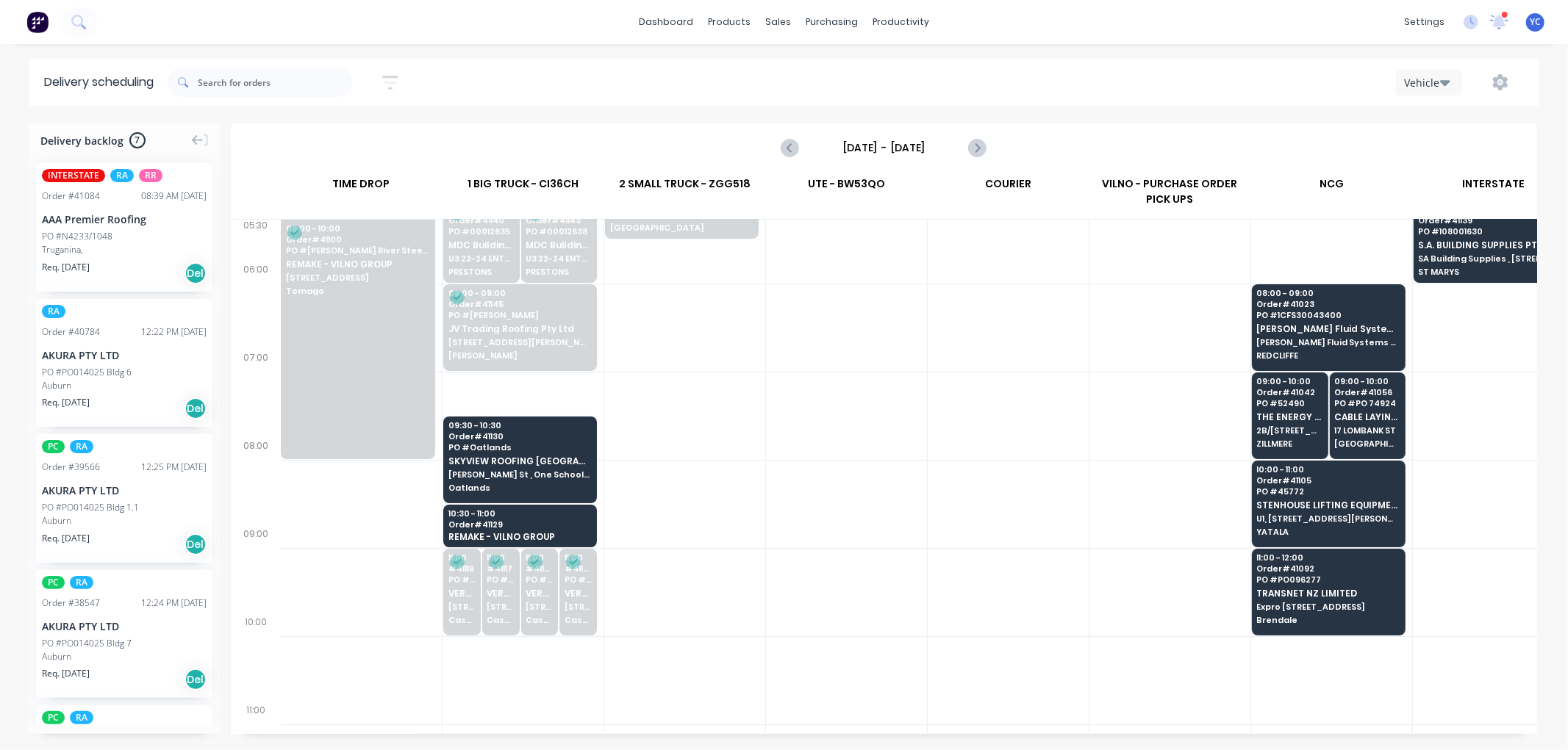
scroll to position [0, 1]
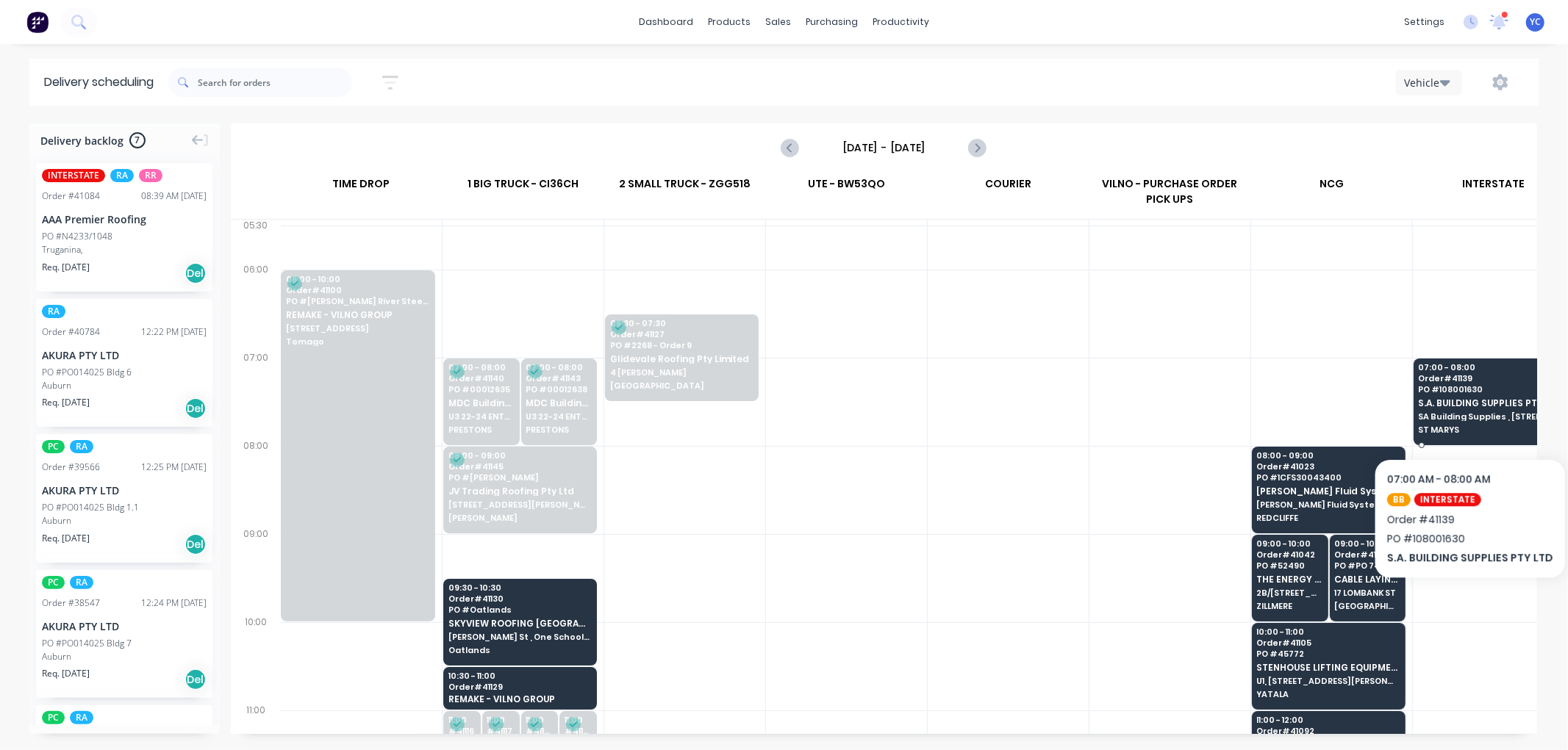
click at [1464, 413] on span "SA Building Supplies , [STREET_ADDRESS][PERSON_NAME]" at bounding box center [1490, 417] width 143 height 9
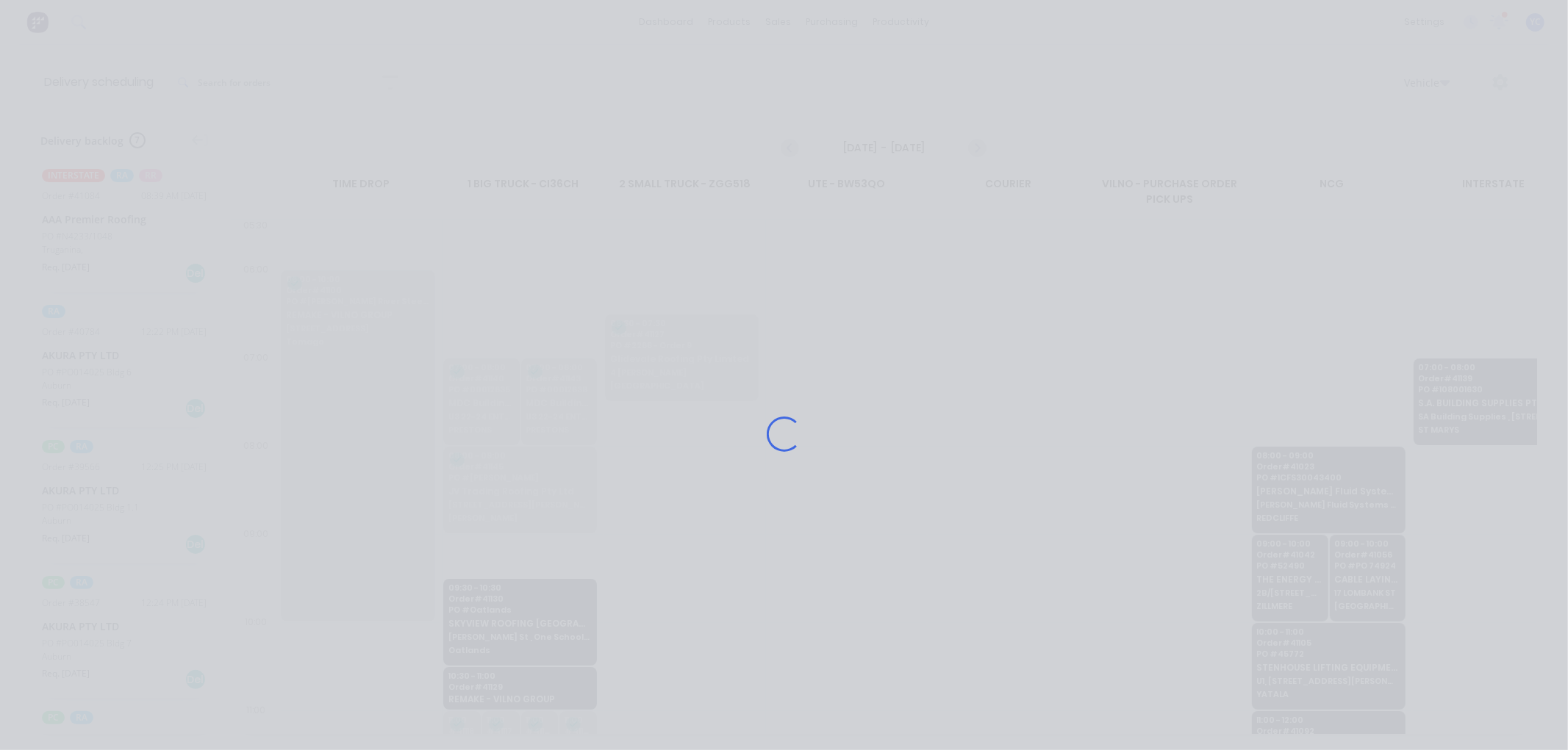
drag, startPoint x: 1464, startPoint y: 413, endPoint x: 1501, endPoint y: 469, distance: 67.1
click at [1504, 486] on div "Loading..." at bounding box center [784, 375] width 1568 height 750
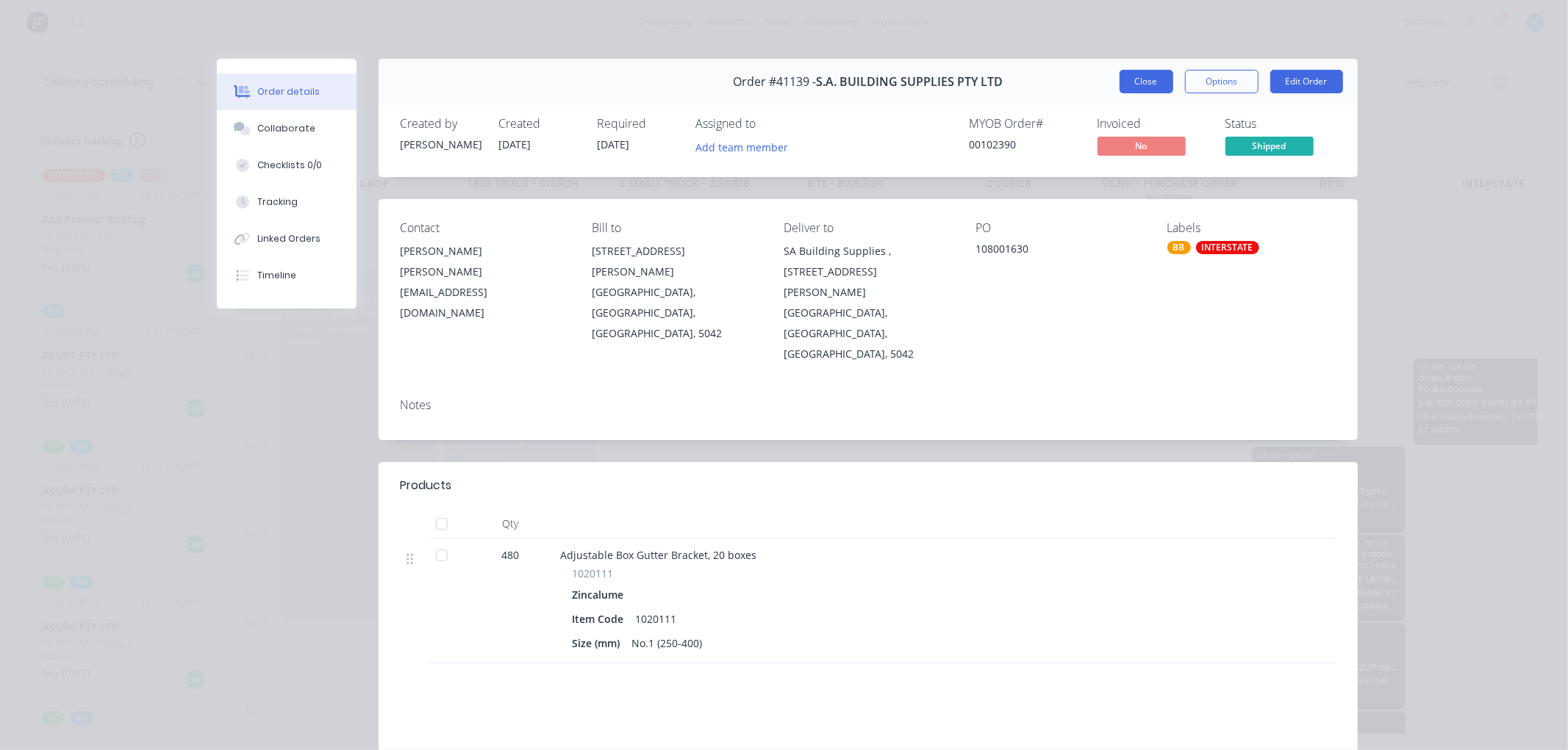
click at [1141, 74] on button "Close" at bounding box center [1147, 81] width 54 height 23
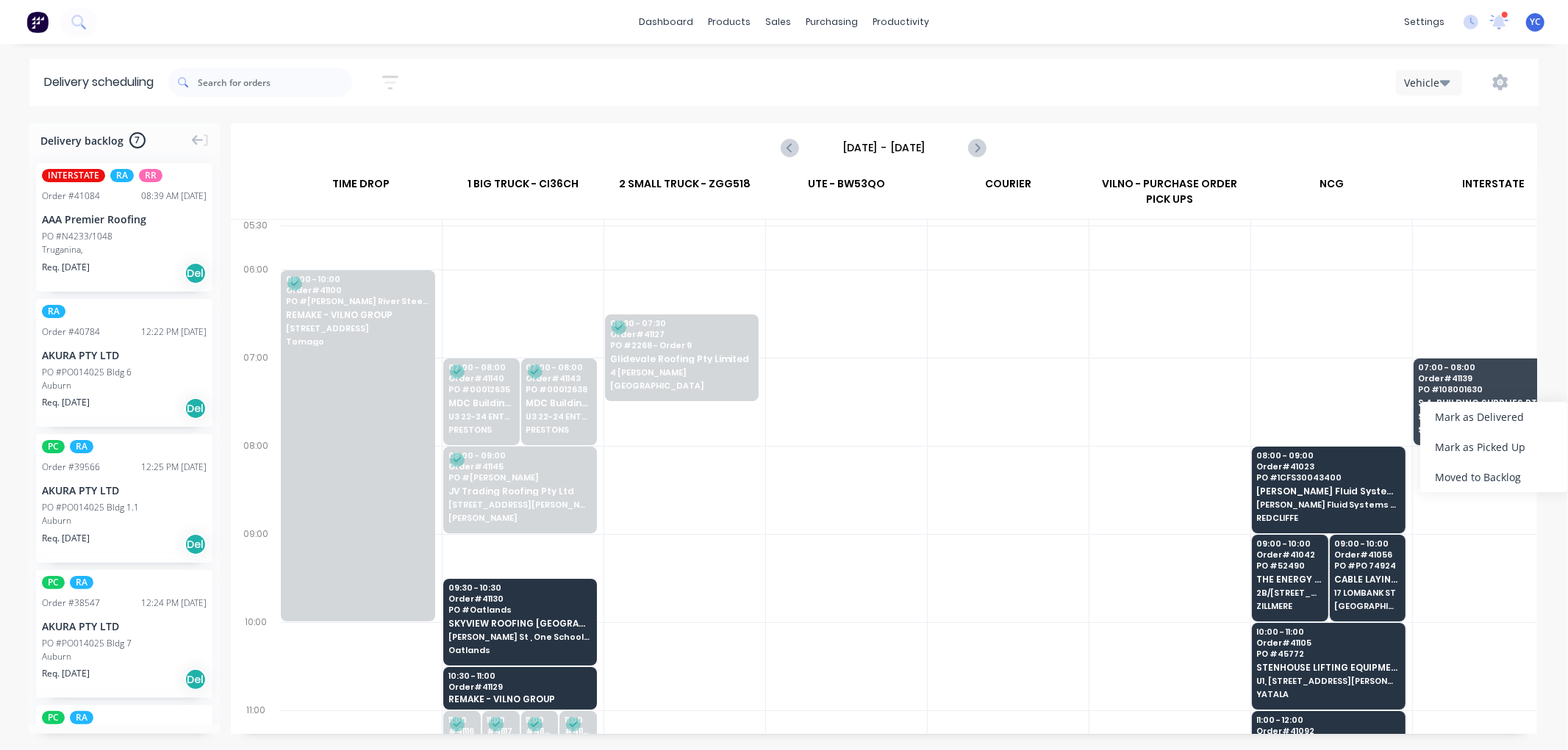
click at [1410, 337] on div at bounding box center [1332, 314] width 161 height 88
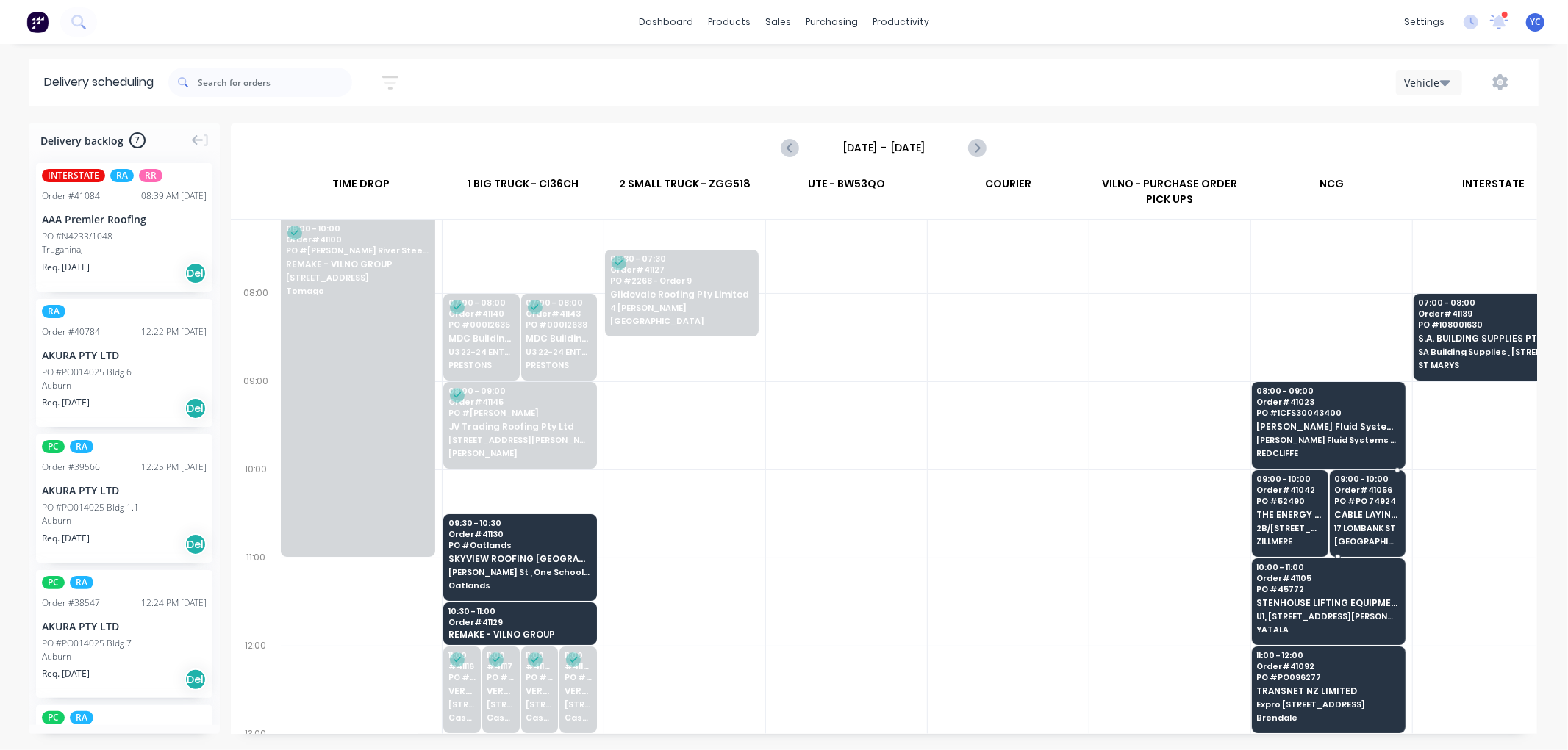
scroll to position [163, 1]
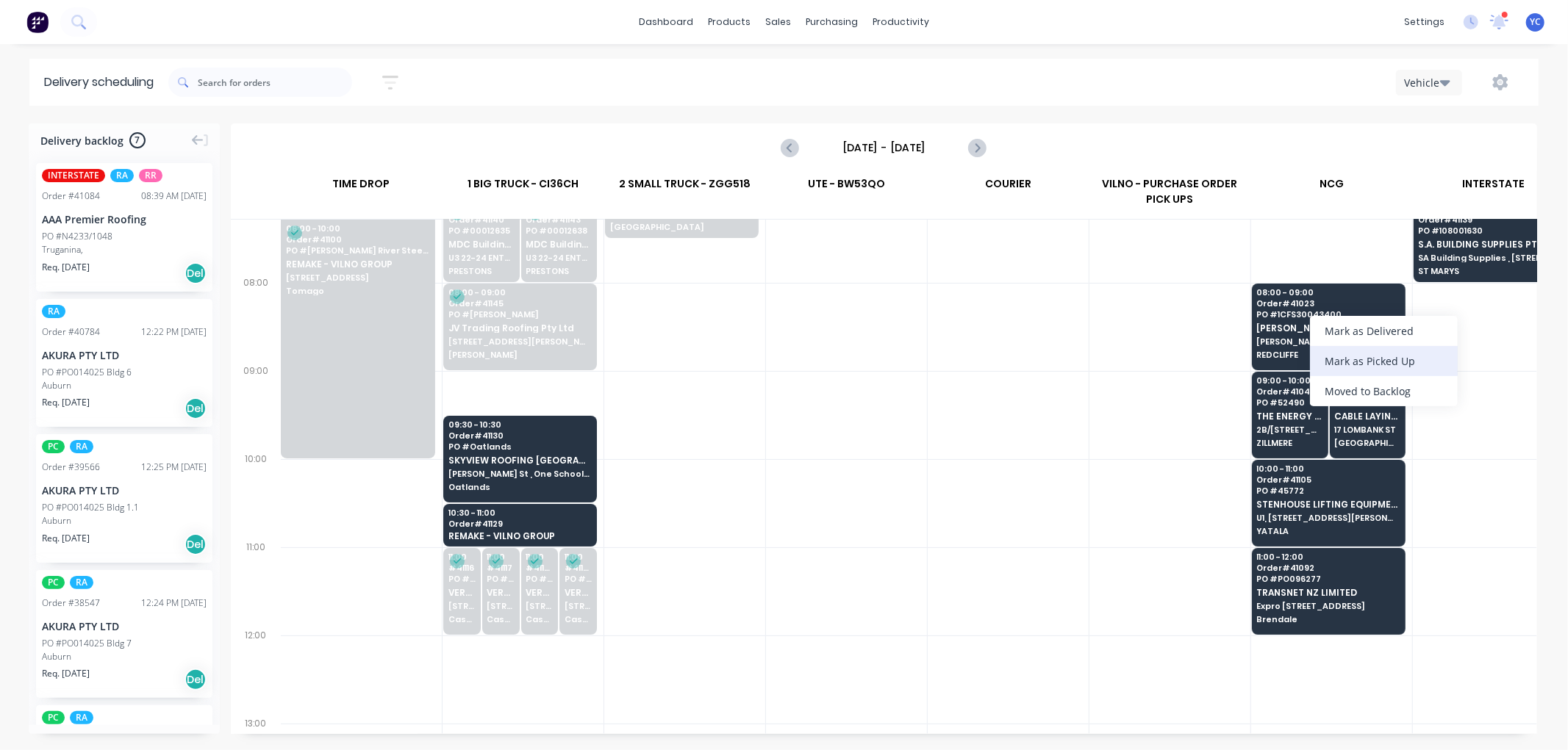
click at [1360, 348] on div "Mark as Picked Up" at bounding box center [1384, 361] width 148 height 30
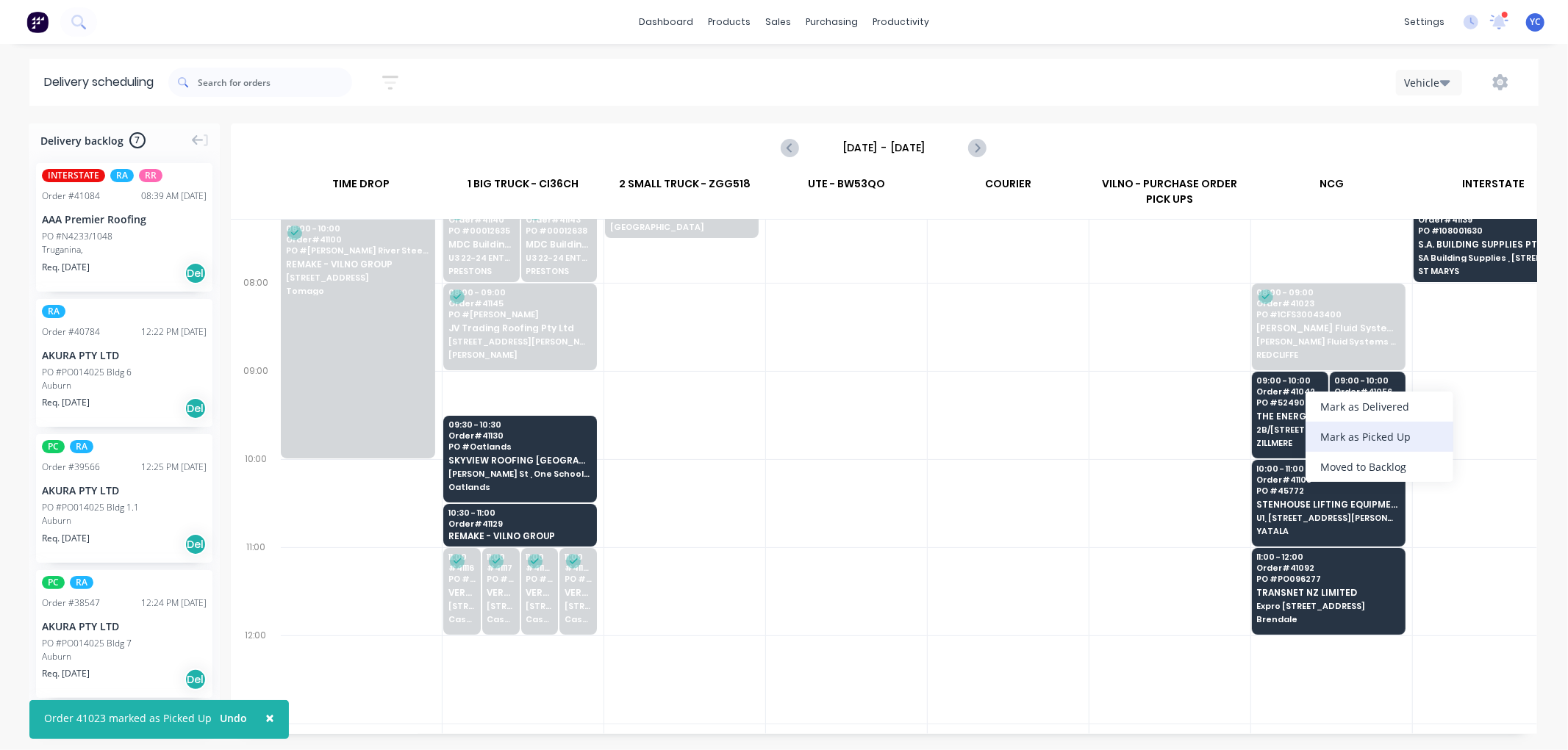
click at [1351, 433] on div "Mark as Picked Up" at bounding box center [1379, 437] width 148 height 30
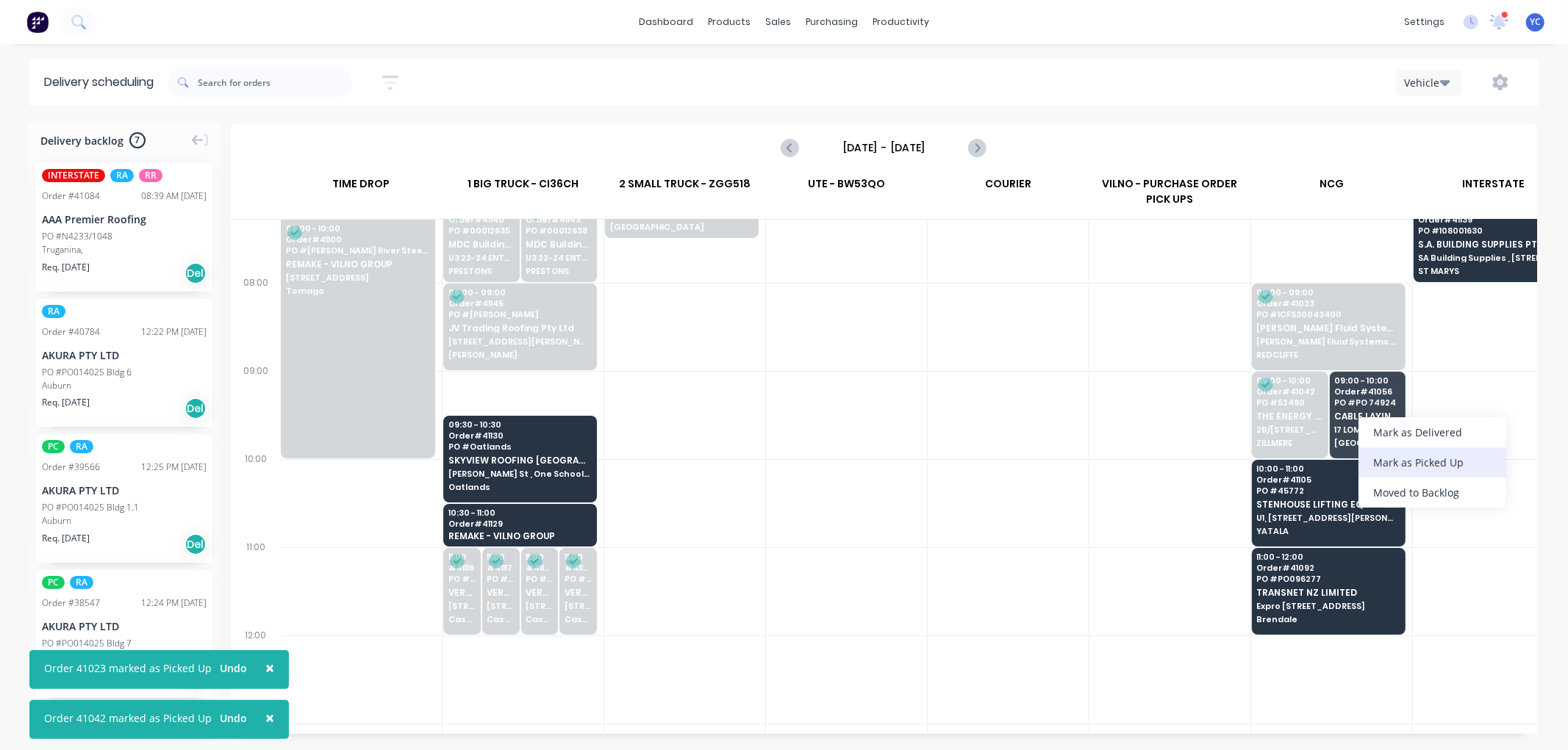
click at [1399, 458] on div "Mark as Picked Up" at bounding box center [1432, 462] width 148 height 30
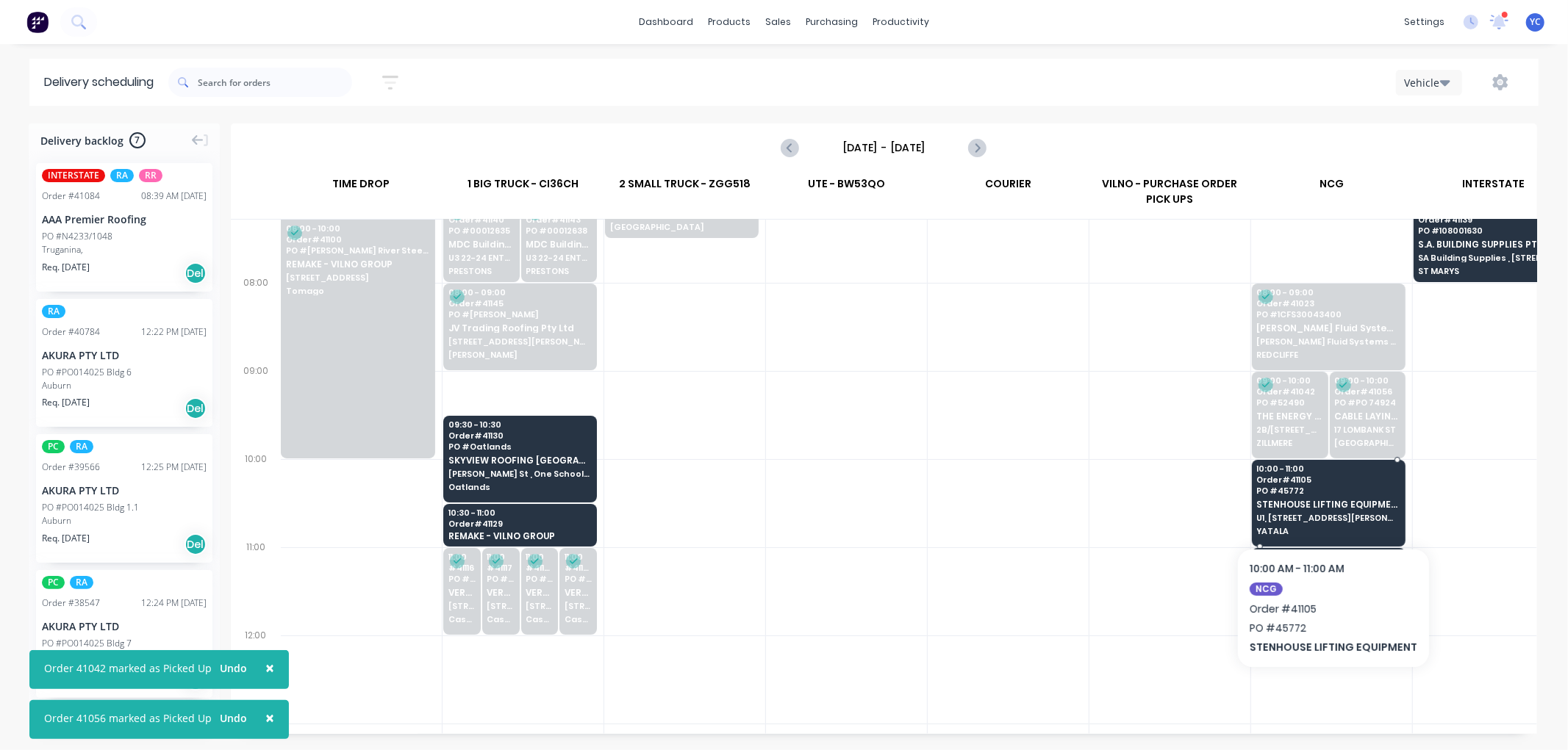
click at [1372, 501] on span "STENHOUSE LIFTING EQUIPMENT" at bounding box center [1328, 504] width 143 height 10
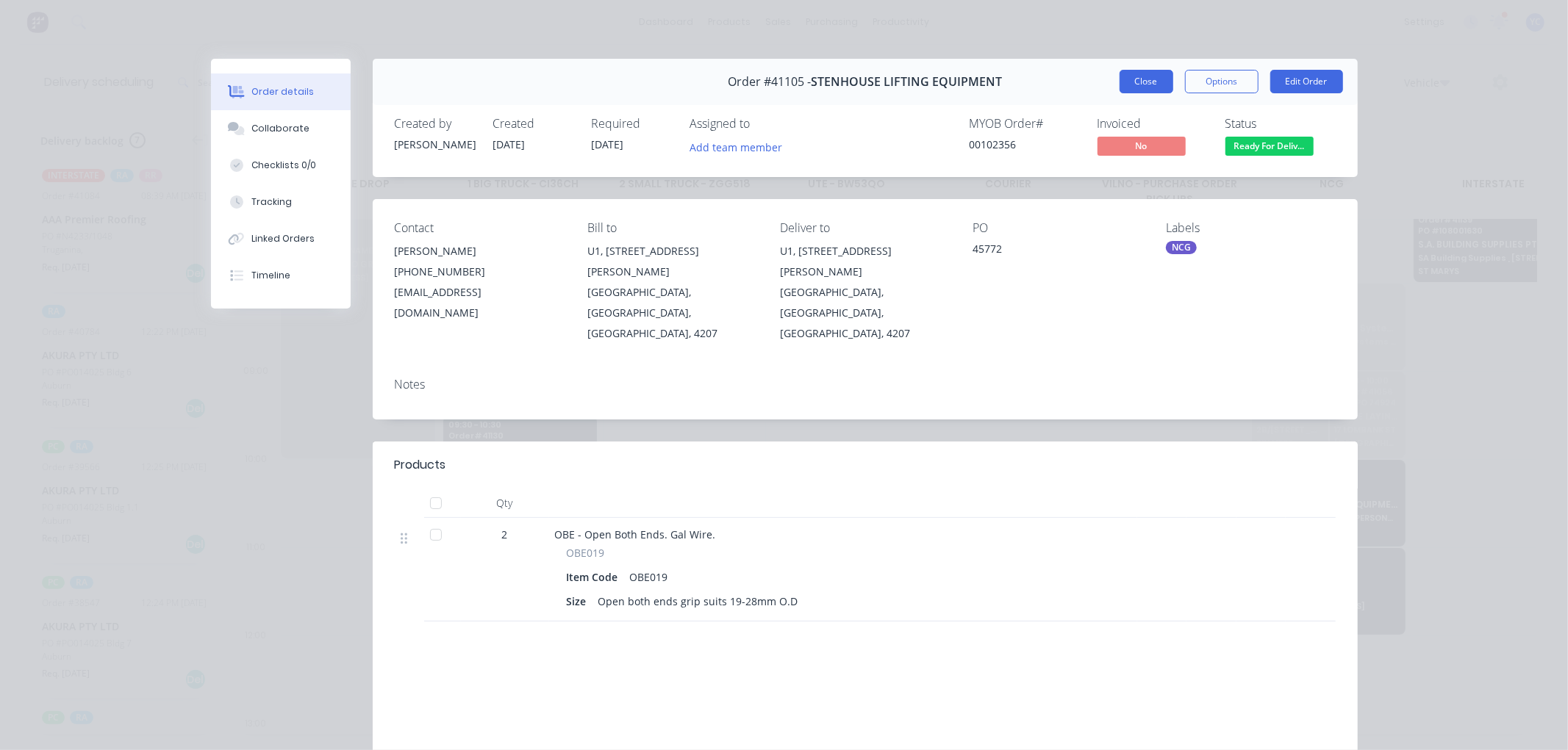
click at [1148, 76] on button "Close" at bounding box center [1147, 81] width 54 height 23
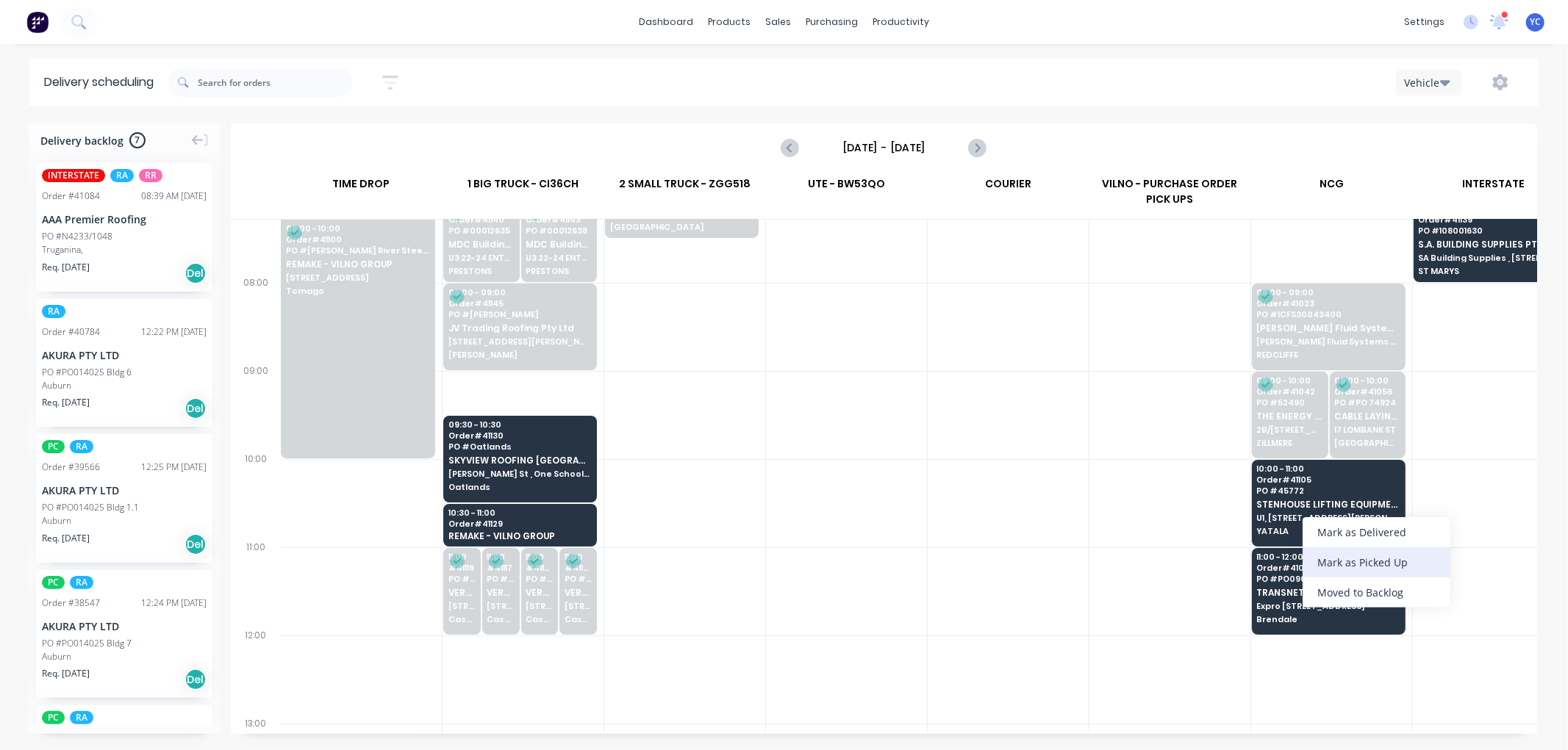
click at [1363, 554] on div "Mark as Picked Up" at bounding box center [1376, 562] width 148 height 30
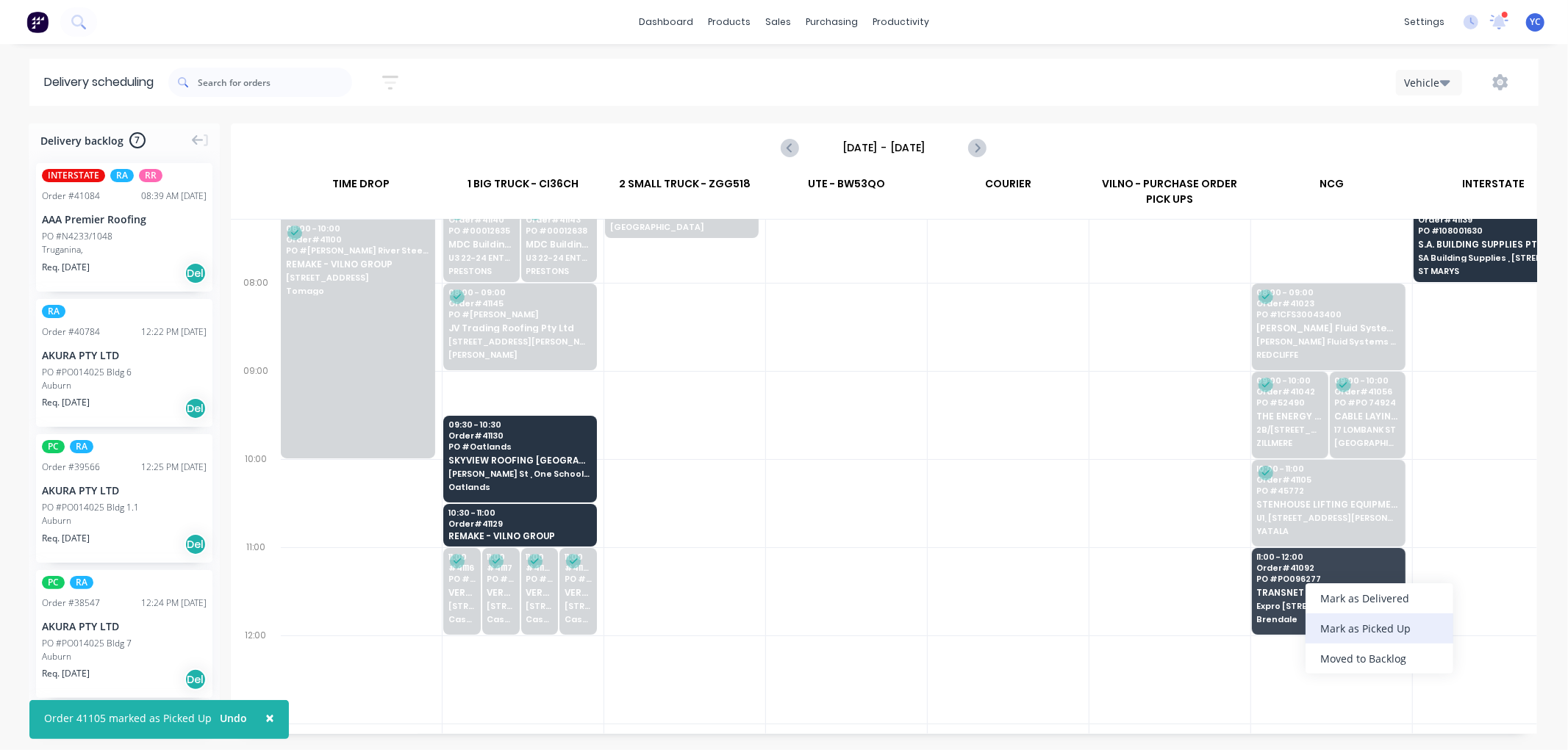
click at [1375, 623] on div "Mark as Picked Up" at bounding box center [1379, 628] width 148 height 30
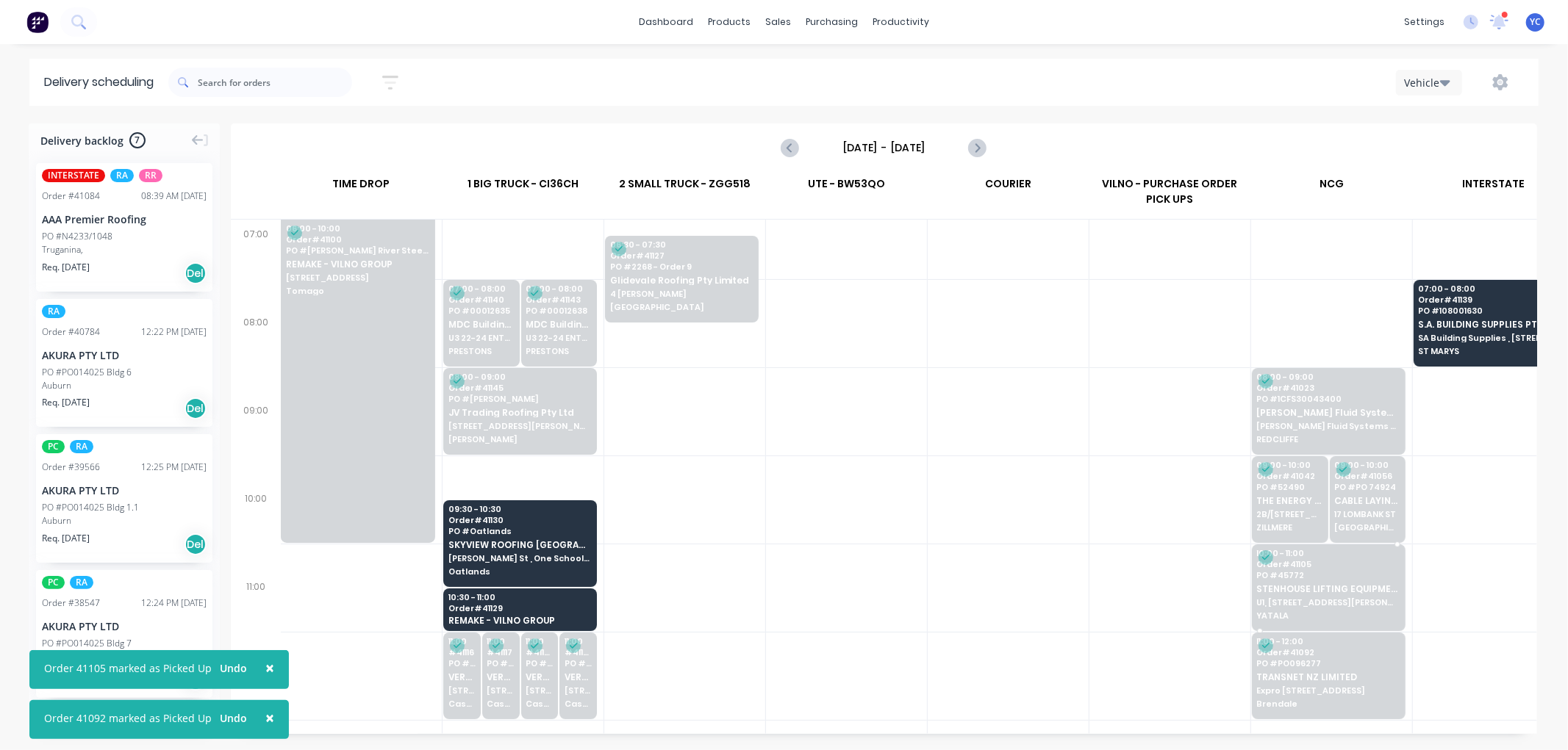
scroll to position [0, 1]
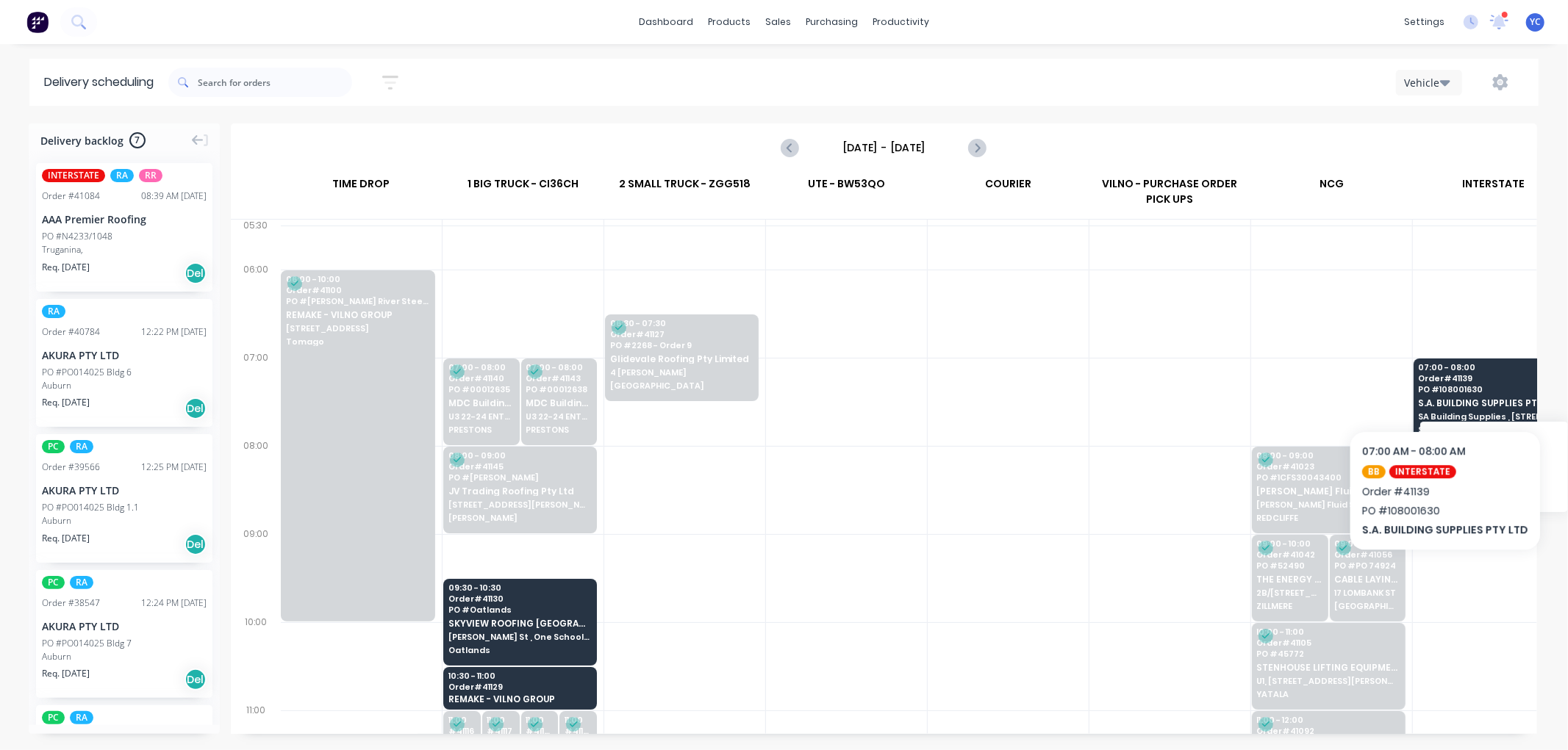
click at [1439, 386] on span "PO # 108001630" at bounding box center [1490, 389] width 143 height 9
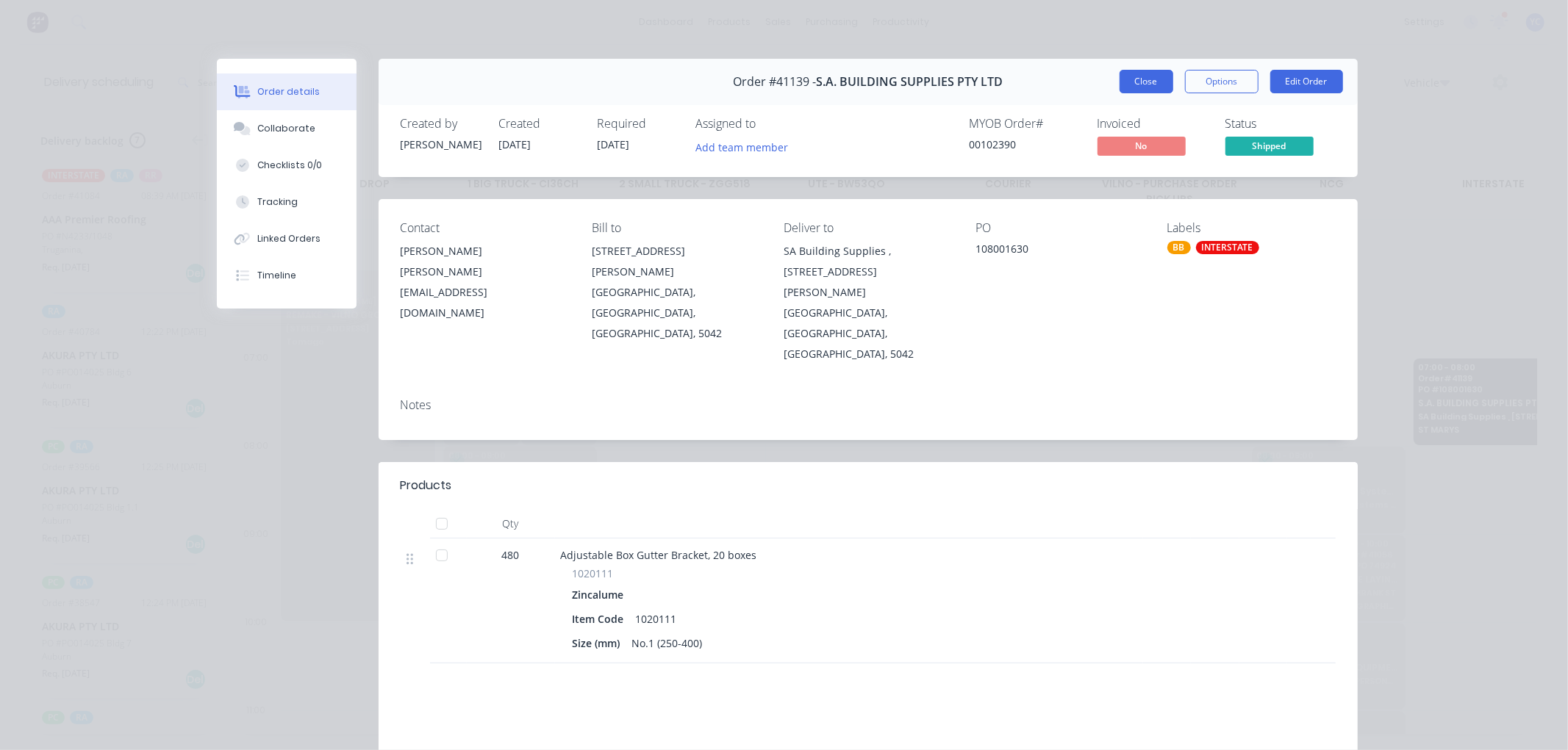
click at [1143, 86] on button "Close" at bounding box center [1147, 81] width 54 height 23
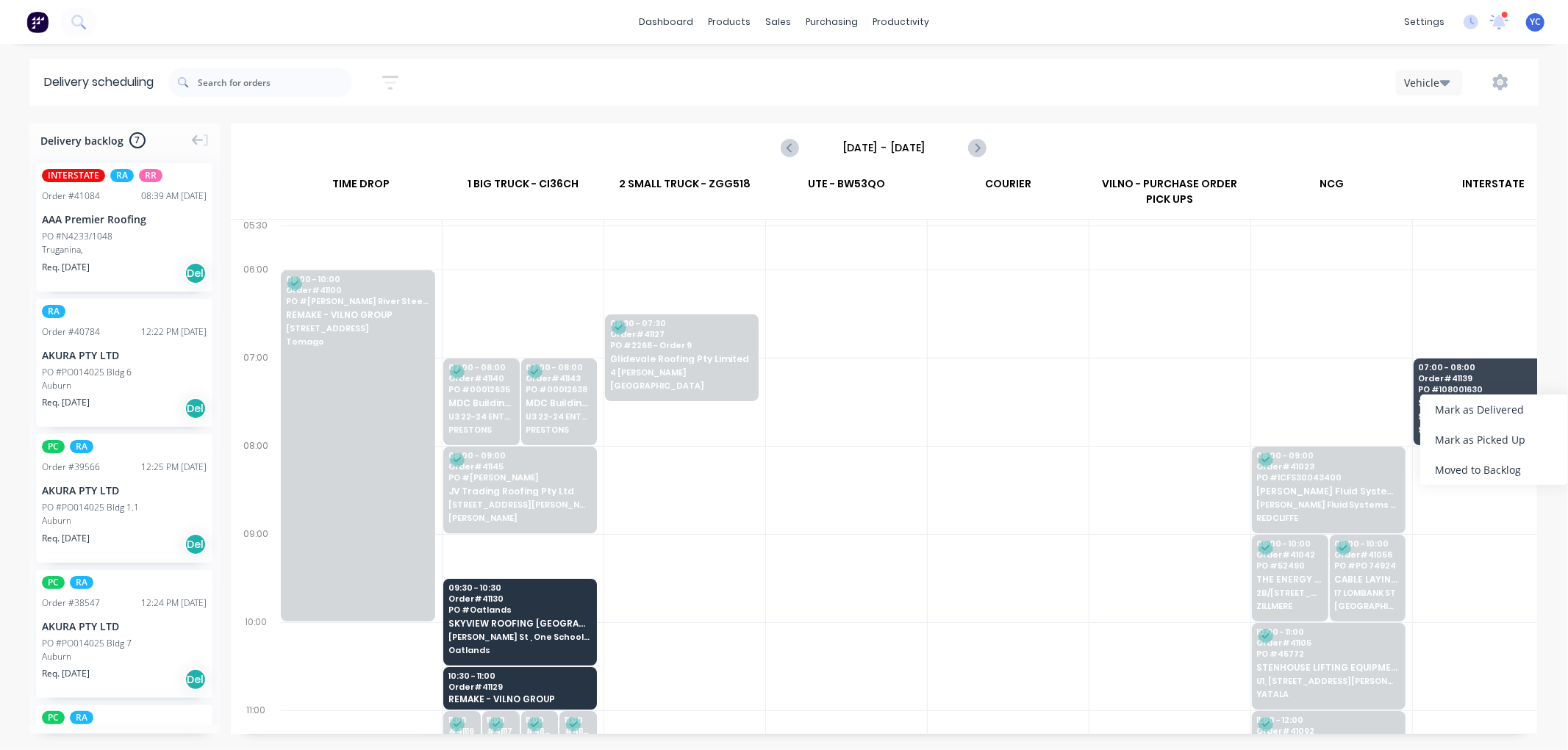
click at [1369, 394] on div at bounding box center [1332, 402] width 161 height 88
click at [979, 155] on icon "Next page" at bounding box center [977, 148] width 17 height 17
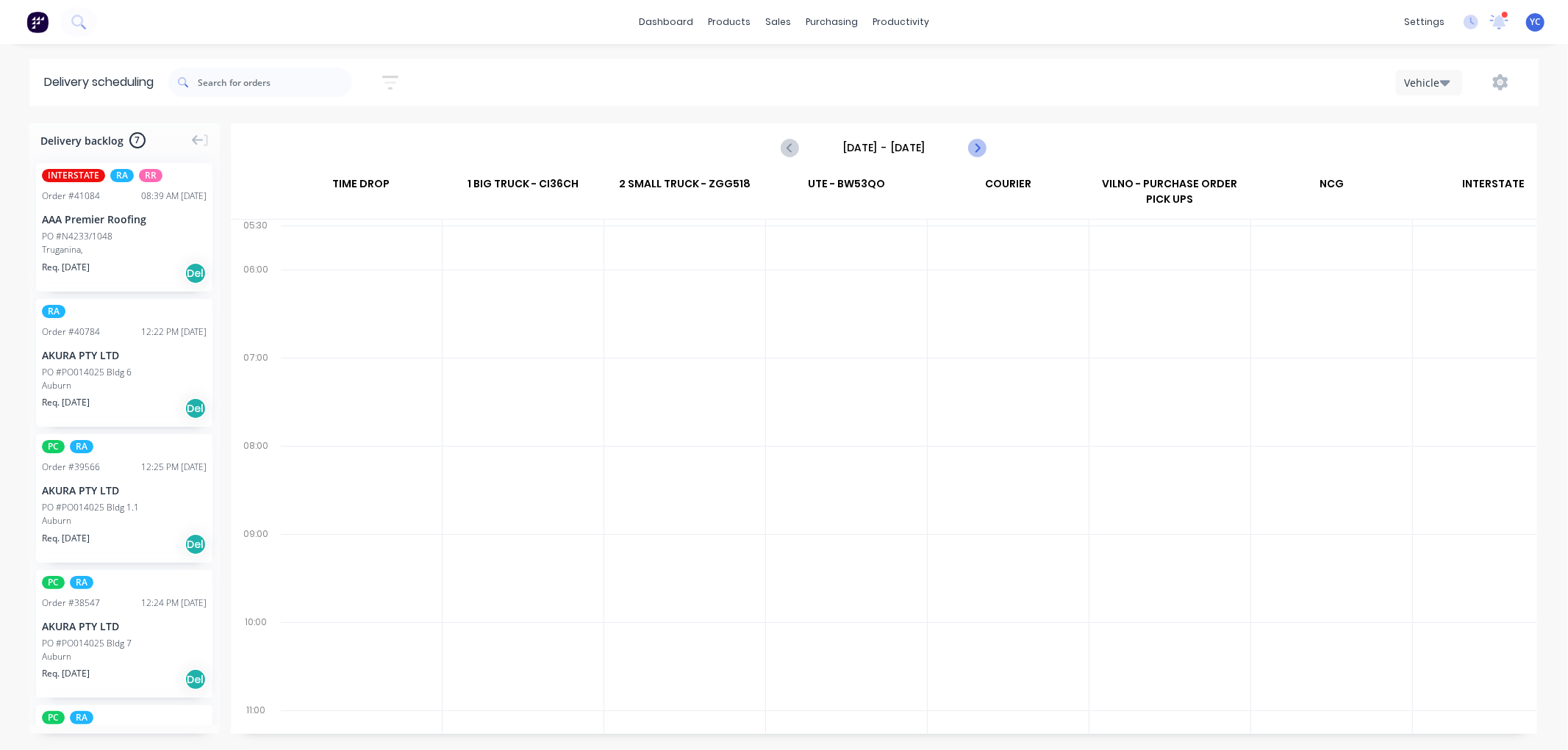
click at [980, 154] on icon "Next page" at bounding box center [977, 148] width 17 height 17
click at [796, 157] on button "Previous page" at bounding box center [791, 148] width 29 height 29
type input "[DATE] - [DATE]"
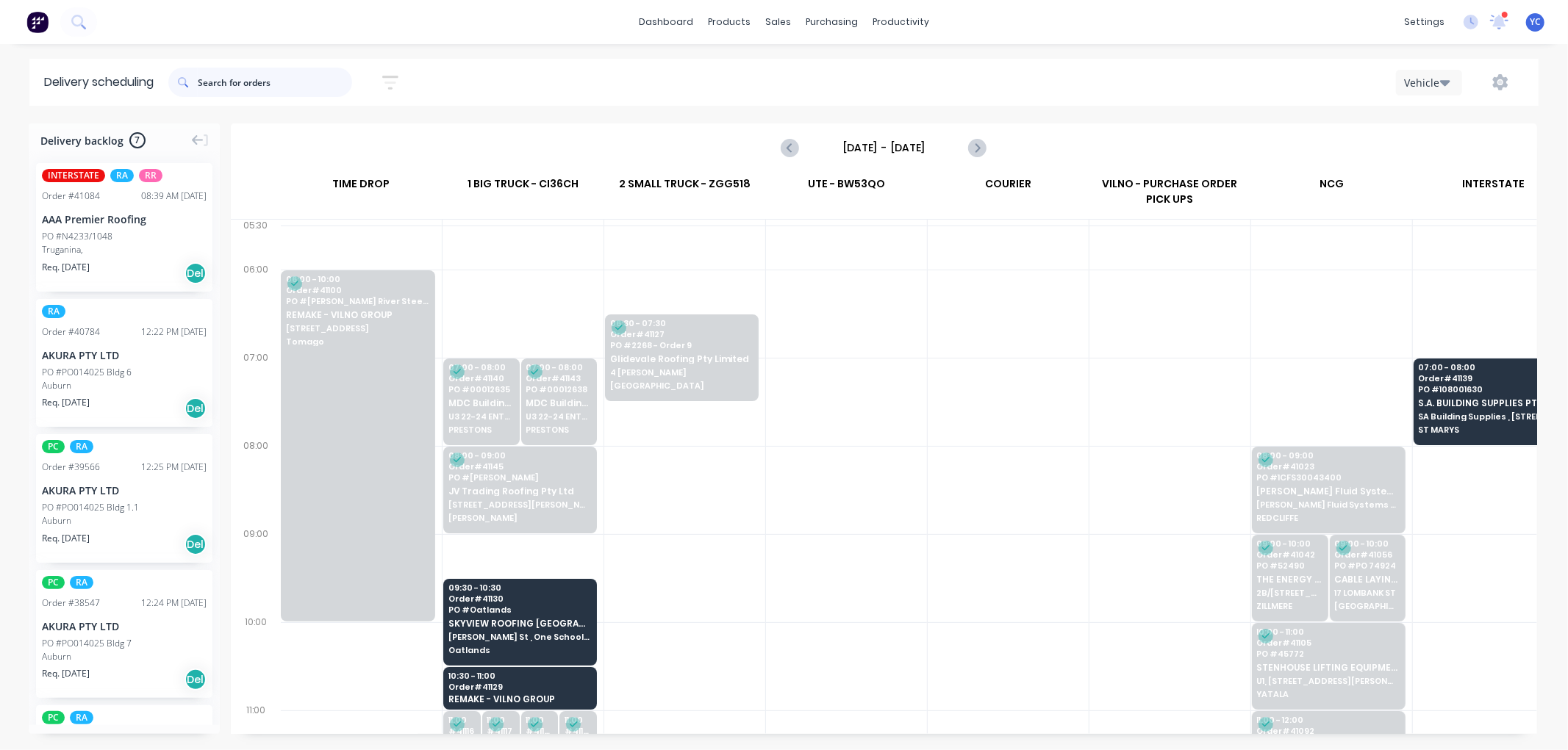
click at [297, 82] on input "text" at bounding box center [275, 82] width 154 height 29
click at [280, 79] on input "text" at bounding box center [275, 82] width 154 height 29
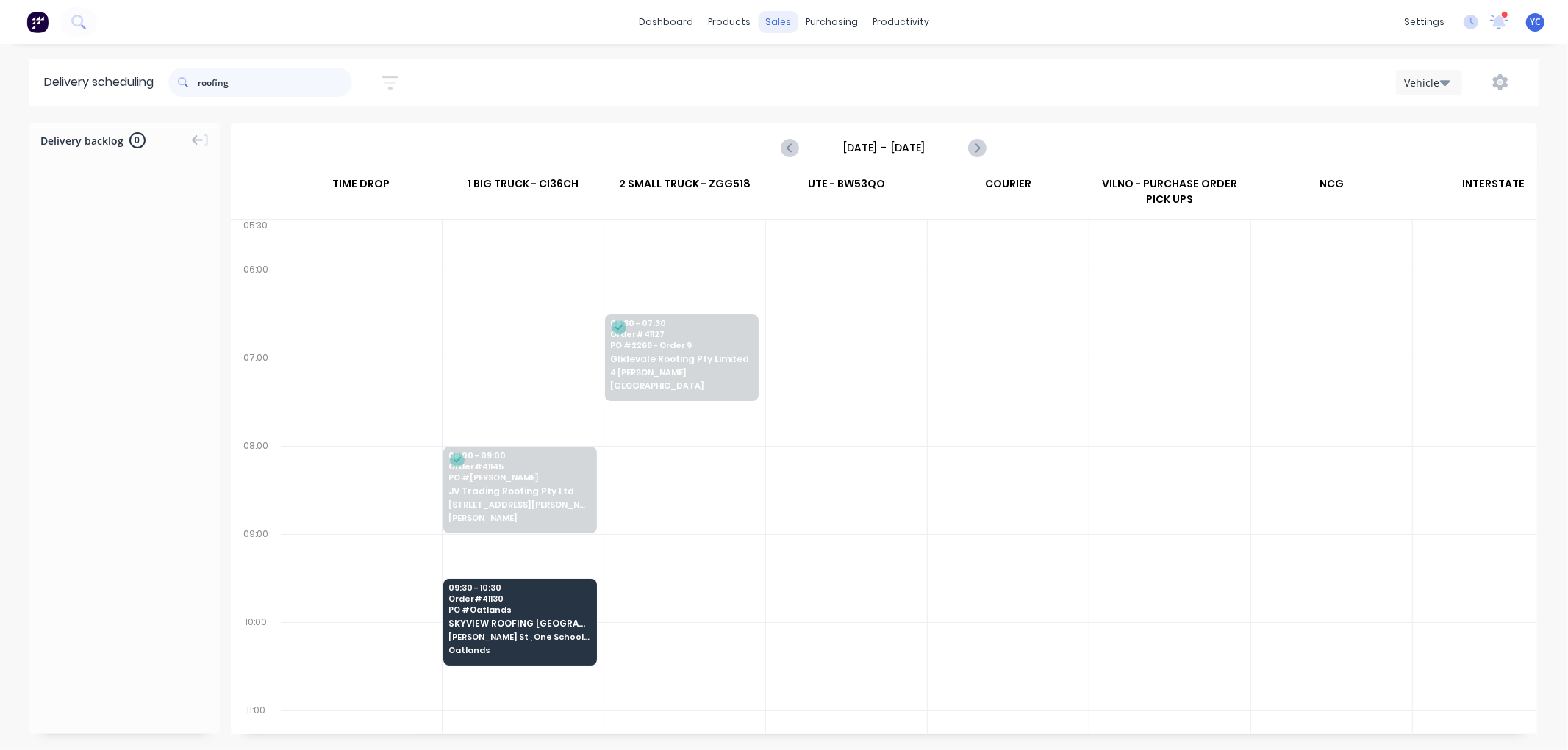
type input "roofing"
click at [781, 22] on div "sales" at bounding box center [778, 22] width 41 height 22
click at [784, 19] on div "sales" at bounding box center [778, 22] width 41 height 22
click at [800, 64] on link "Sales Orders" at bounding box center [856, 70] width 195 height 29
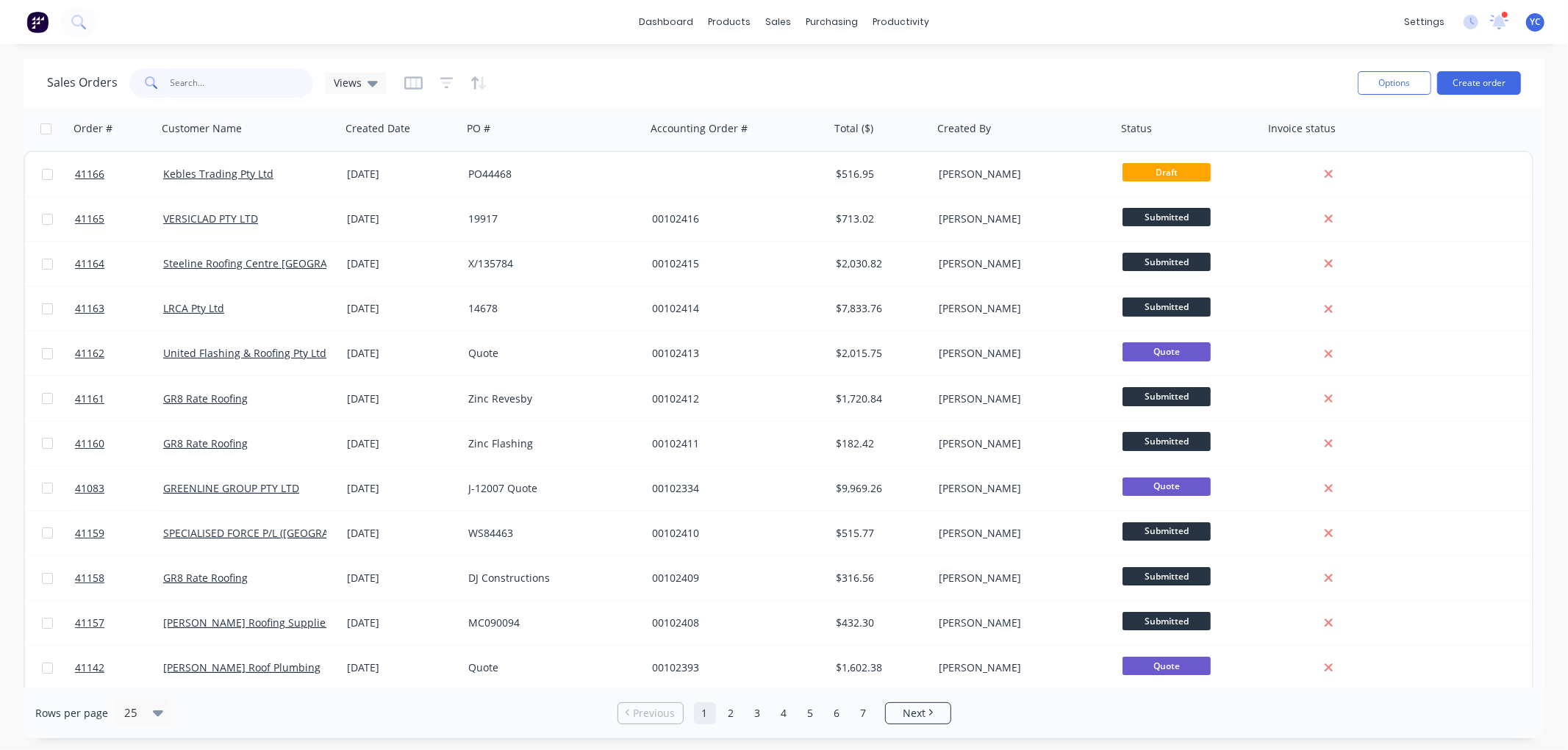
click at [193, 84] on input "text" at bounding box center [242, 83] width 144 height 29
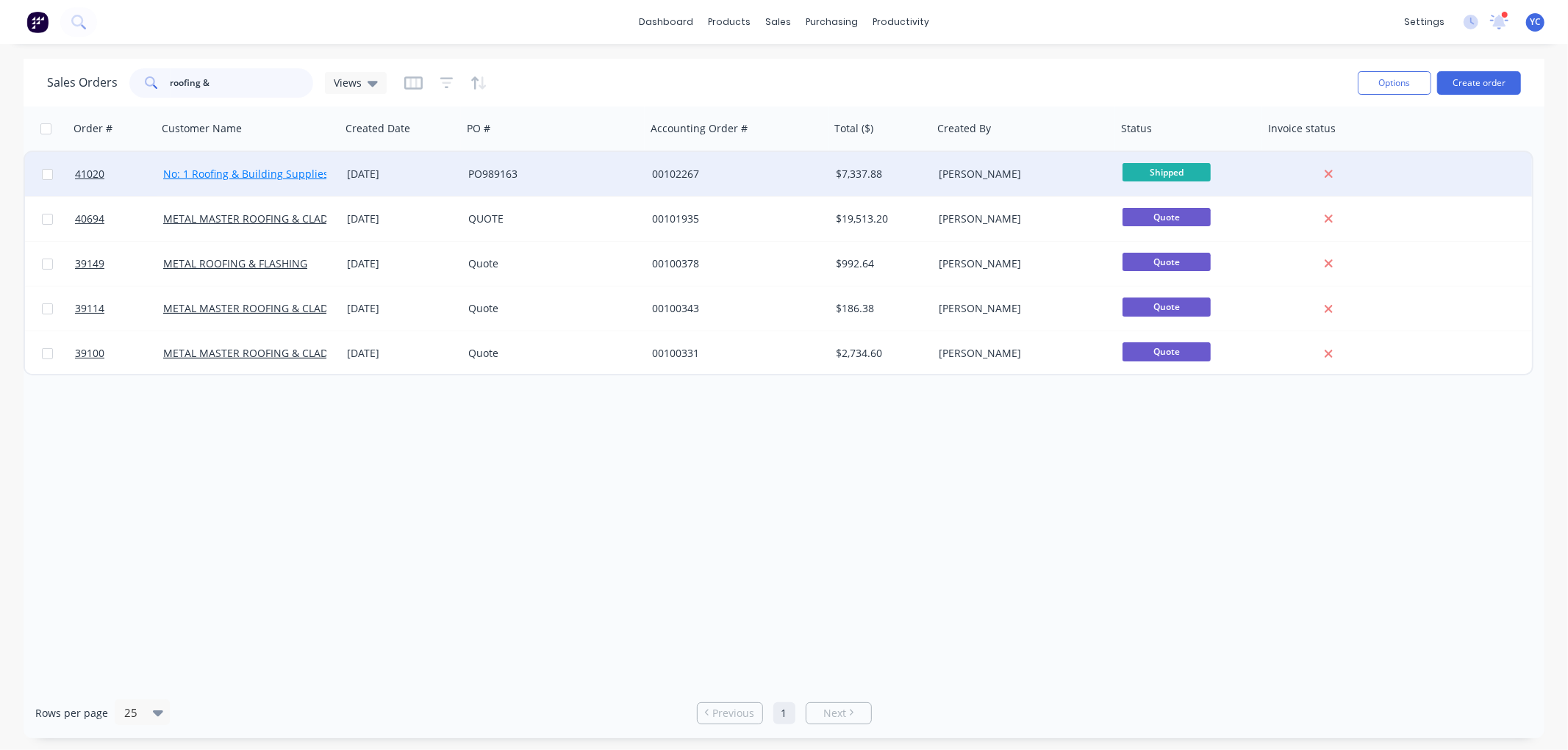
type input "roofing &"
click at [280, 169] on link "No: 1 Roofing & Building Supplies" at bounding box center [246, 174] width 165 height 14
